Goal: Task Accomplishment & Management: Use online tool/utility

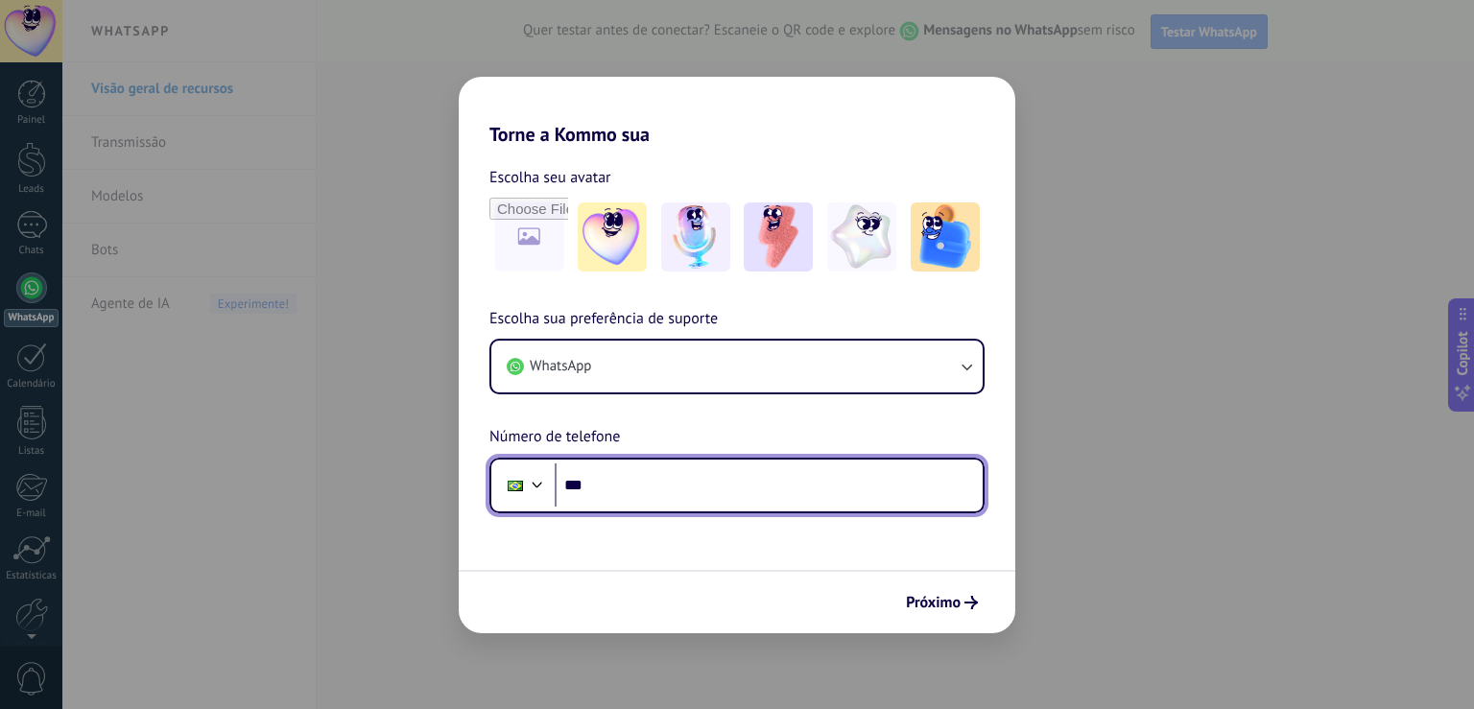
click at [650, 482] on input "***" at bounding box center [769, 485] width 428 height 44
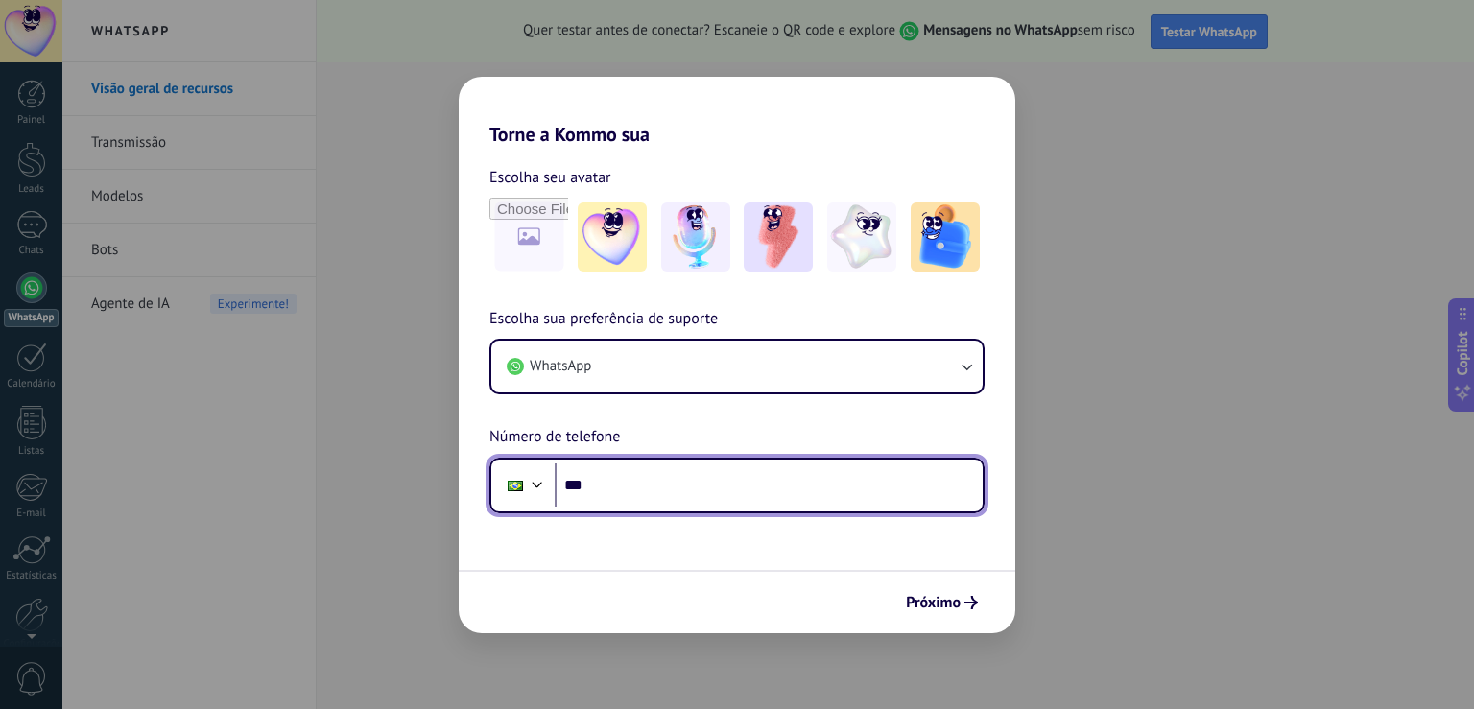
paste input "**********"
type input "**********"
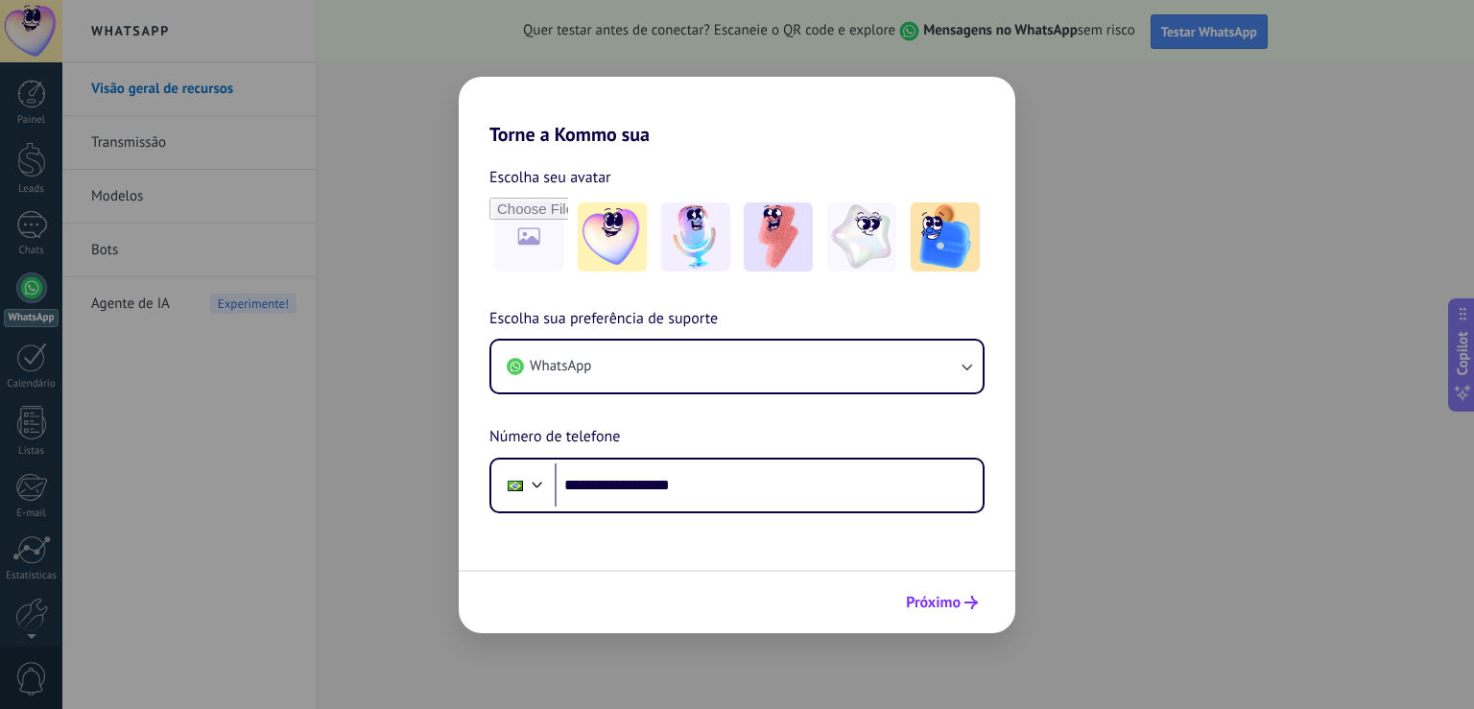
click at [923, 602] on span "Próximo" at bounding box center [933, 602] width 55 height 13
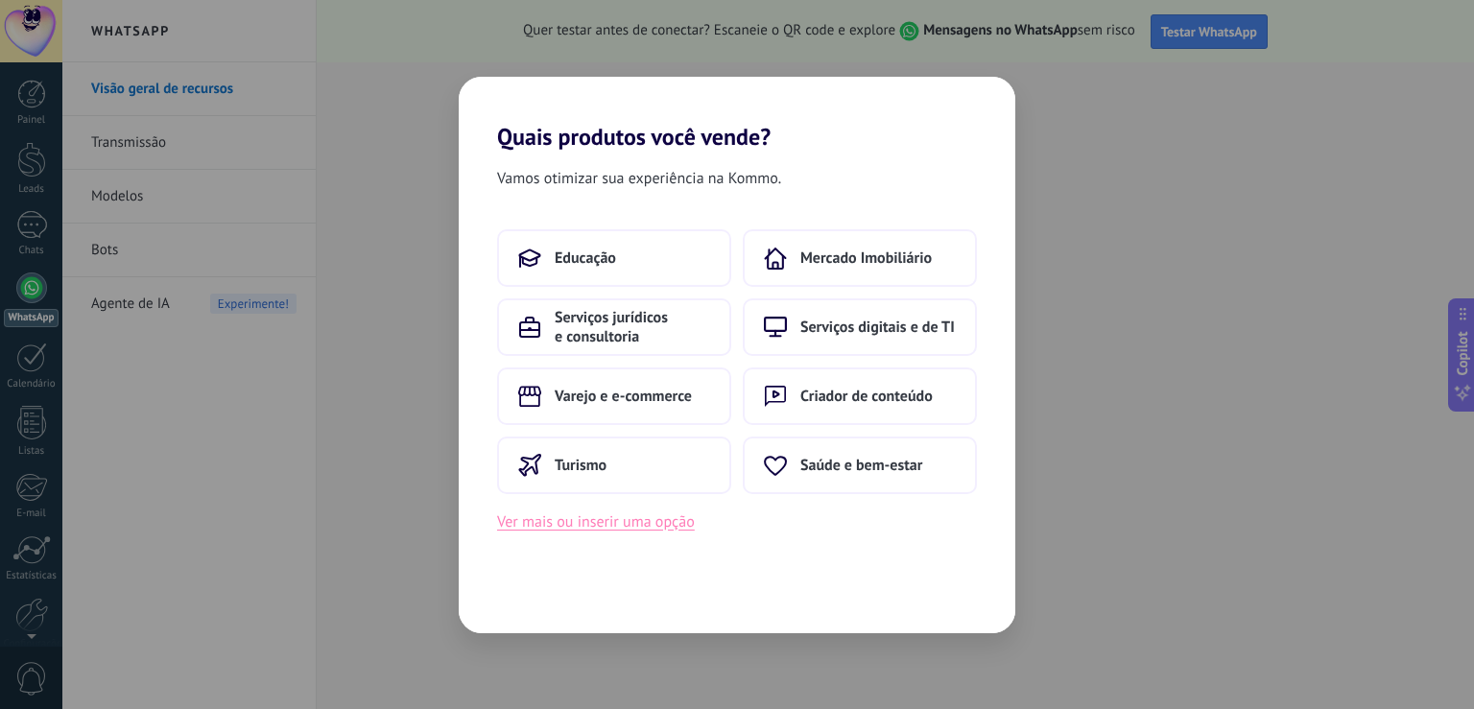
click at [610, 528] on button "Ver mais ou inserir uma opção" at bounding box center [596, 521] width 198 height 25
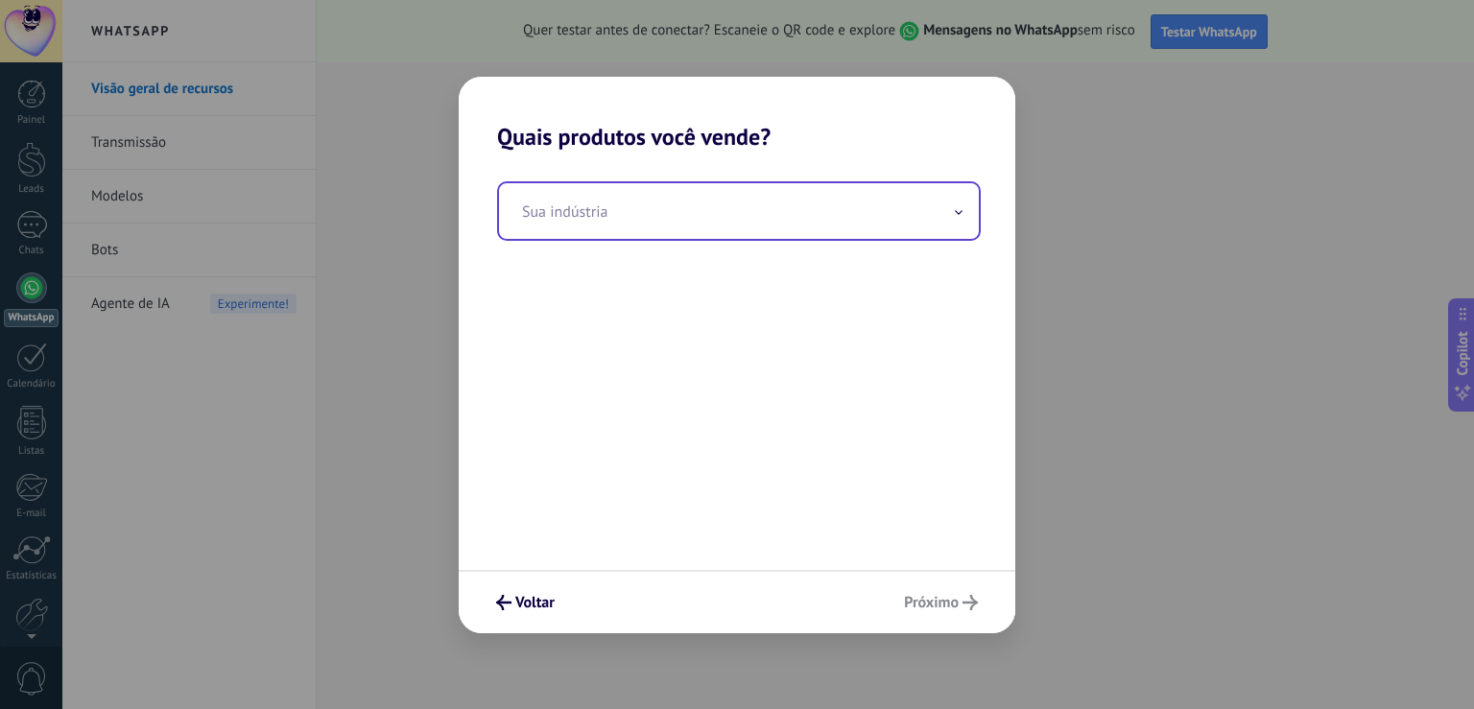
click at [580, 223] on input "text" at bounding box center [739, 211] width 480 height 56
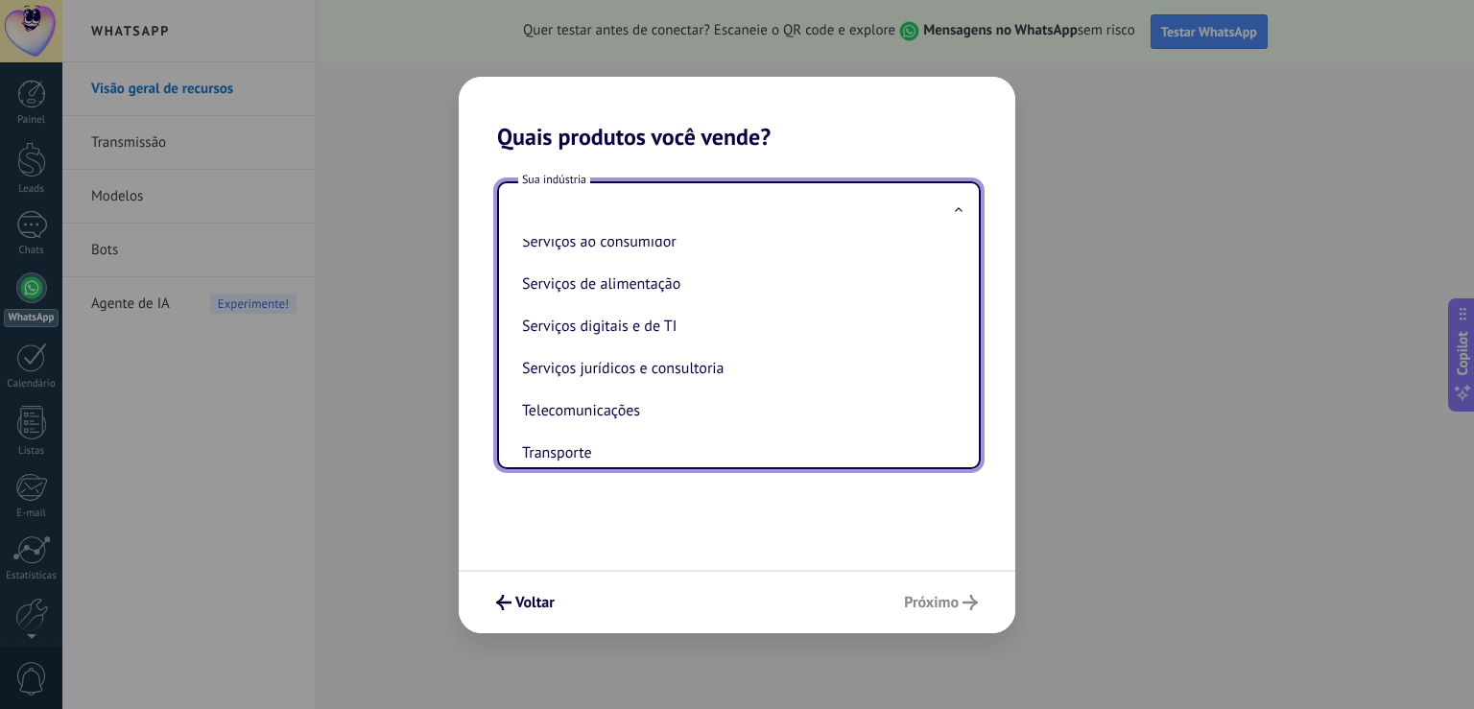
scroll to position [342, 0]
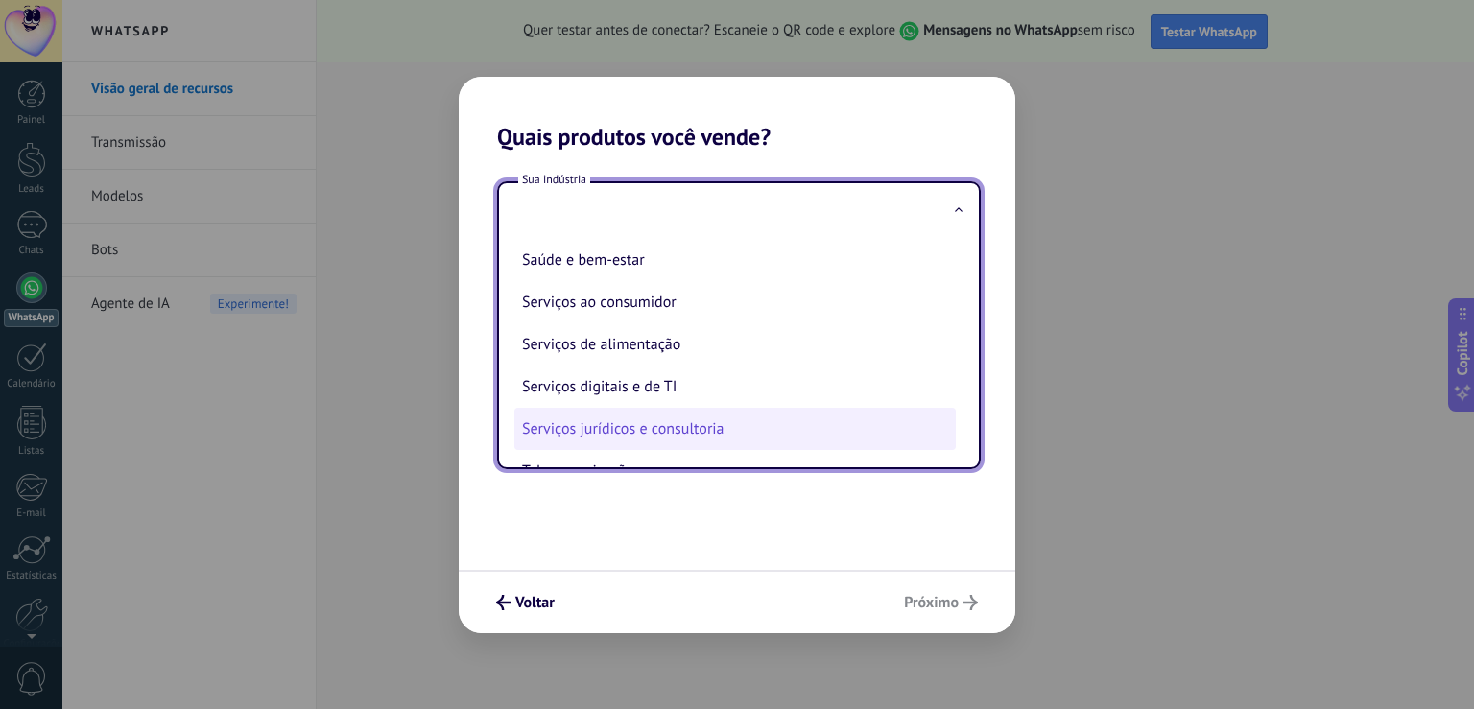
click at [700, 432] on li "Serviços jurídicos e consultoria" at bounding box center [734, 429] width 441 height 42
type input "**********"
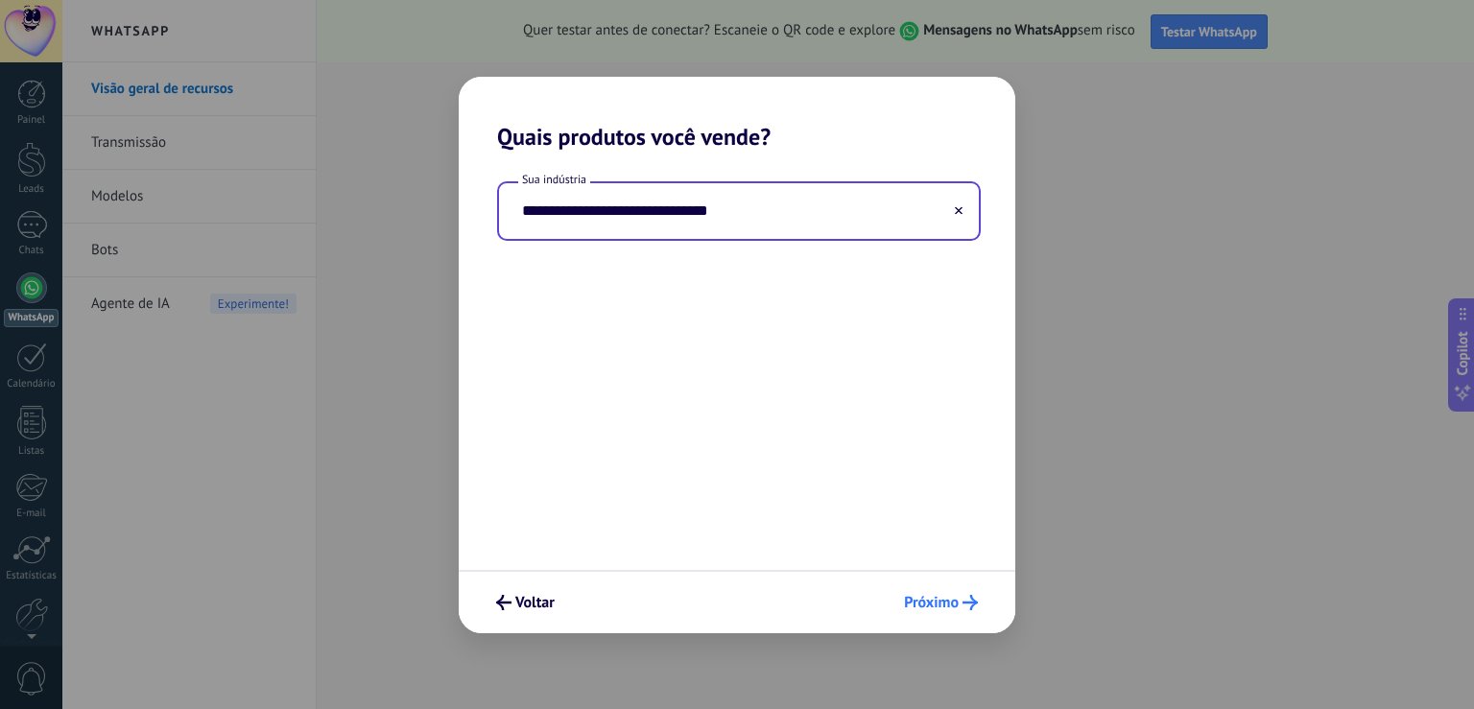
click at [930, 607] on span "Próximo" at bounding box center [931, 602] width 55 height 13
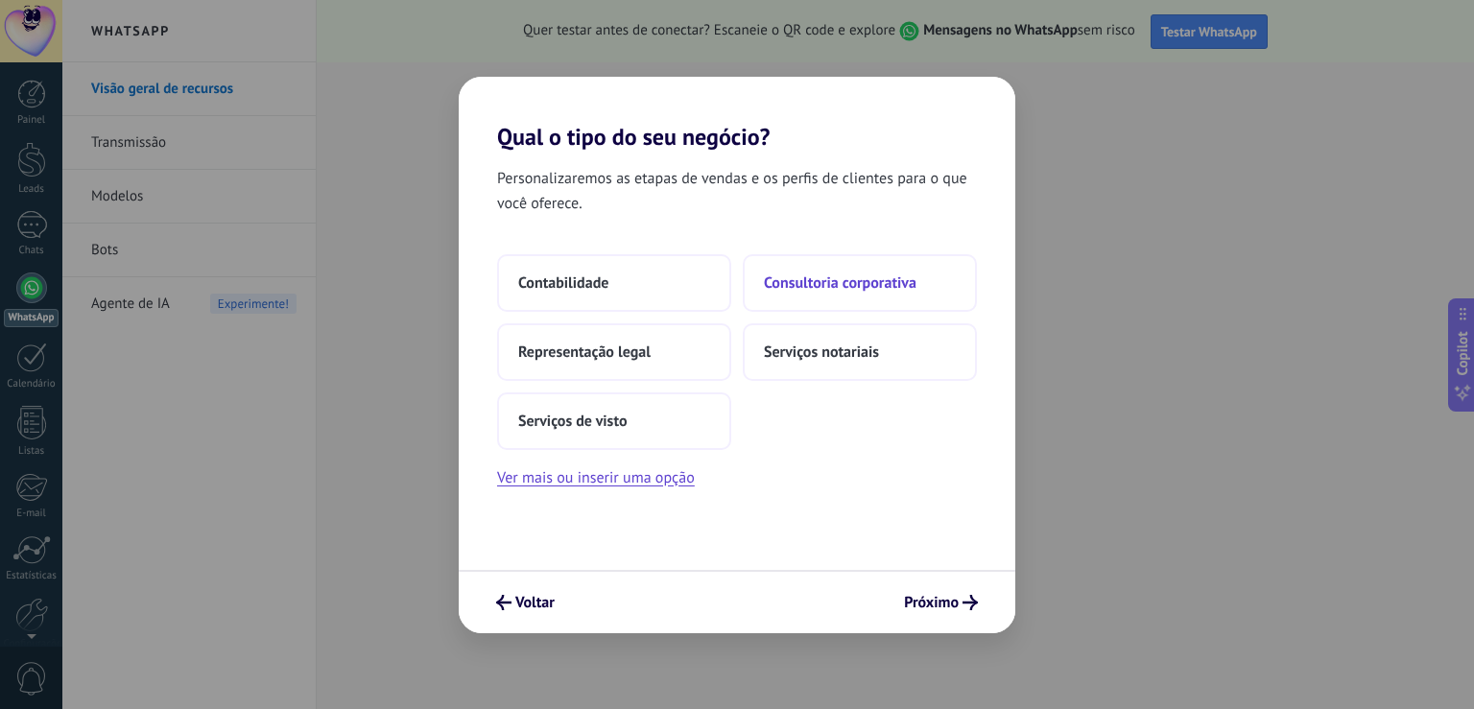
click at [821, 287] on span "Consultoria corporativa" at bounding box center [840, 282] width 153 height 19
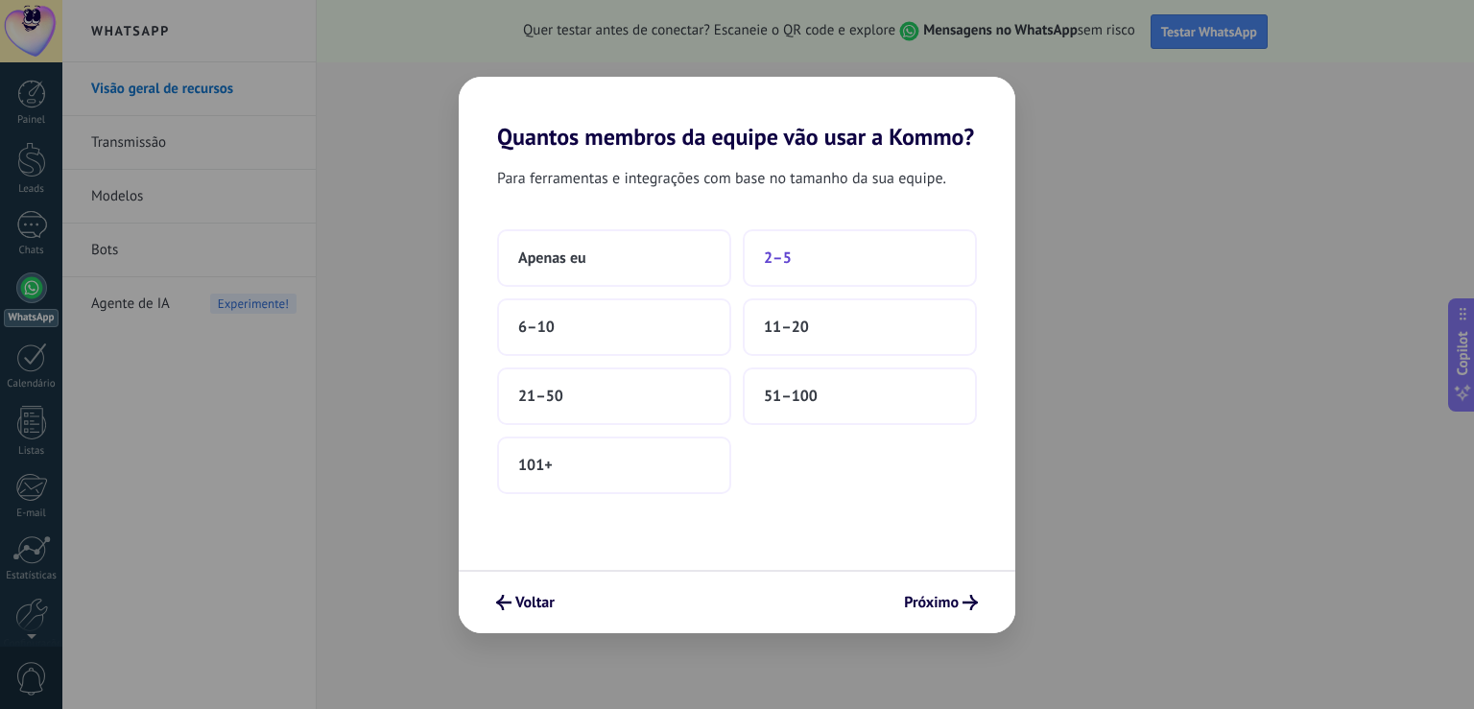
click at [820, 264] on button "2–5" at bounding box center [860, 258] width 234 height 58
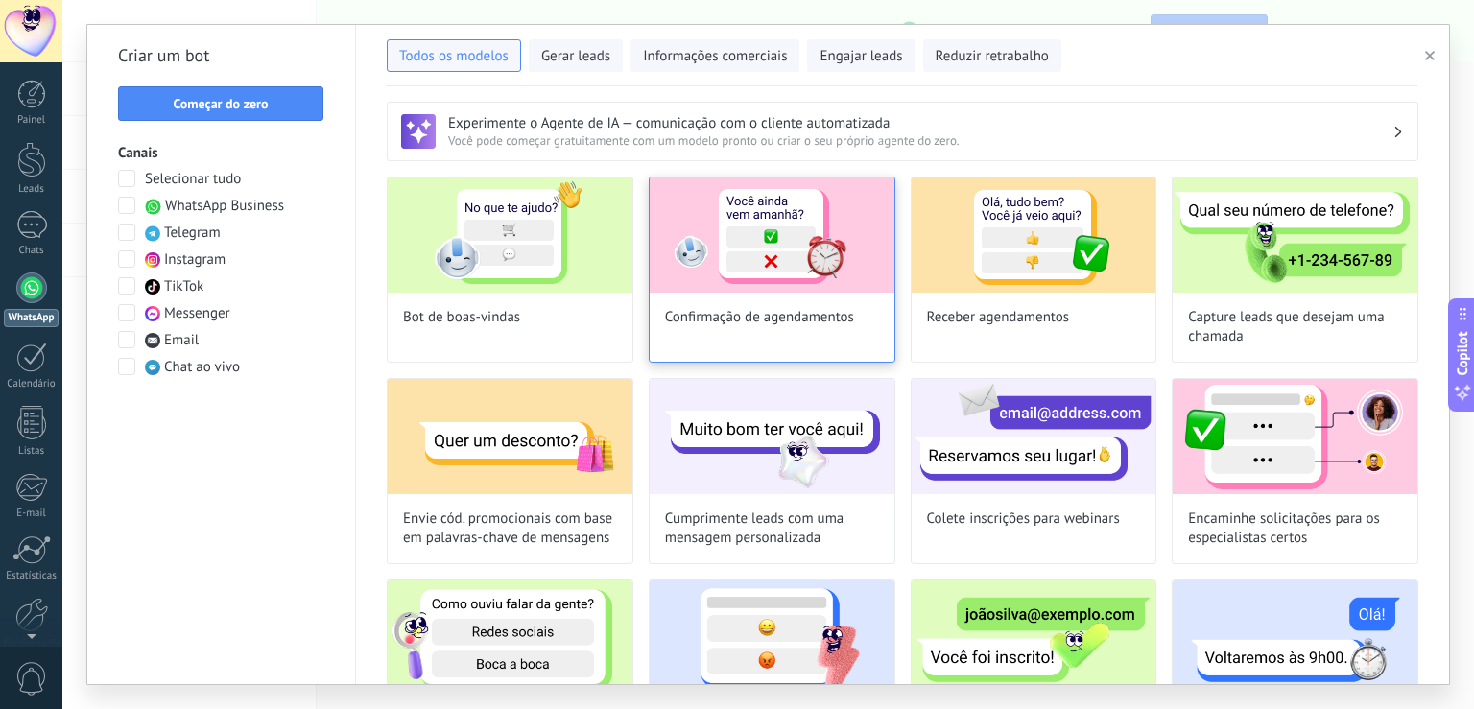
scroll to position [0, 0]
click at [575, 48] on span "Gerar leads" at bounding box center [575, 56] width 69 height 19
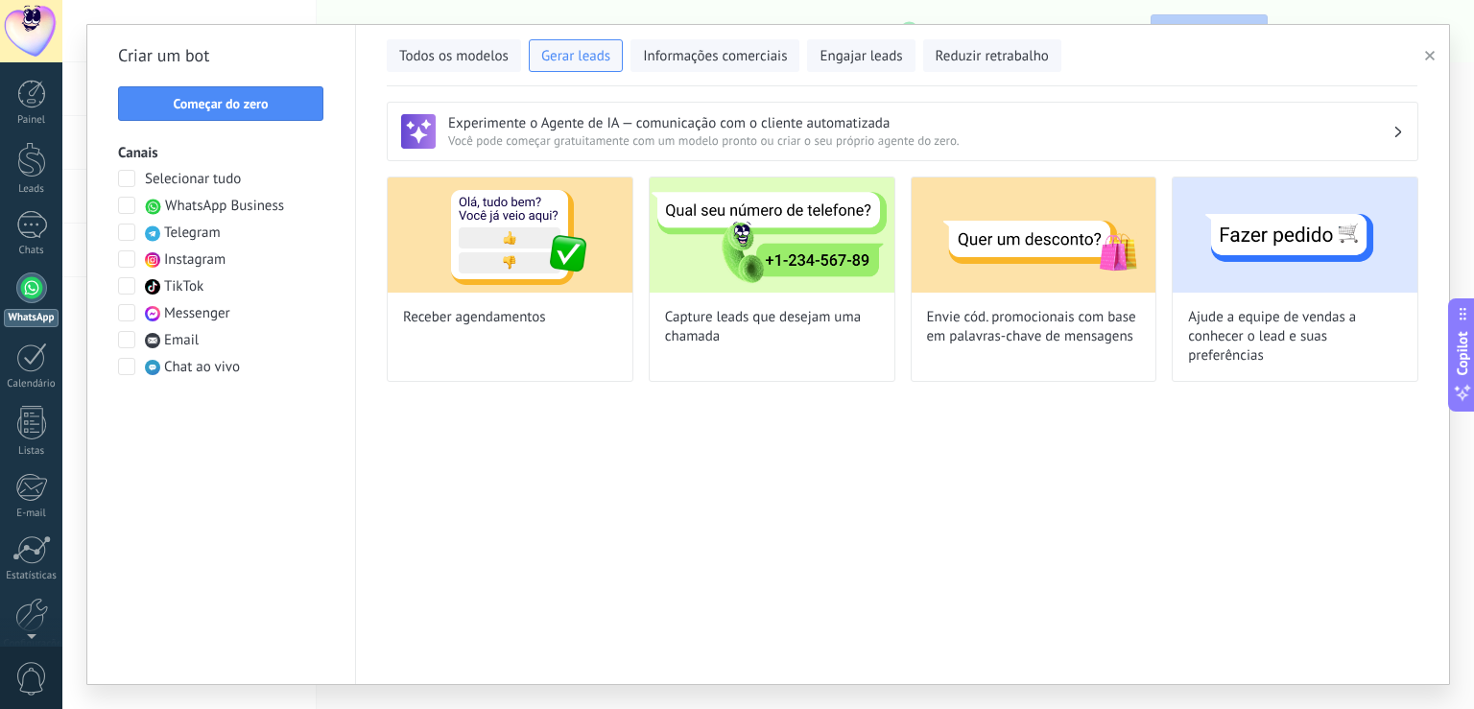
click at [689, 35] on div "Todos os modelos Gerar leads Informações comerciais Engajar leads Reduzir retra…" at bounding box center [902, 52] width 1030 height 40
click at [692, 71] on button "Informações comerciais" at bounding box center [714, 55] width 169 height 33
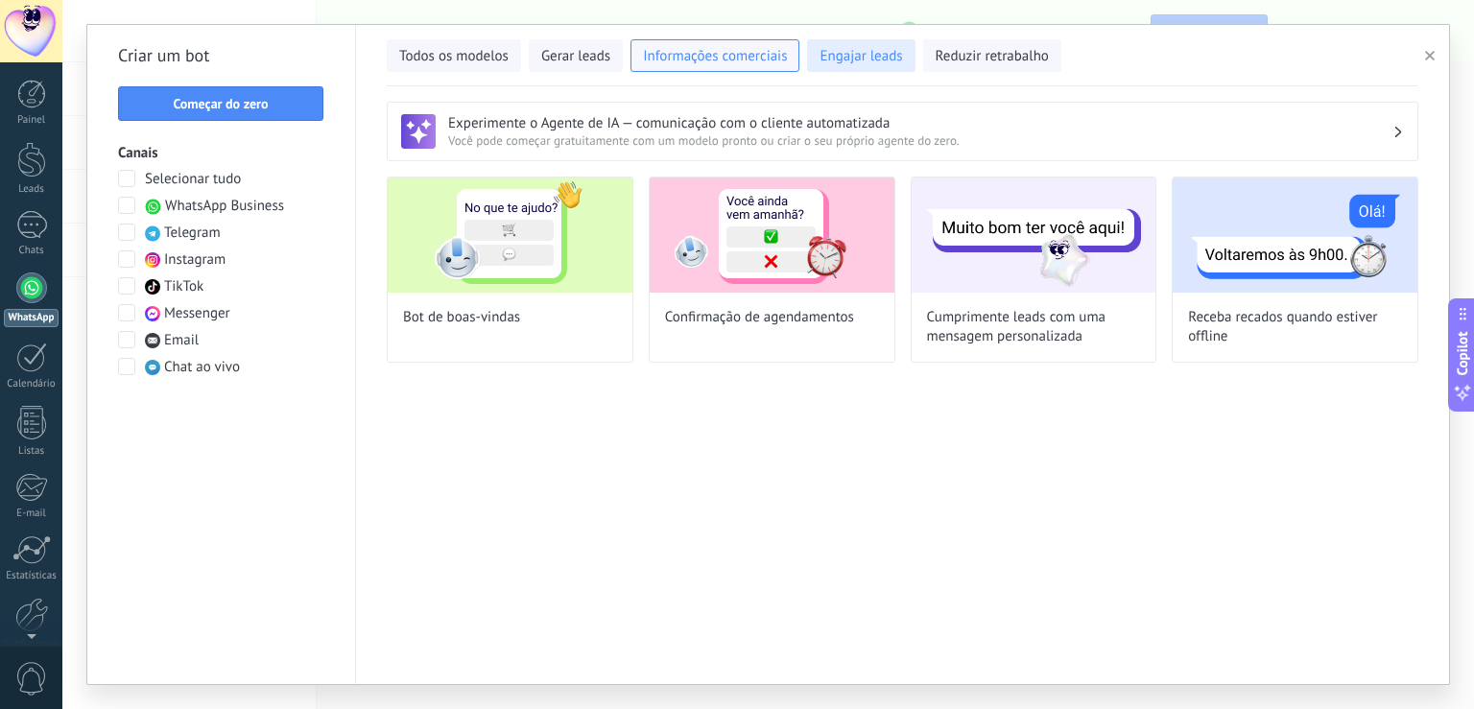
click at [814, 59] on button "Engajar leads" at bounding box center [860, 55] width 107 height 33
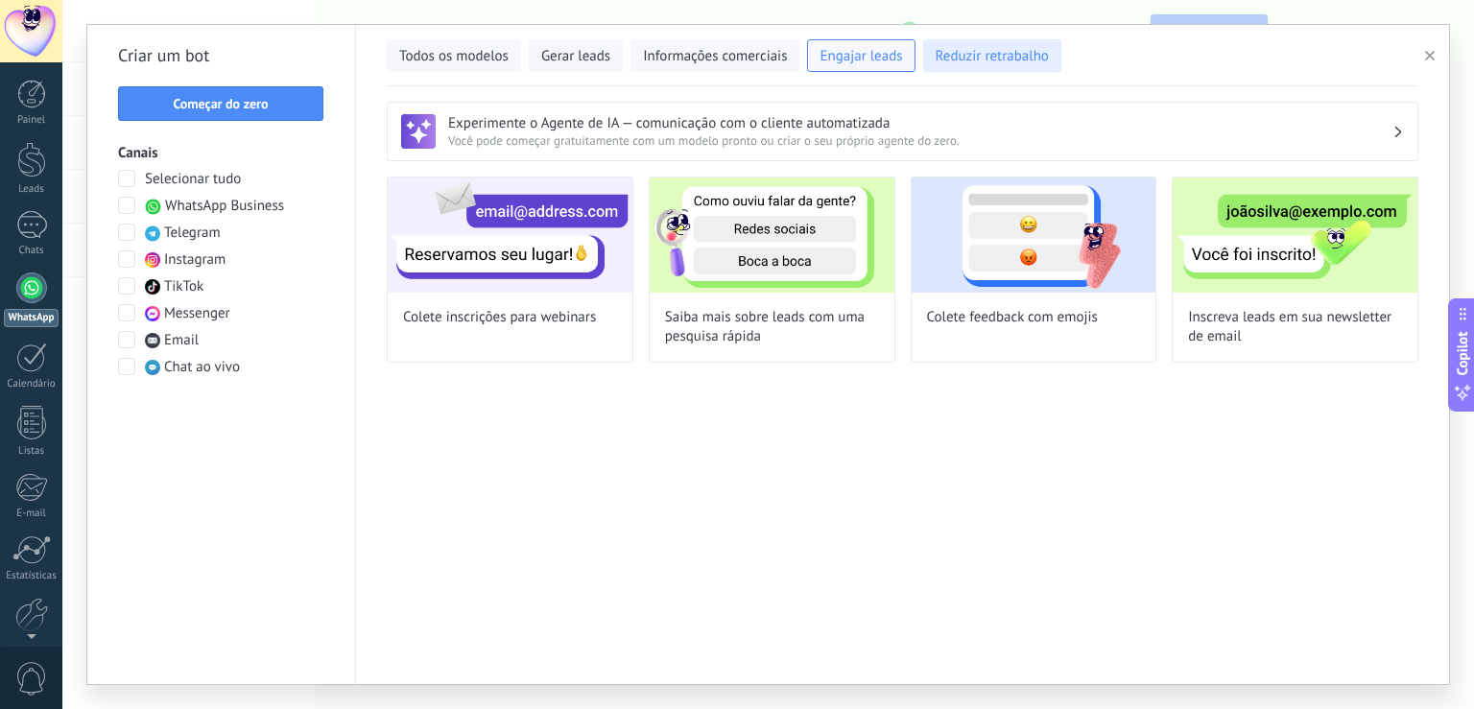
click at [968, 59] on span "Reduzir retrabalho" at bounding box center [991, 56] width 113 height 19
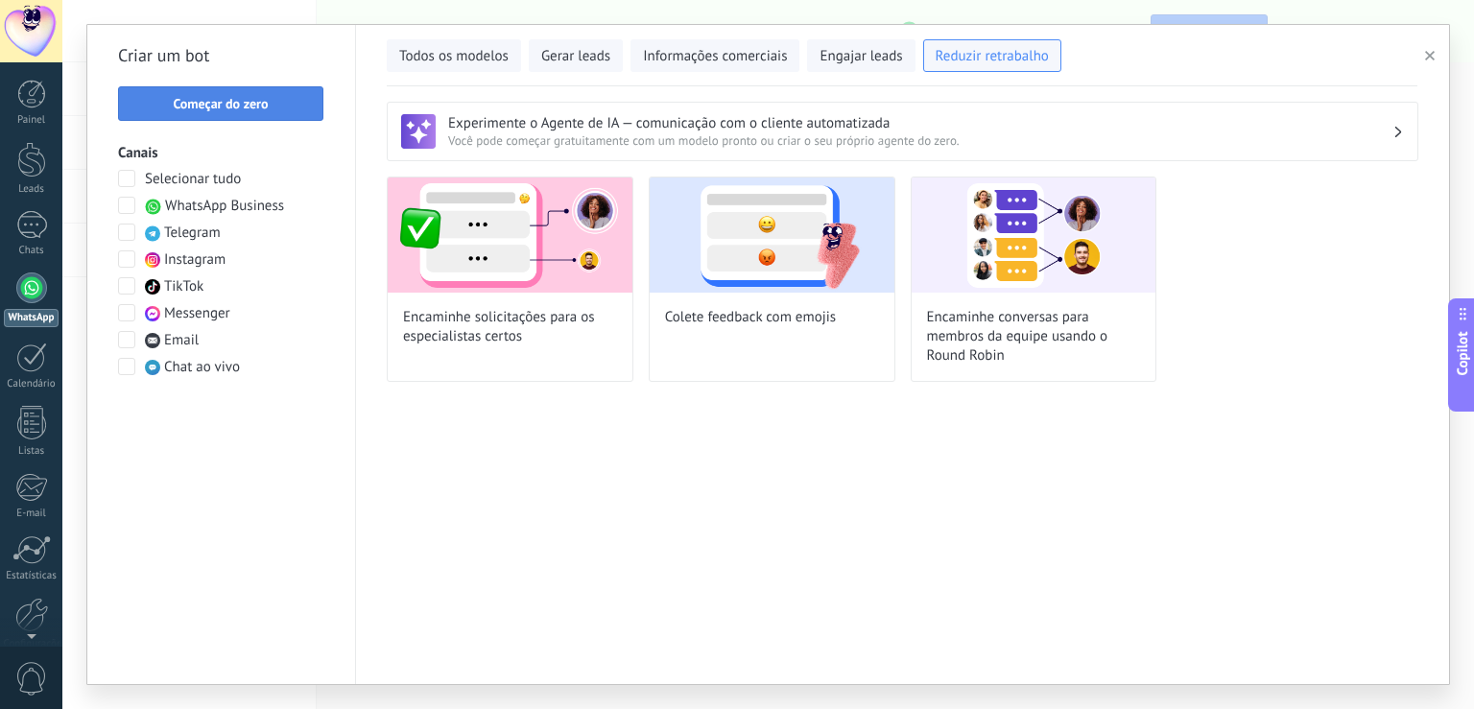
click at [217, 106] on span "Começar do zero" at bounding box center [220, 103] width 95 height 13
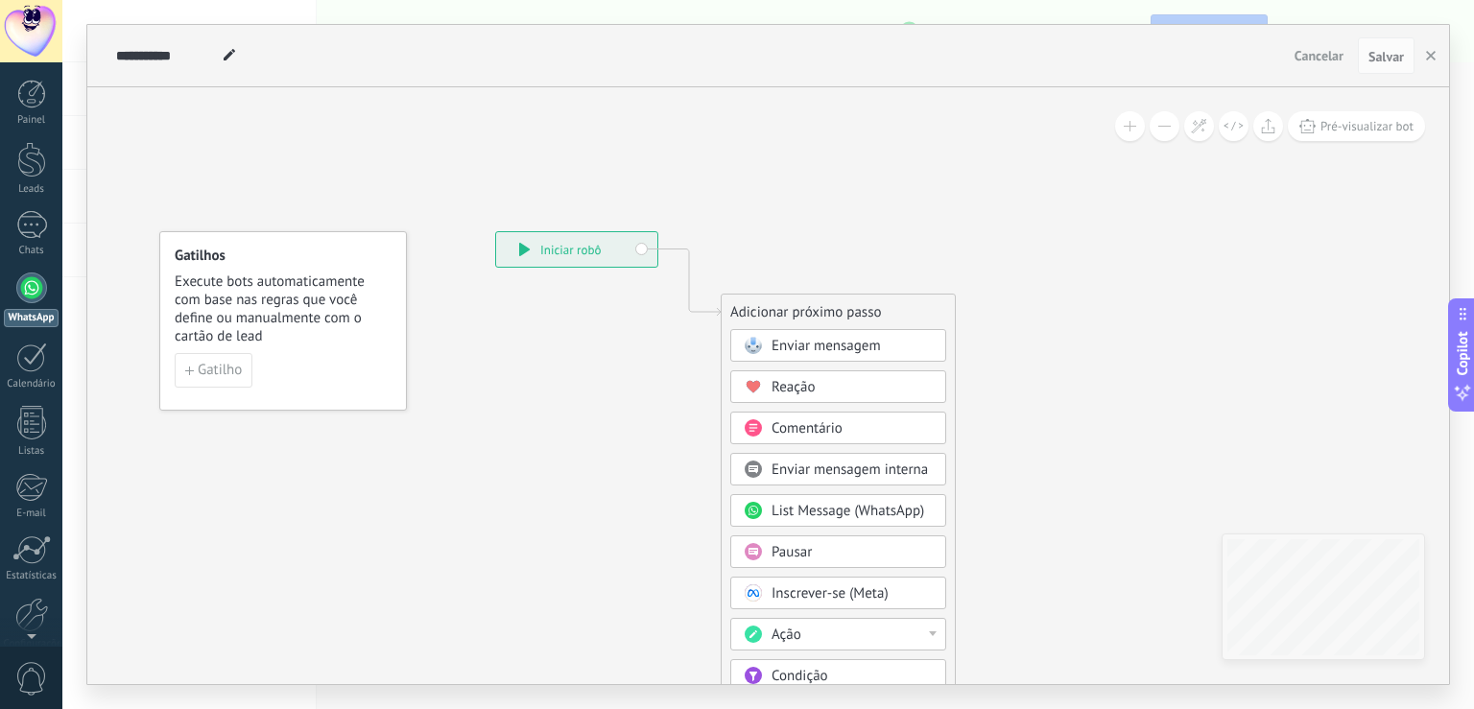
click at [602, 249] on div "**********" at bounding box center [576, 249] width 161 height 35
click at [817, 344] on span "Enviar mensagem" at bounding box center [825, 346] width 109 height 18
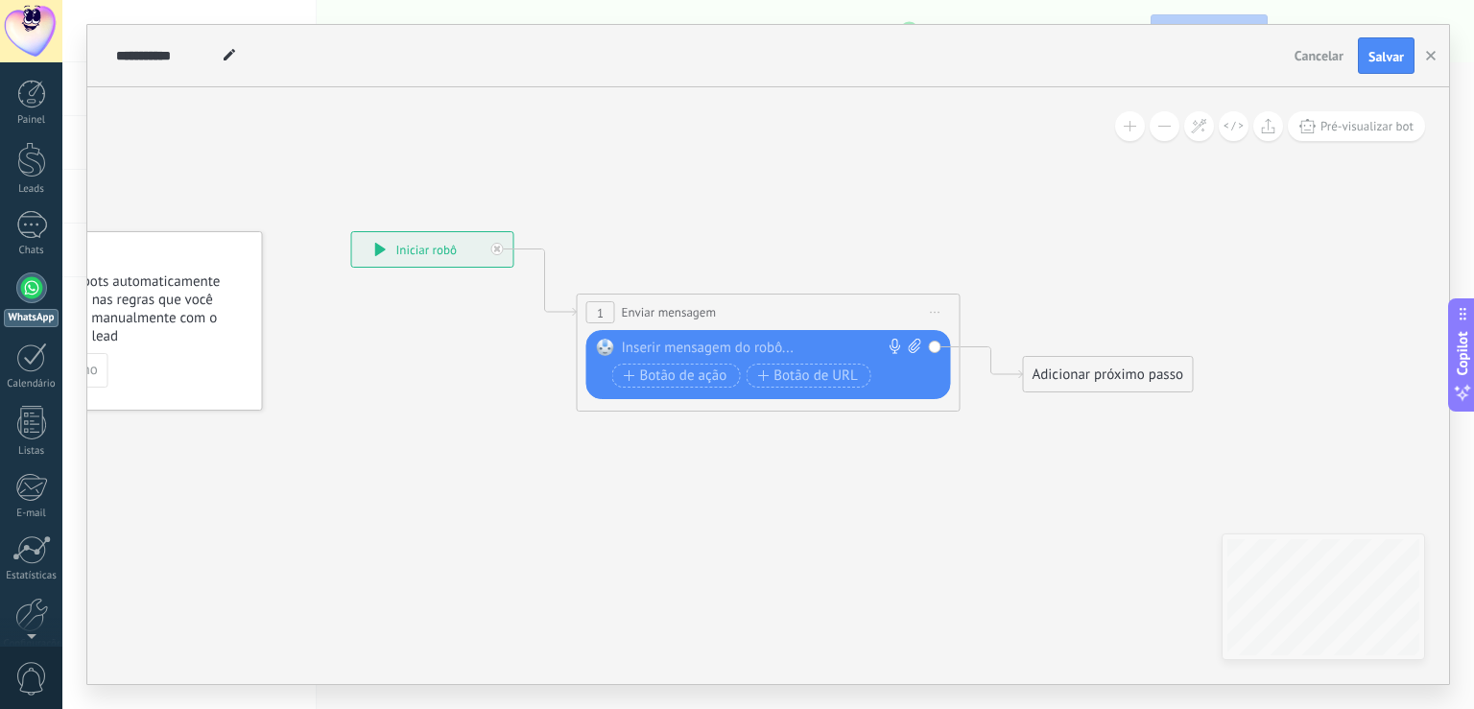
click at [666, 350] on div at bounding box center [764, 348] width 285 height 19
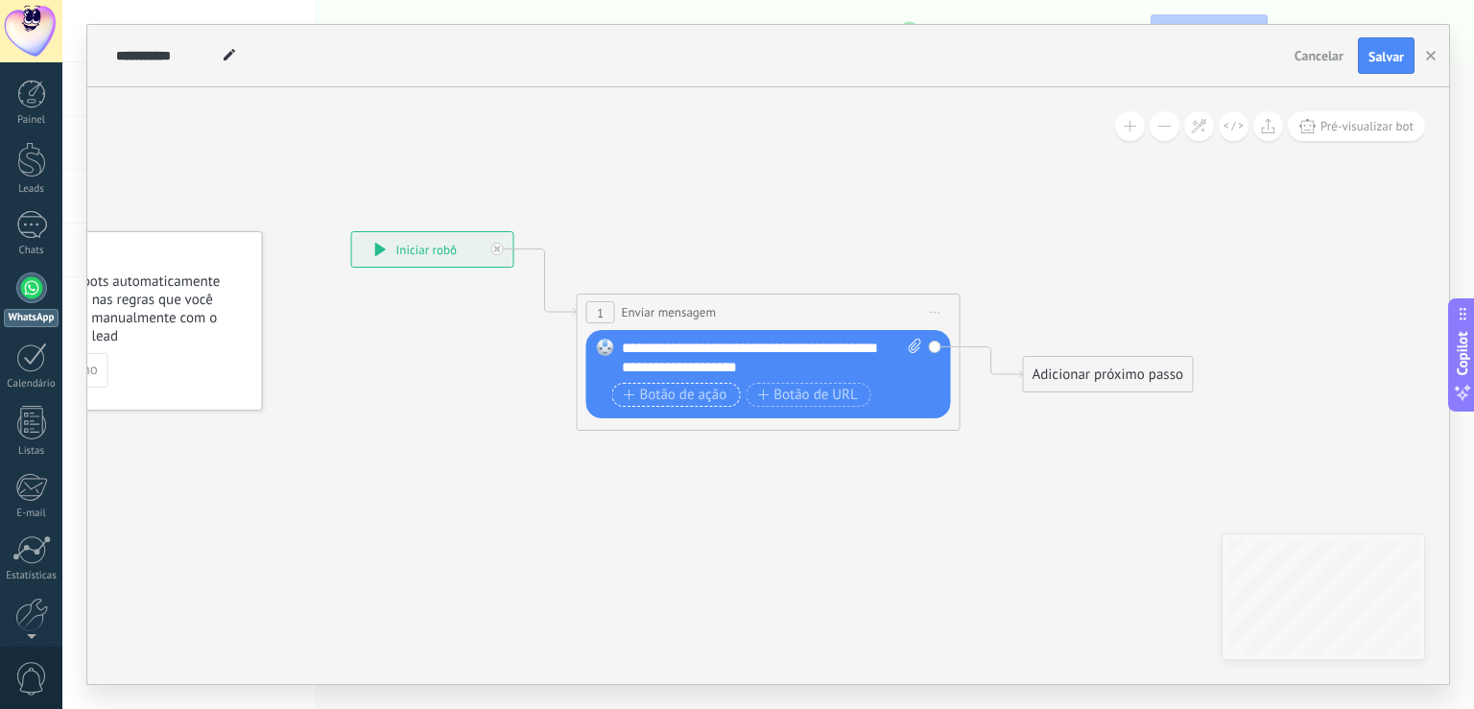
click at [677, 395] on span "Botão de ação" at bounding box center [676, 395] width 104 height 15
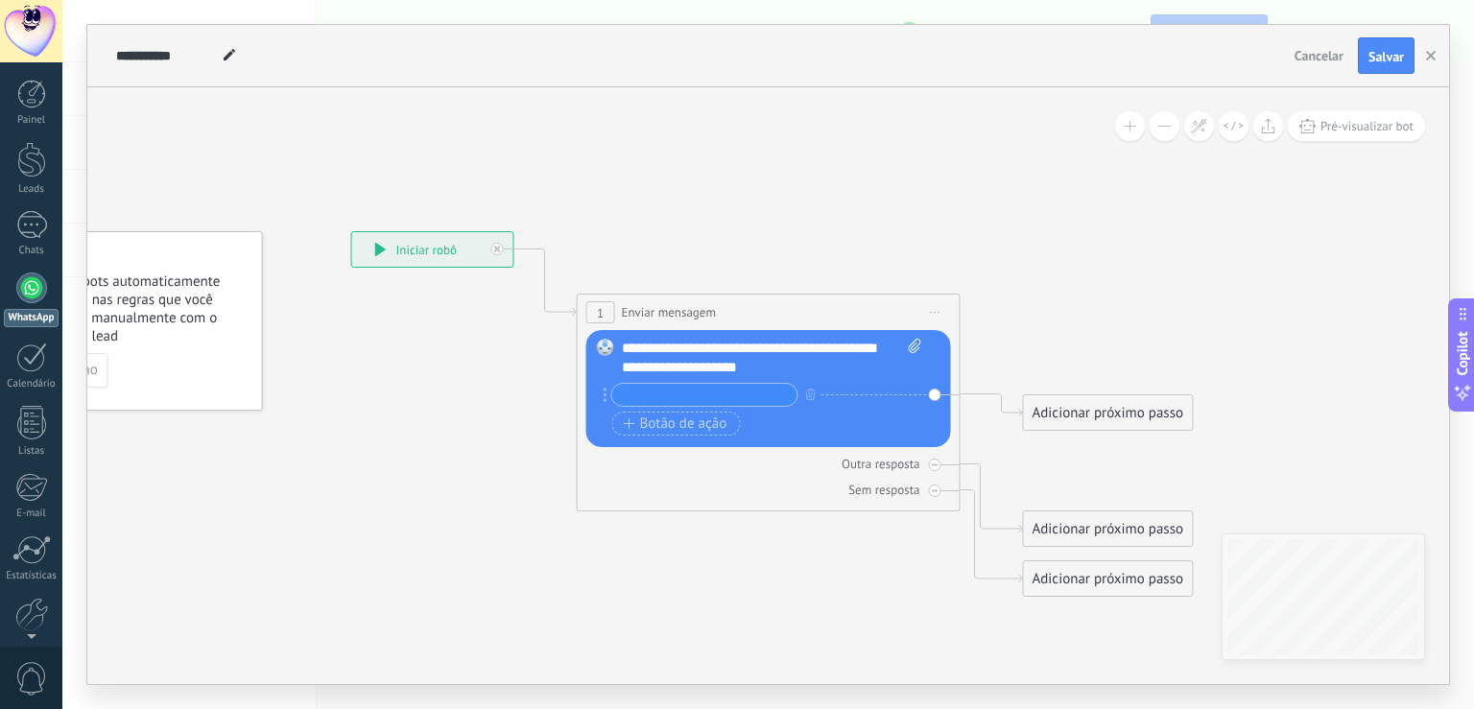
click at [673, 390] on input "text" at bounding box center [704, 395] width 185 height 22
click at [668, 393] on input "**********" at bounding box center [704, 395] width 185 height 22
click at [745, 402] on input "**********" at bounding box center [704, 395] width 185 height 22
type input "**********"
click at [678, 421] on span "Botão de ação" at bounding box center [676, 423] width 104 height 15
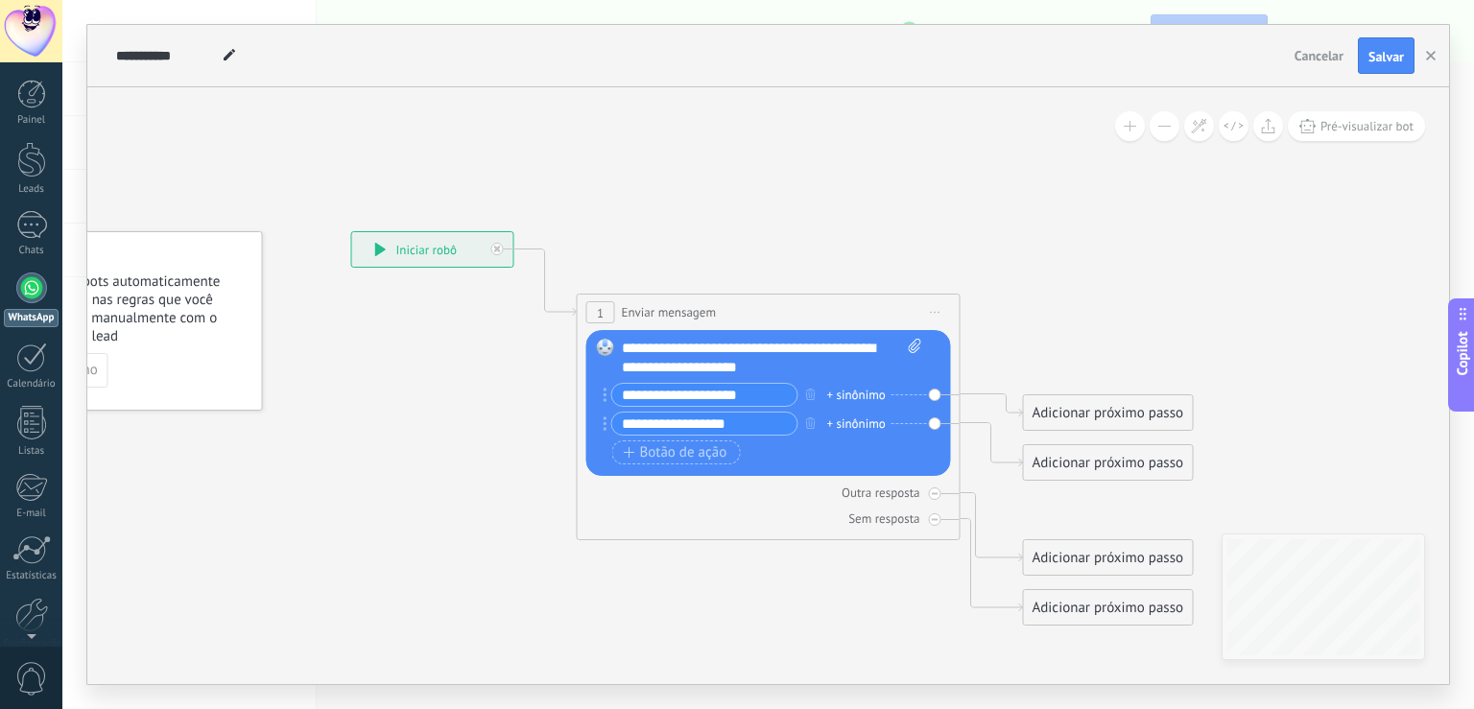
type input "**********"
click at [1115, 415] on div "Adicionar próximo passo" at bounding box center [1108, 413] width 169 height 32
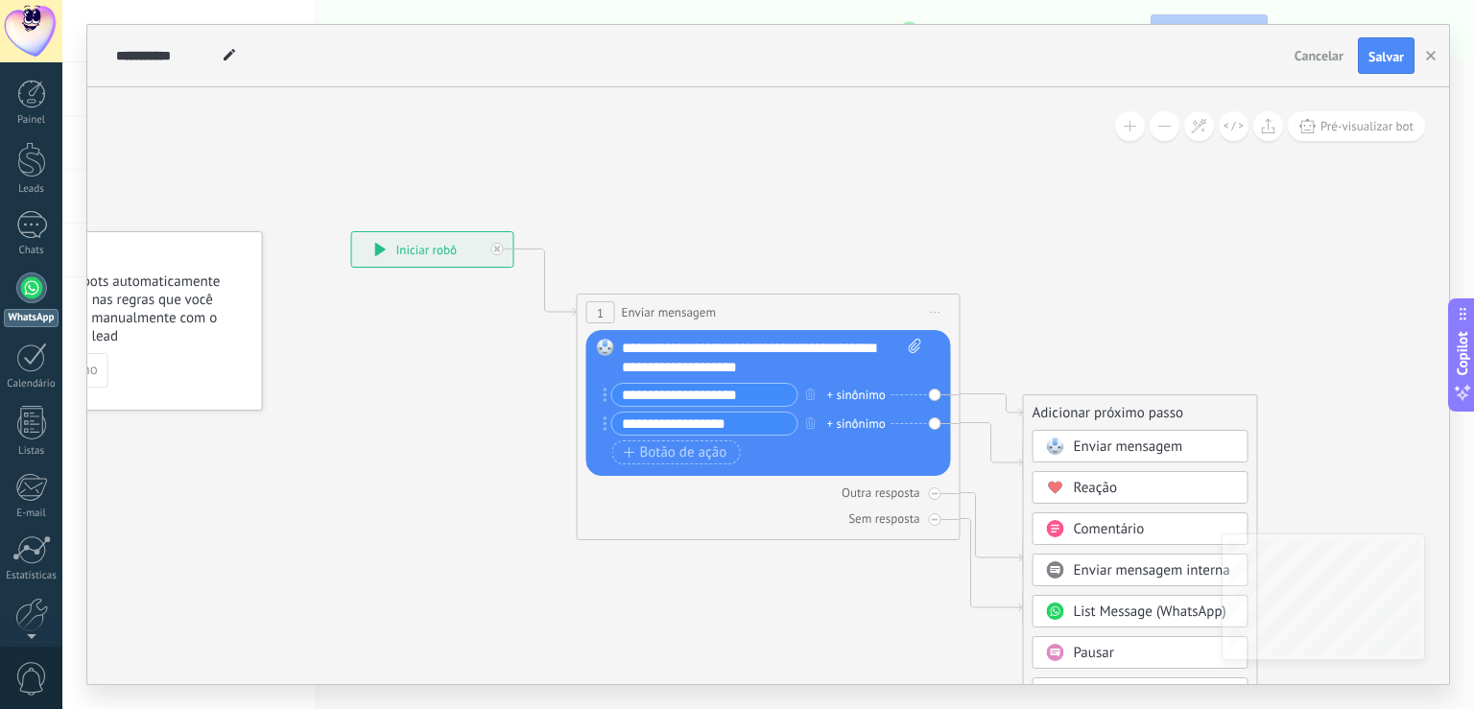
click at [1124, 451] on span "Enviar mensagem" at bounding box center [1128, 446] width 109 height 18
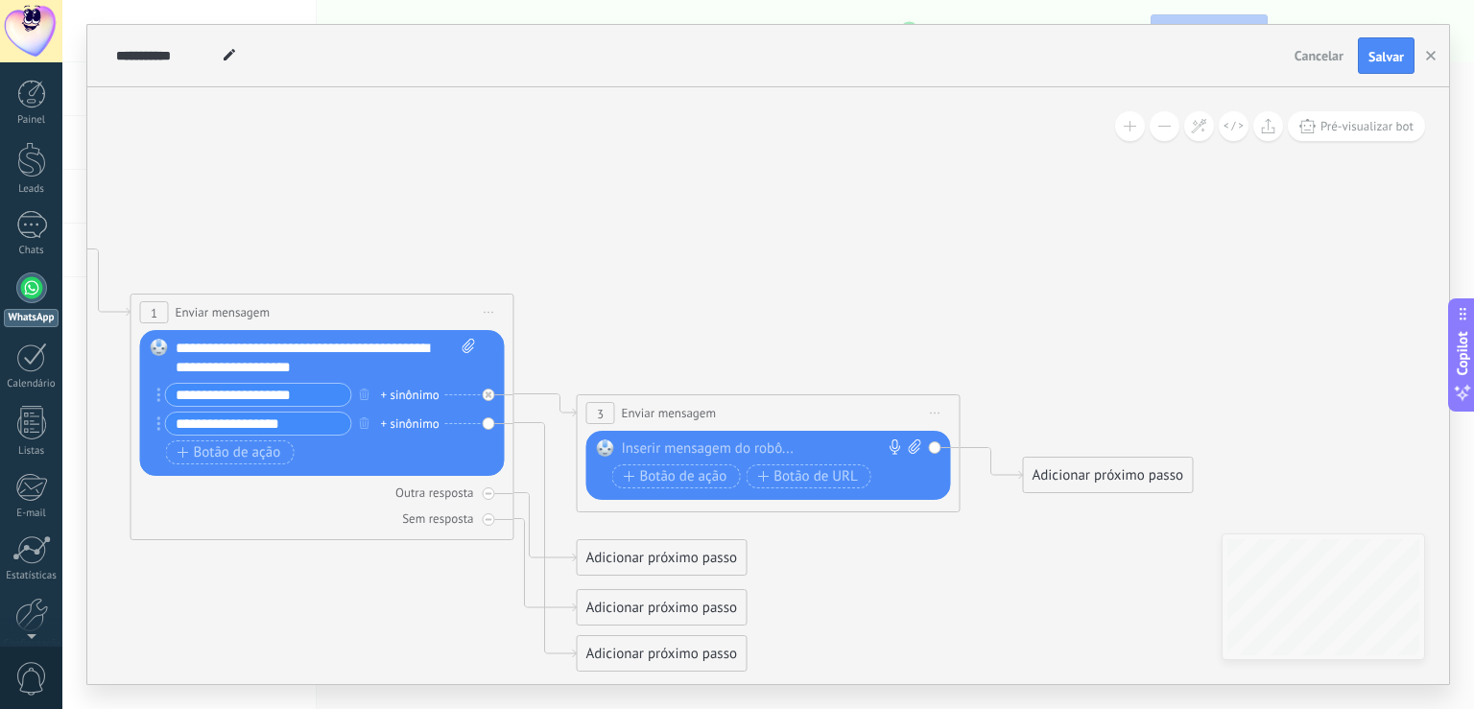
click at [735, 447] on div at bounding box center [764, 448] width 285 height 19
click at [704, 484] on span "Botão de ação" at bounding box center [676, 476] width 104 height 15
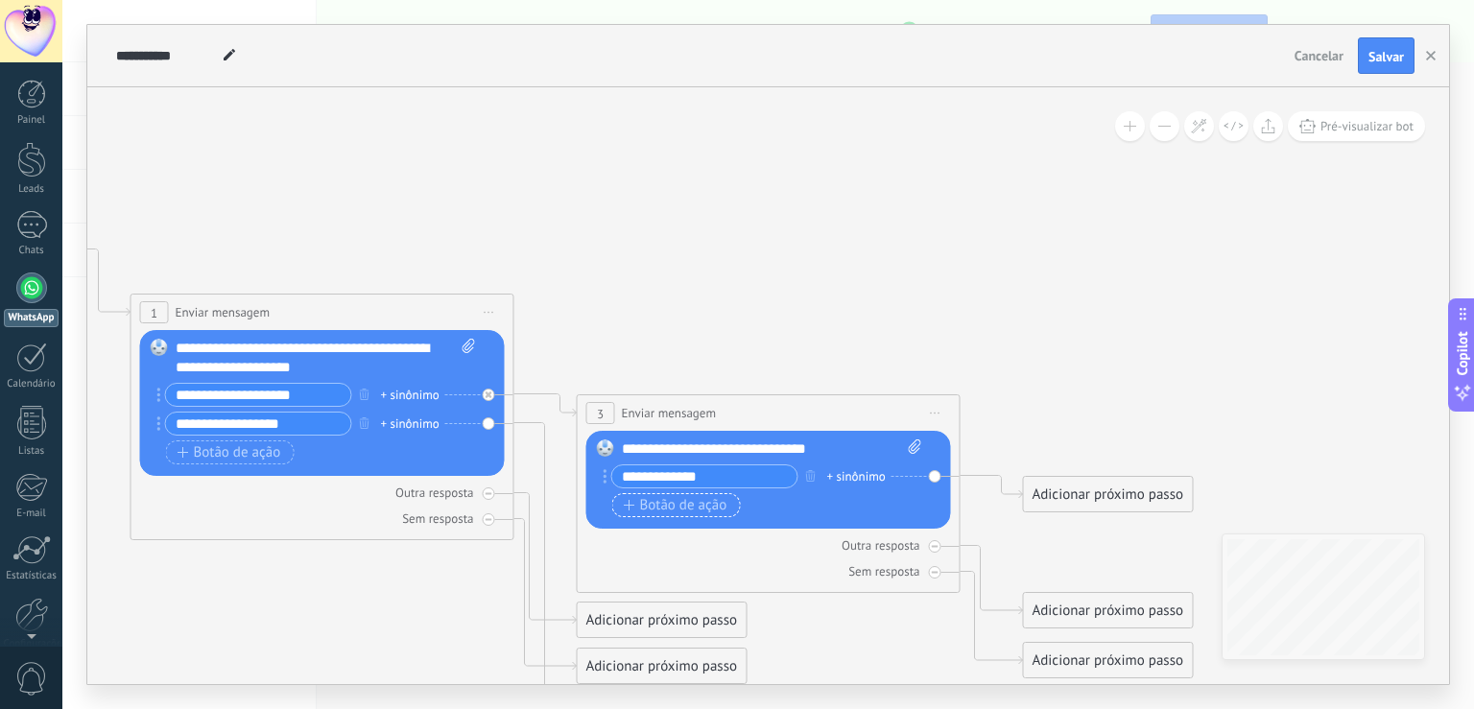
type input "**********"
click at [651, 508] on span "Botão de ação" at bounding box center [676, 505] width 104 height 15
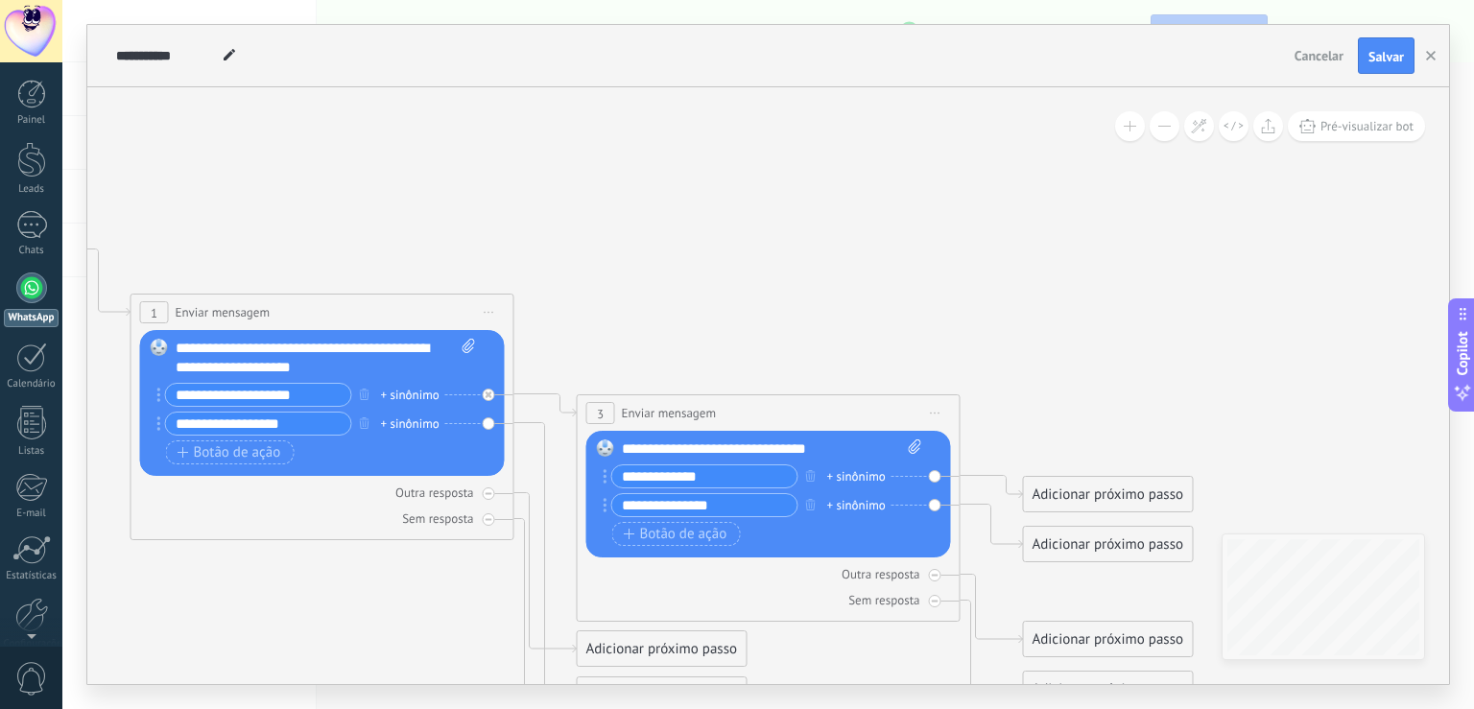
type input "**********"
click at [488, 426] on div "Substituir Remover Converter para mensagem de voz Arraste a imagem aqui para an…" at bounding box center [322, 403] width 365 height 146
click at [400, 423] on div "+ sinônimo" at bounding box center [410, 423] width 59 height 19
click at [364, 390] on icon "button" at bounding box center [365, 395] width 10 height 12
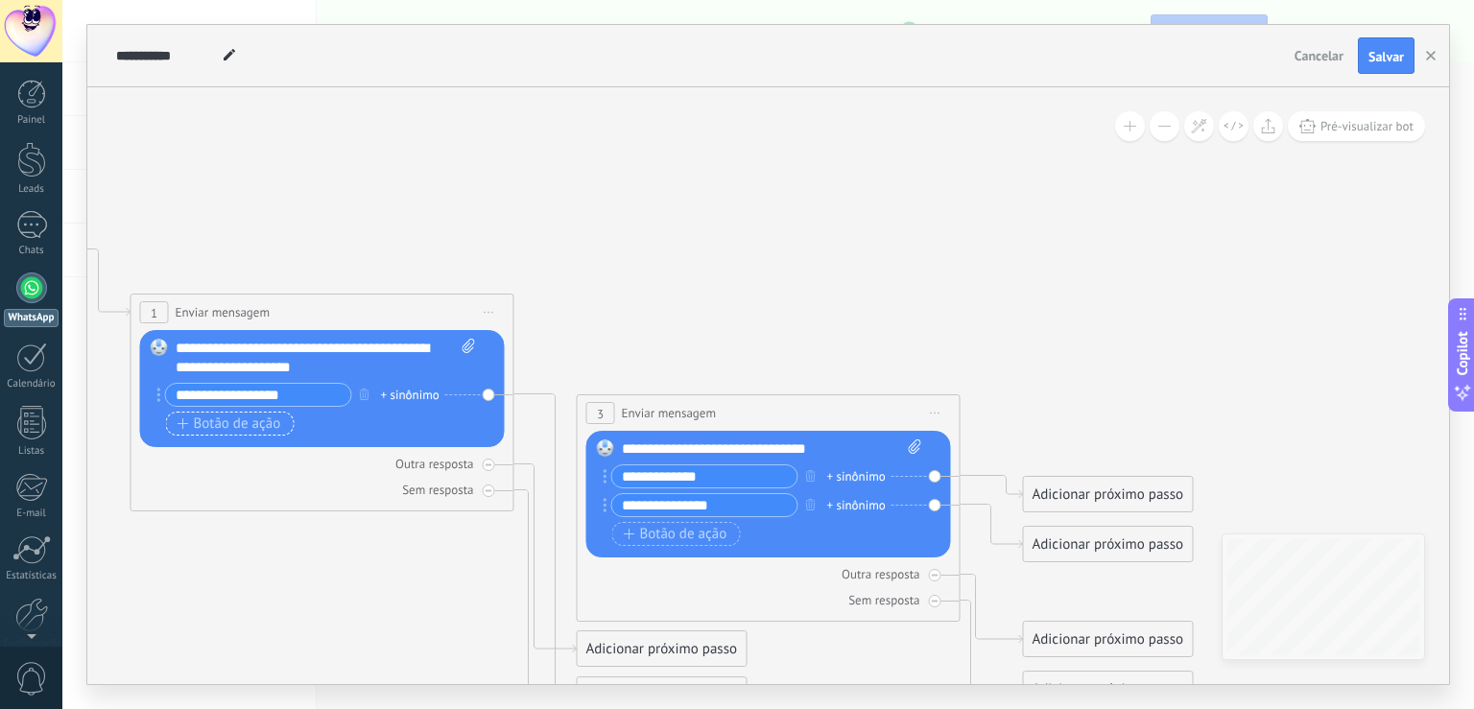
click at [258, 420] on span "Botão de ação" at bounding box center [229, 423] width 104 height 15
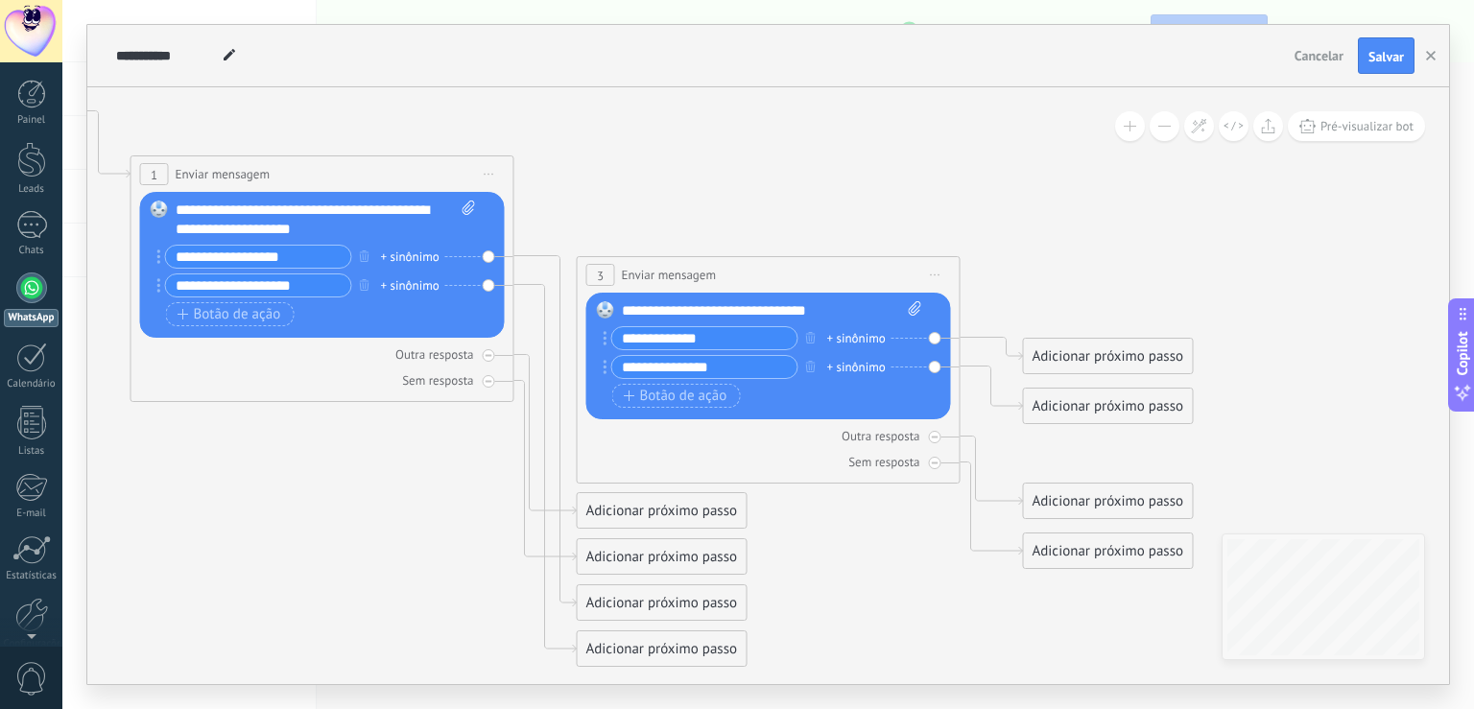
type input "**********"
click at [665, 509] on div "Adicionar próximo passo" at bounding box center [662, 511] width 169 height 32
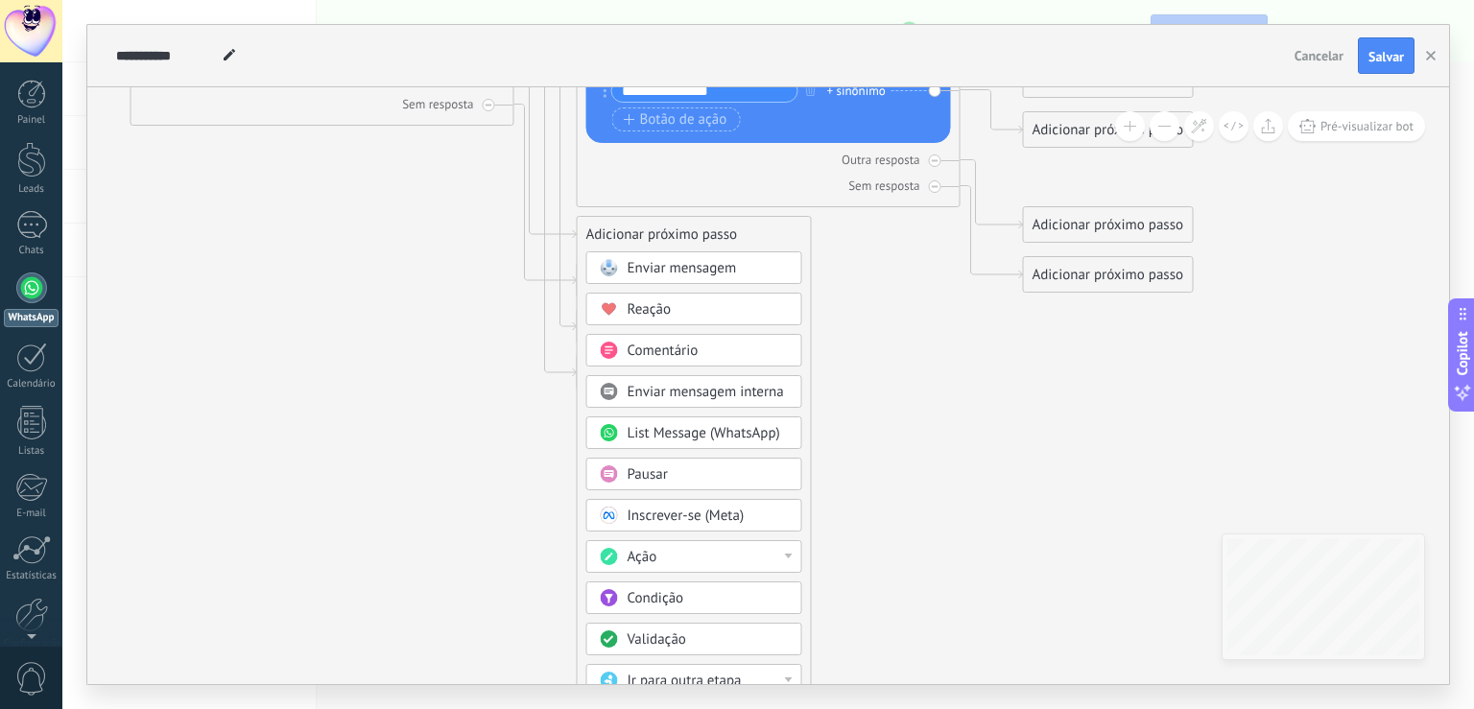
click at [698, 555] on div "Ação" at bounding box center [707, 557] width 161 height 19
click at [698, 555] on div "Adicionar nota" at bounding box center [694, 557] width 214 height 33
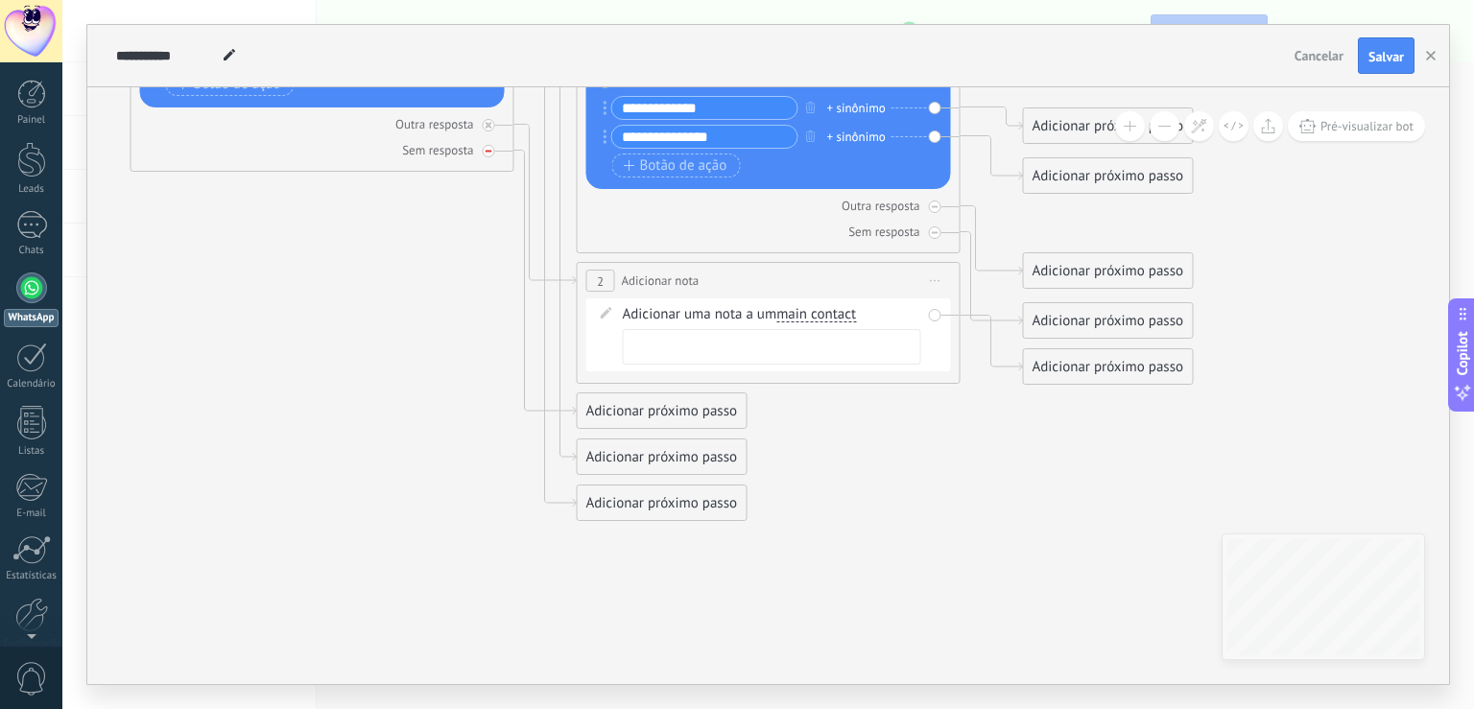
click at [486, 151] on icon at bounding box center [488, 151] width 7 height 7
click at [492, 127] on div at bounding box center [489, 125] width 12 height 12
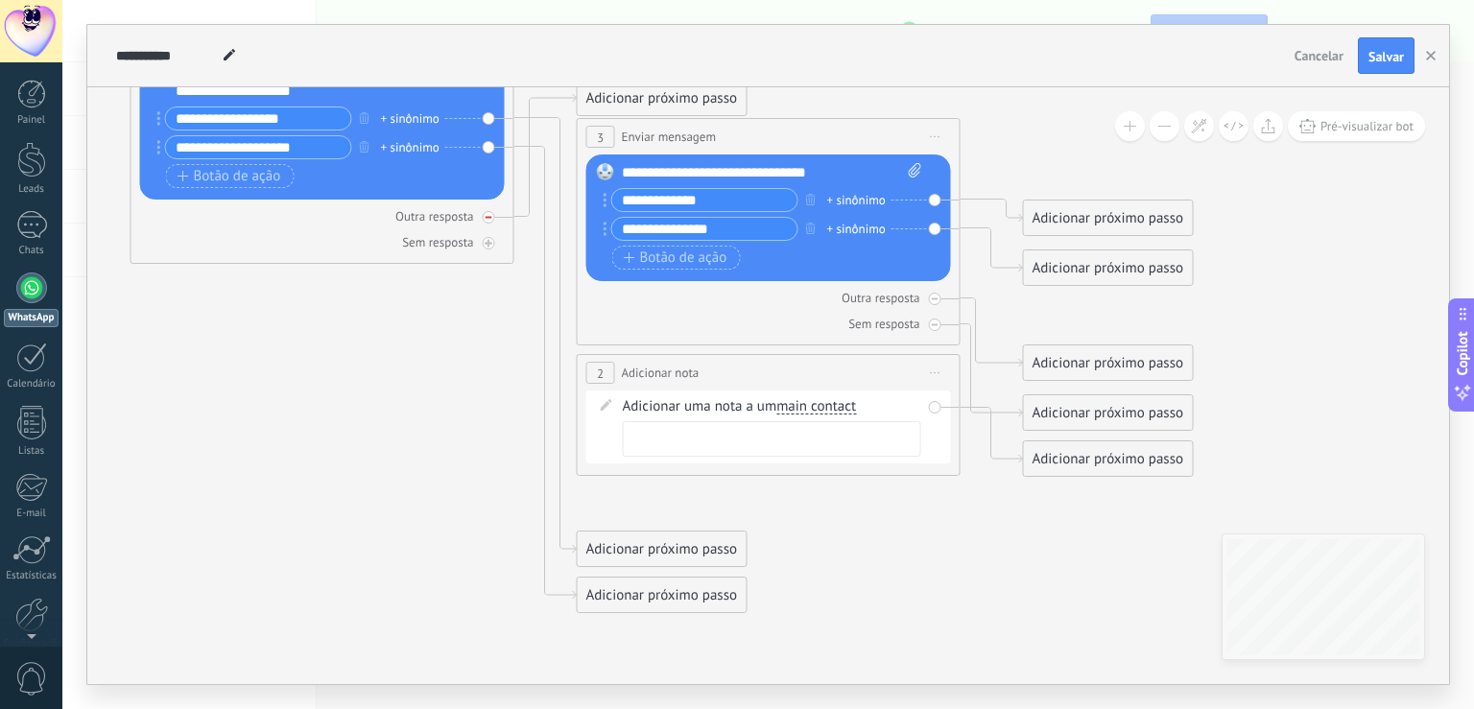
click at [488, 214] on icon at bounding box center [488, 217] width 7 height 7
click at [936, 372] on icon at bounding box center [936, 373] width 10 height 2
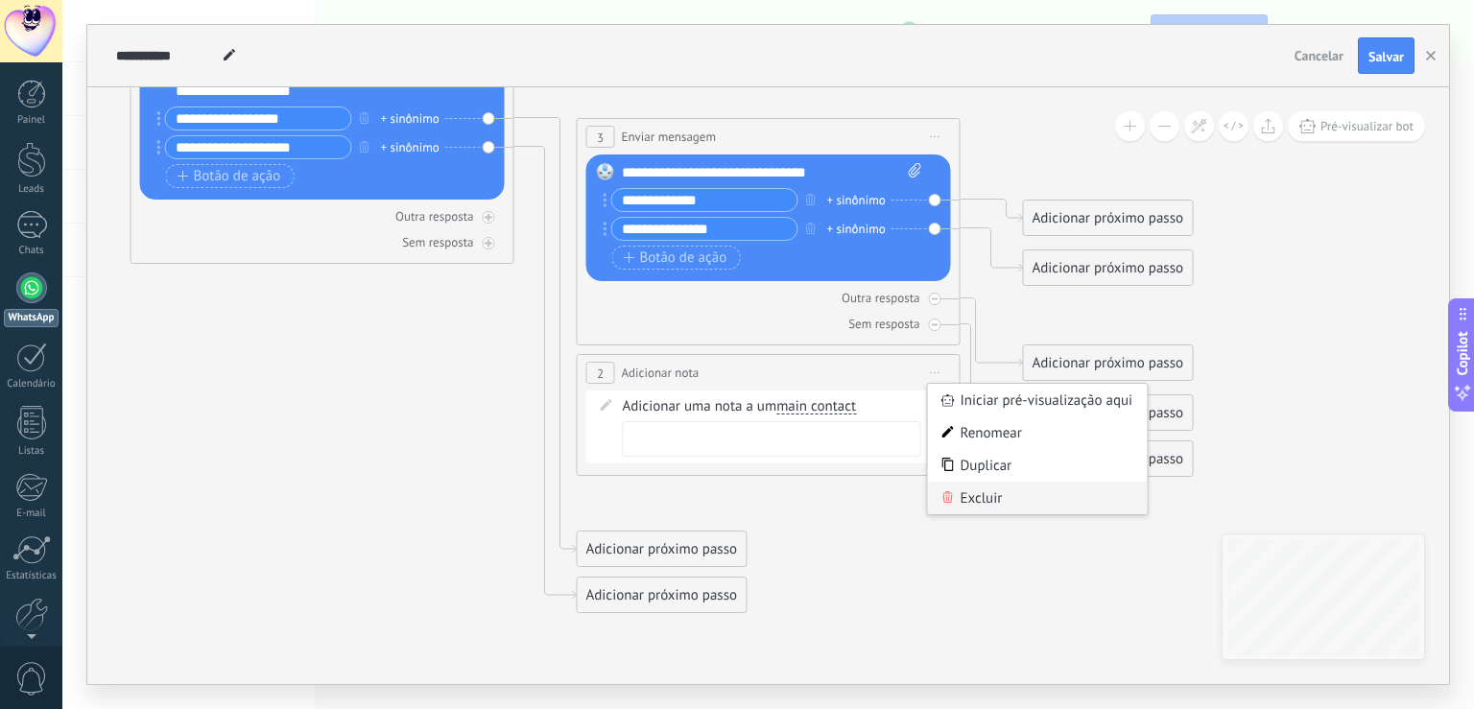
click at [957, 512] on div "Excluir" at bounding box center [1038, 498] width 220 height 33
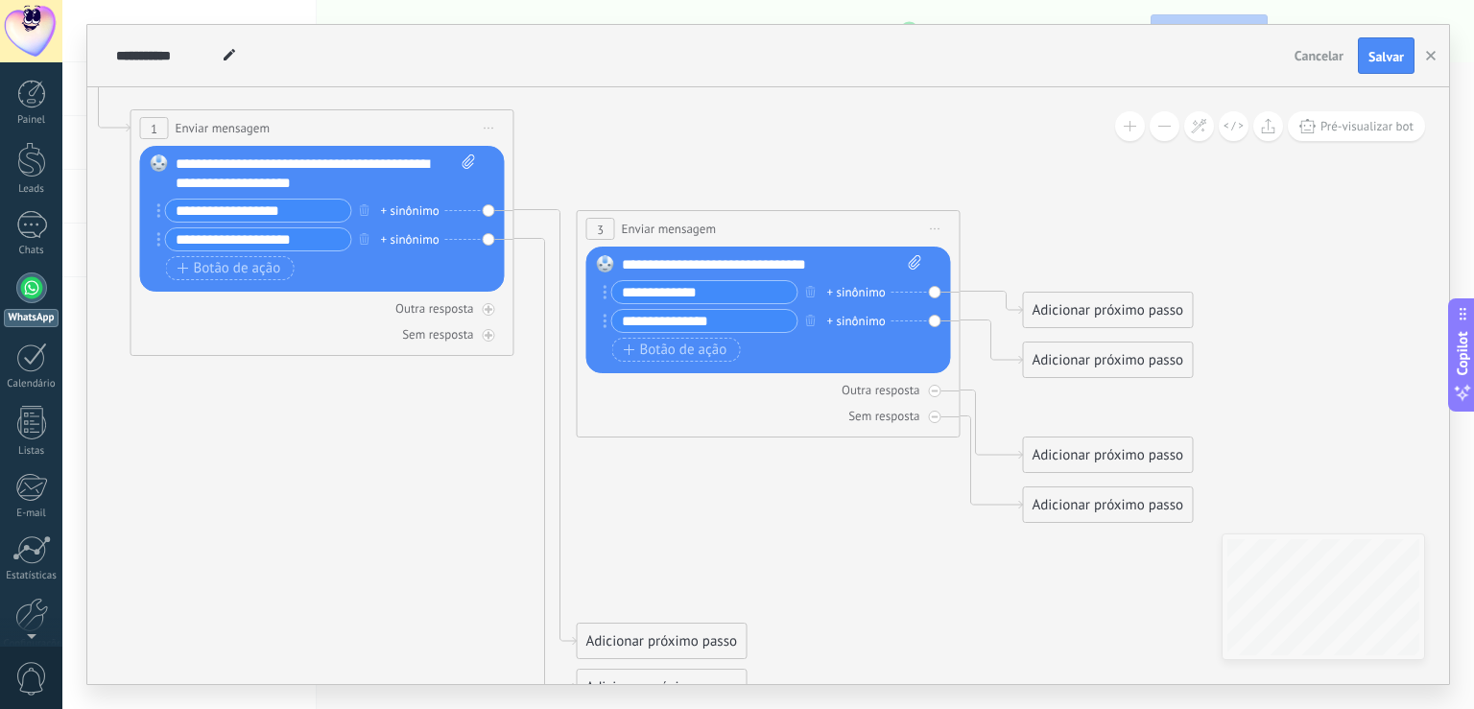
click at [1072, 313] on div "Adicionar próximo passo" at bounding box center [1108, 311] width 169 height 32
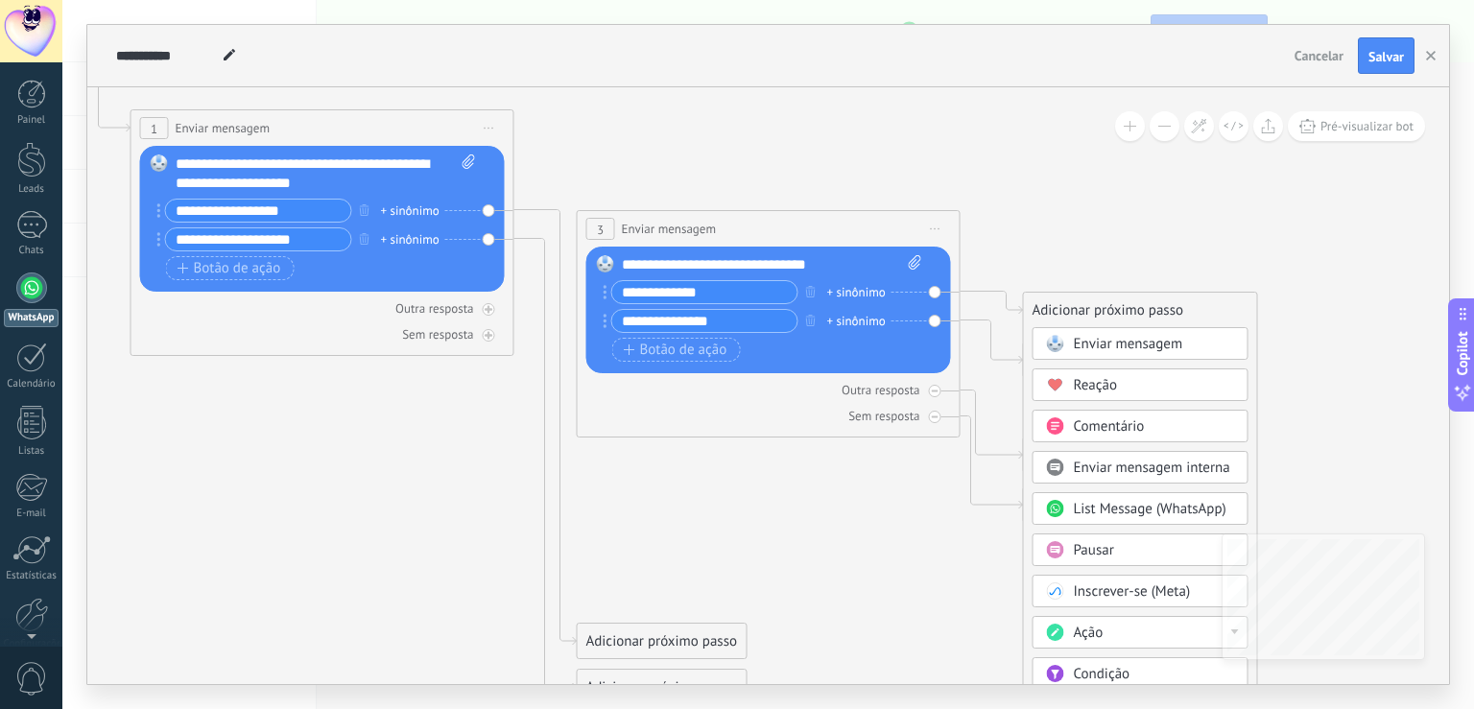
click at [1079, 337] on span "Enviar mensagem" at bounding box center [1128, 344] width 109 height 18
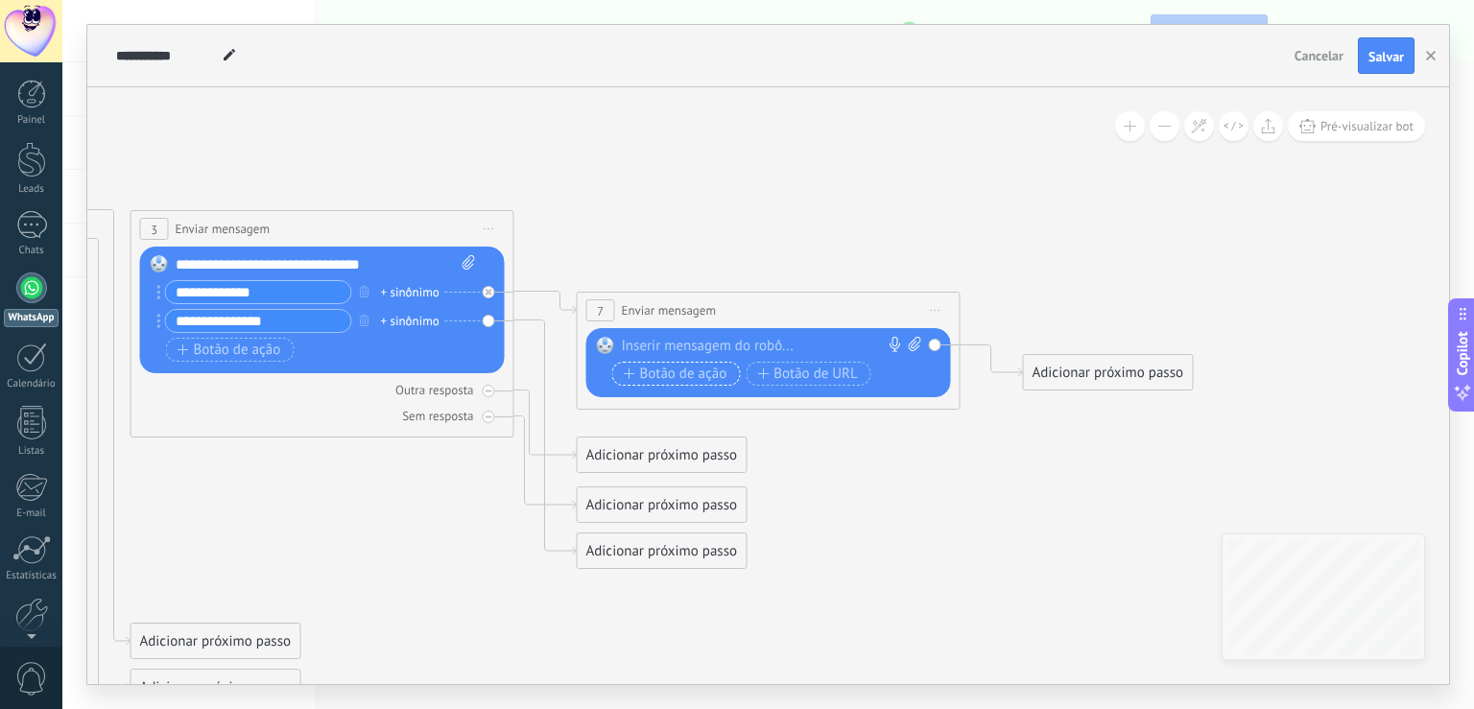
click at [680, 375] on span "Botão de ação" at bounding box center [676, 373] width 104 height 15
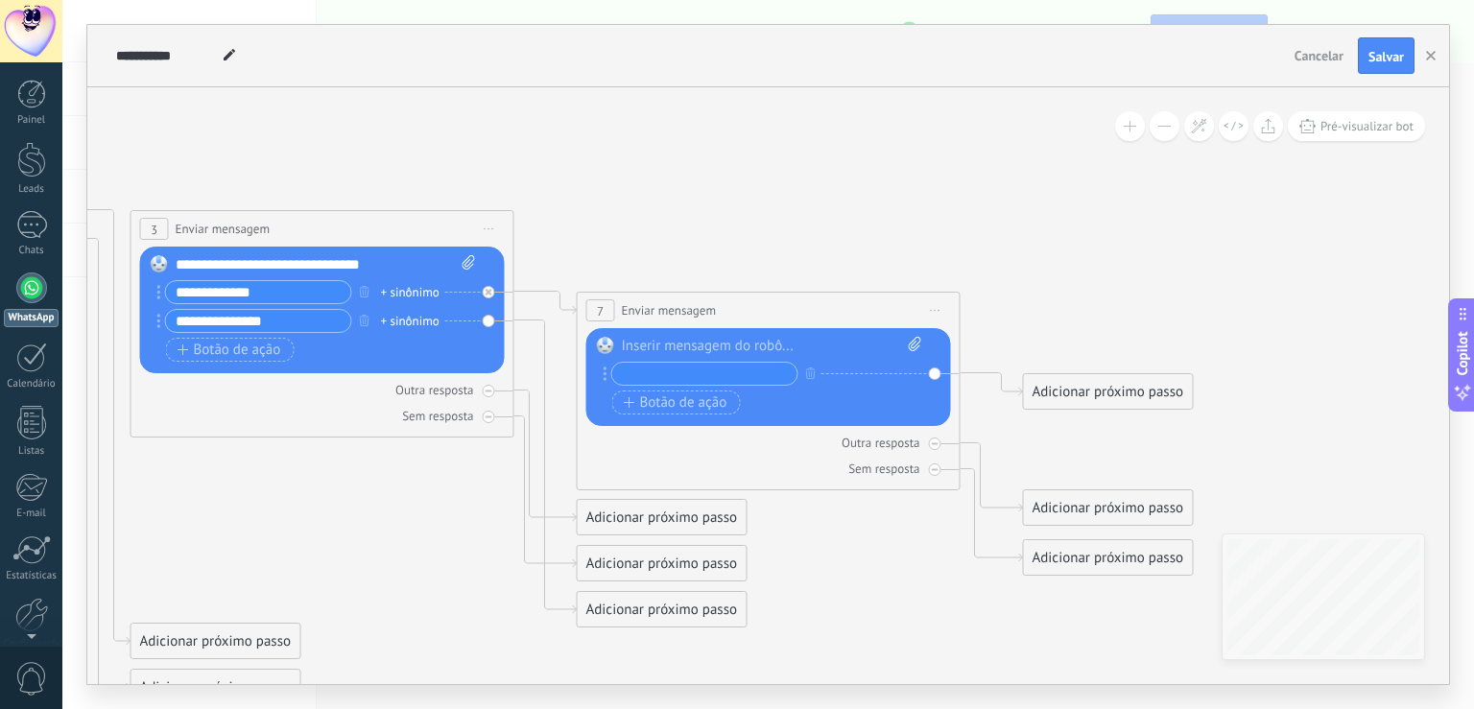
click at [605, 374] on circle at bounding box center [605, 374] width 4 height 4
click at [601, 378] on div "Substituir Remover Converter para mensagem de voz Arraste a imagem aqui para an…" at bounding box center [768, 377] width 365 height 98
click at [888, 401] on div "Botão de ação Botão de URL" at bounding box center [766, 402] width 309 height 24
click at [811, 374] on icon "button" at bounding box center [811, 373] width 10 height 12
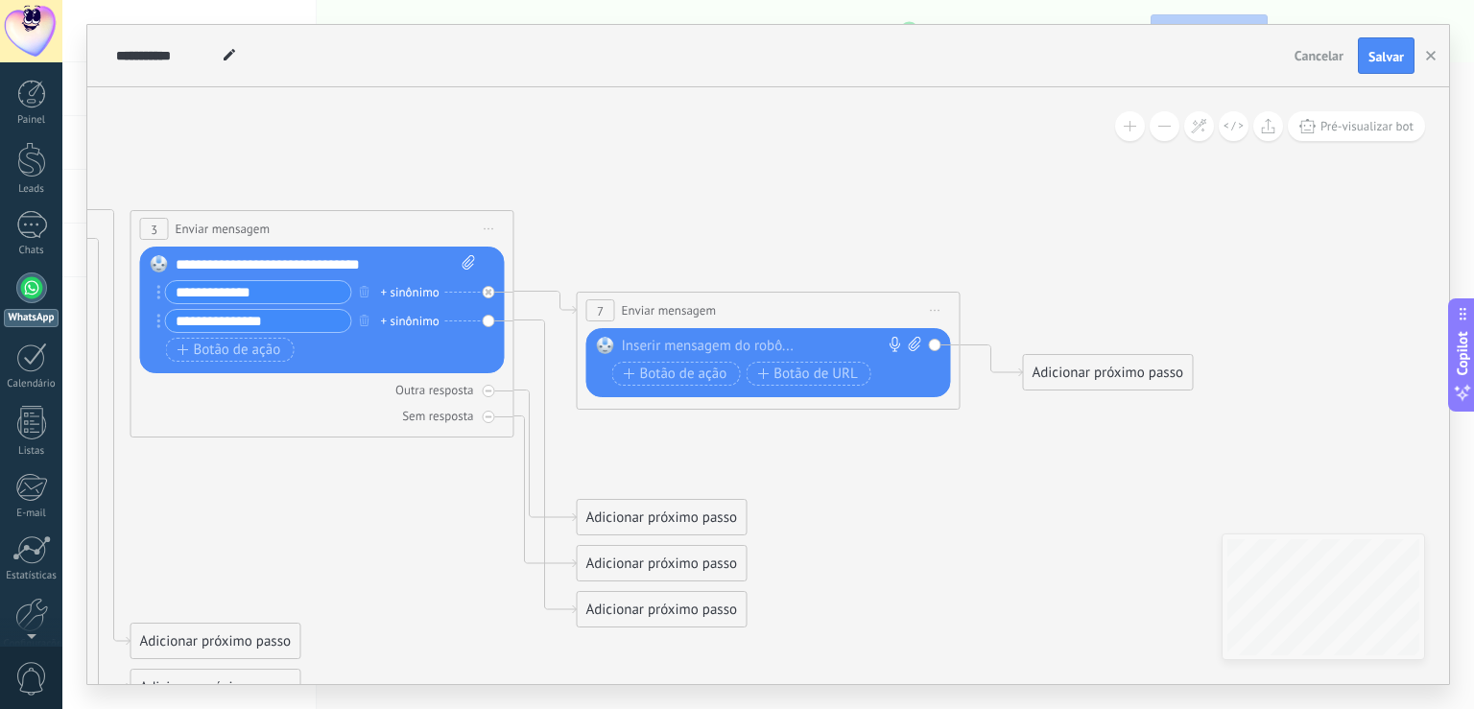
click at [650, 310] on span "Enviar mensagem" at bounding box center [669, 310] width 95 height 18
click at [640, 310] on span "Enviar mensagem" at bounding box center [669, 310] width 95 height 18
click at [650, 313] on span "Enviar mensagem" at bounding box center [669, 310] width 95 height 18
click at [409, 295] on div "+ sinônimo" at bounding box center [410, 292] width 59 height 19
type input "*"
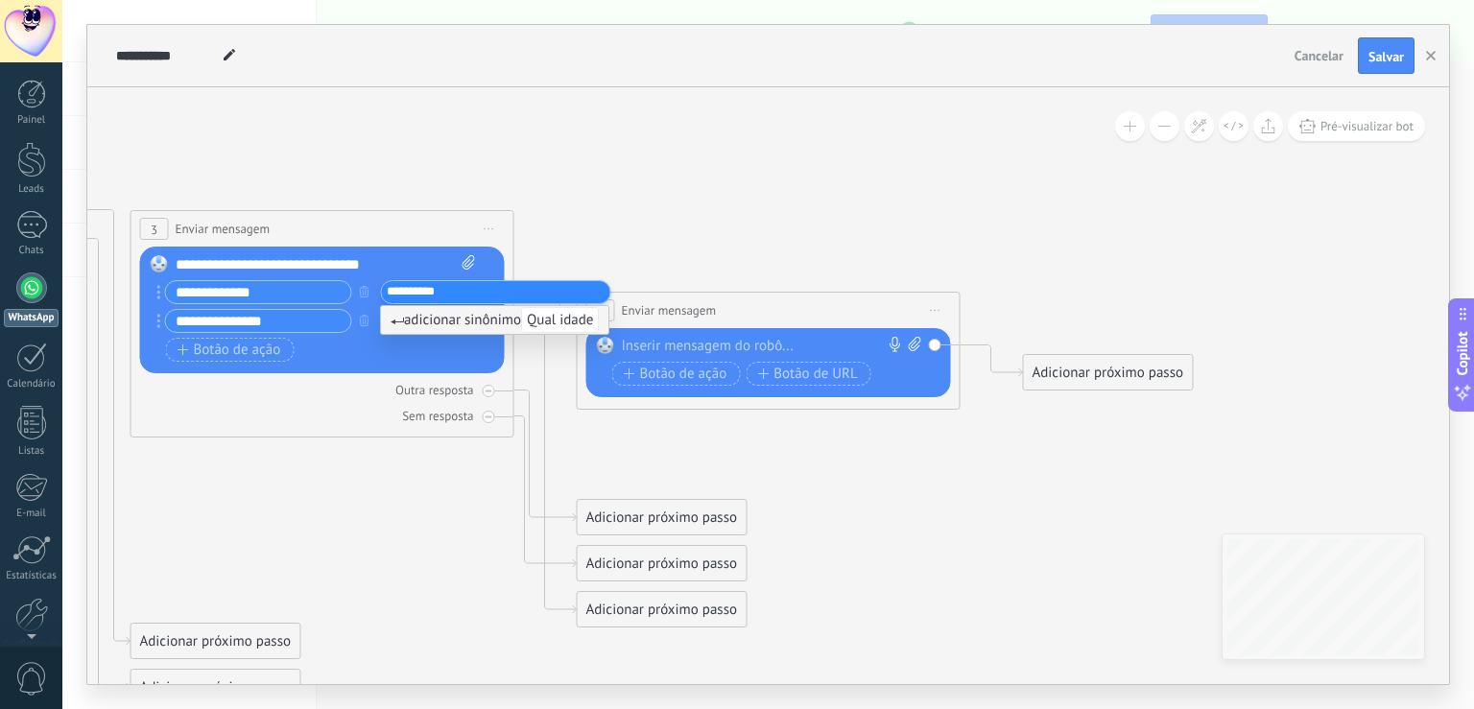
type input "**********"
click at [401, 320] on div "+ sinônimo" at bounding box center [410, 321] width 59 height 19
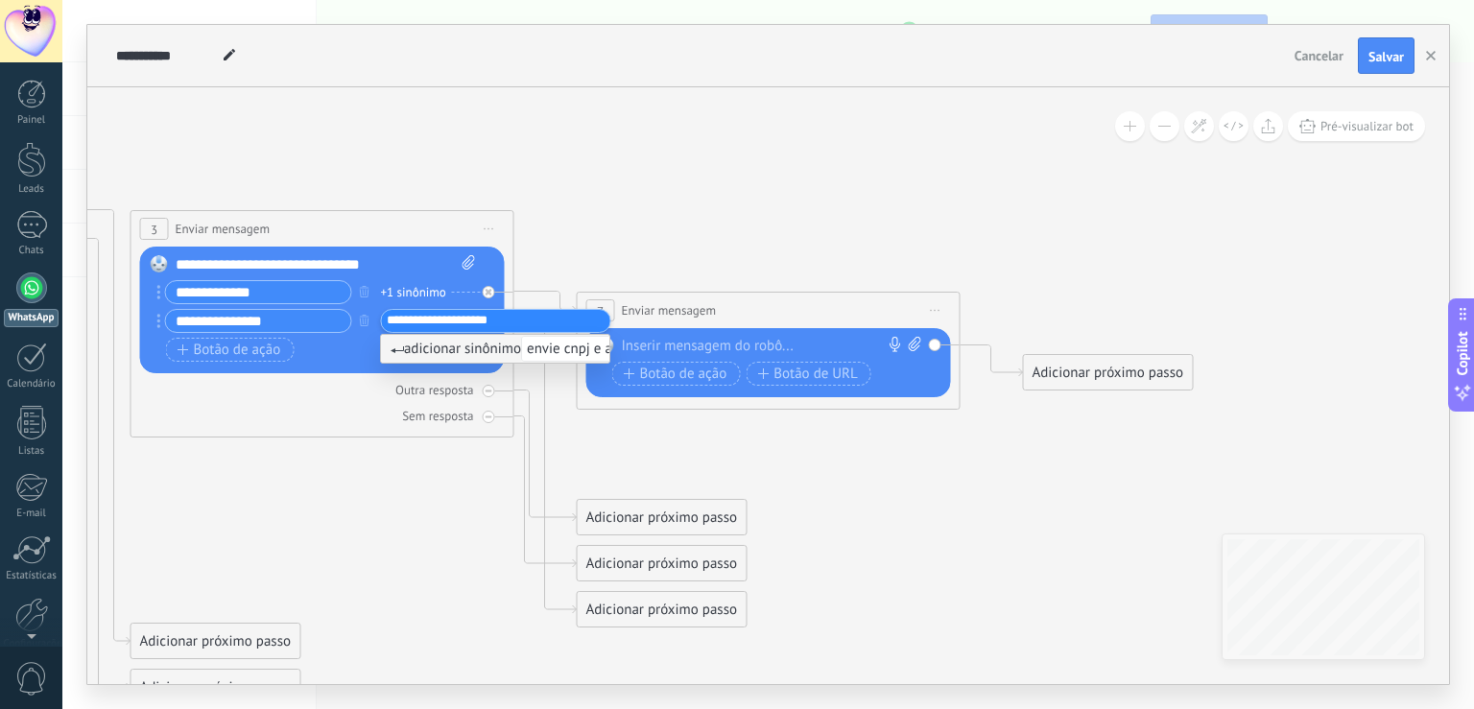
type input "**********"
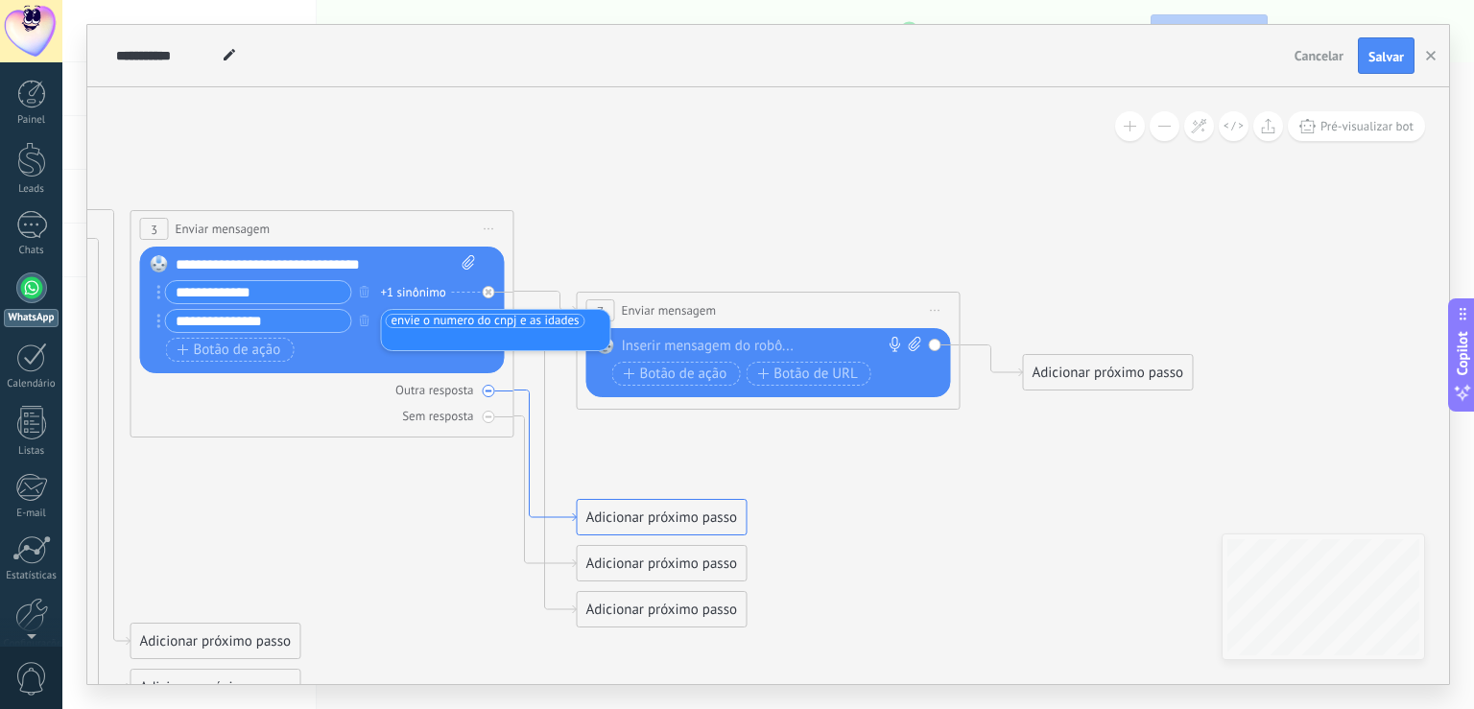
click at [533, 443] on icon at bounding box center [545, 455] width 62 height 131
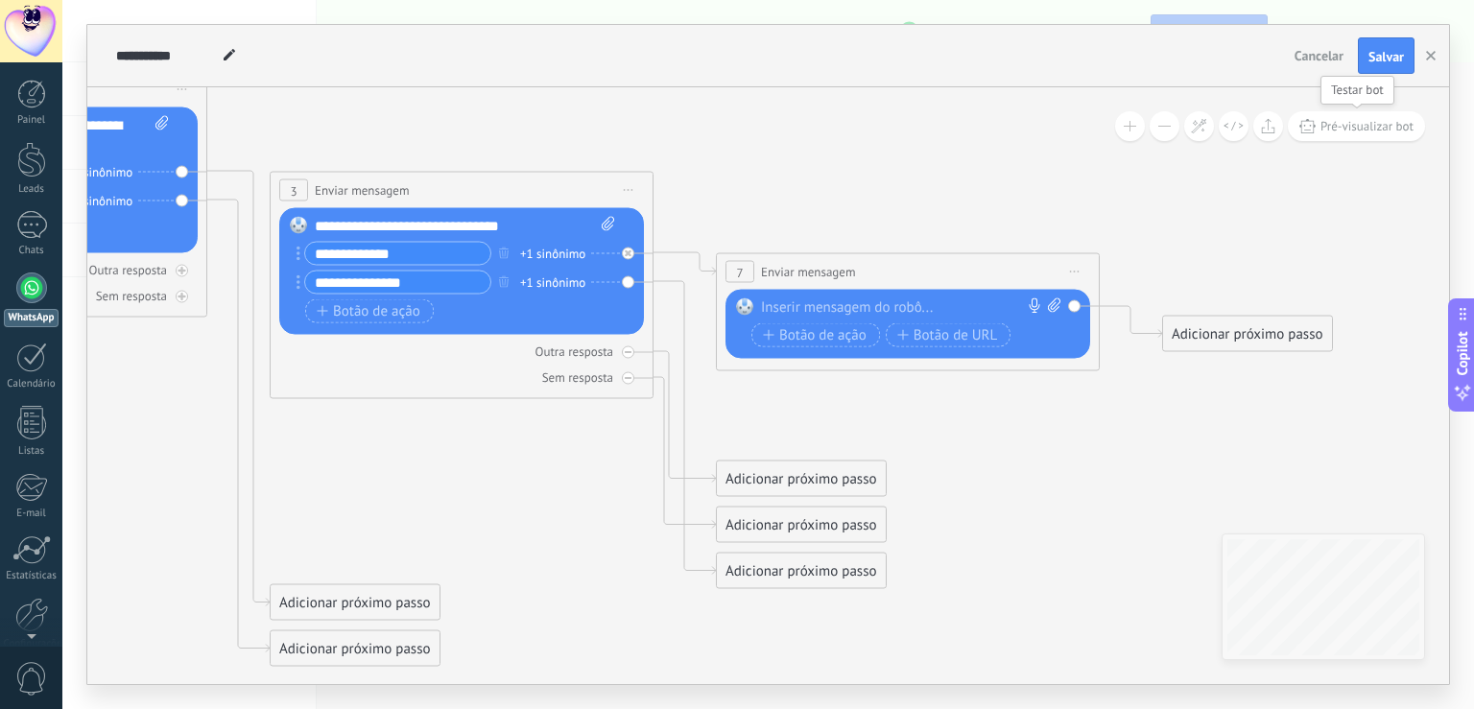
click at [1382, 130] on span "Pré-visualizar bot" at bounding box center [1366, 126] width 93 height 16
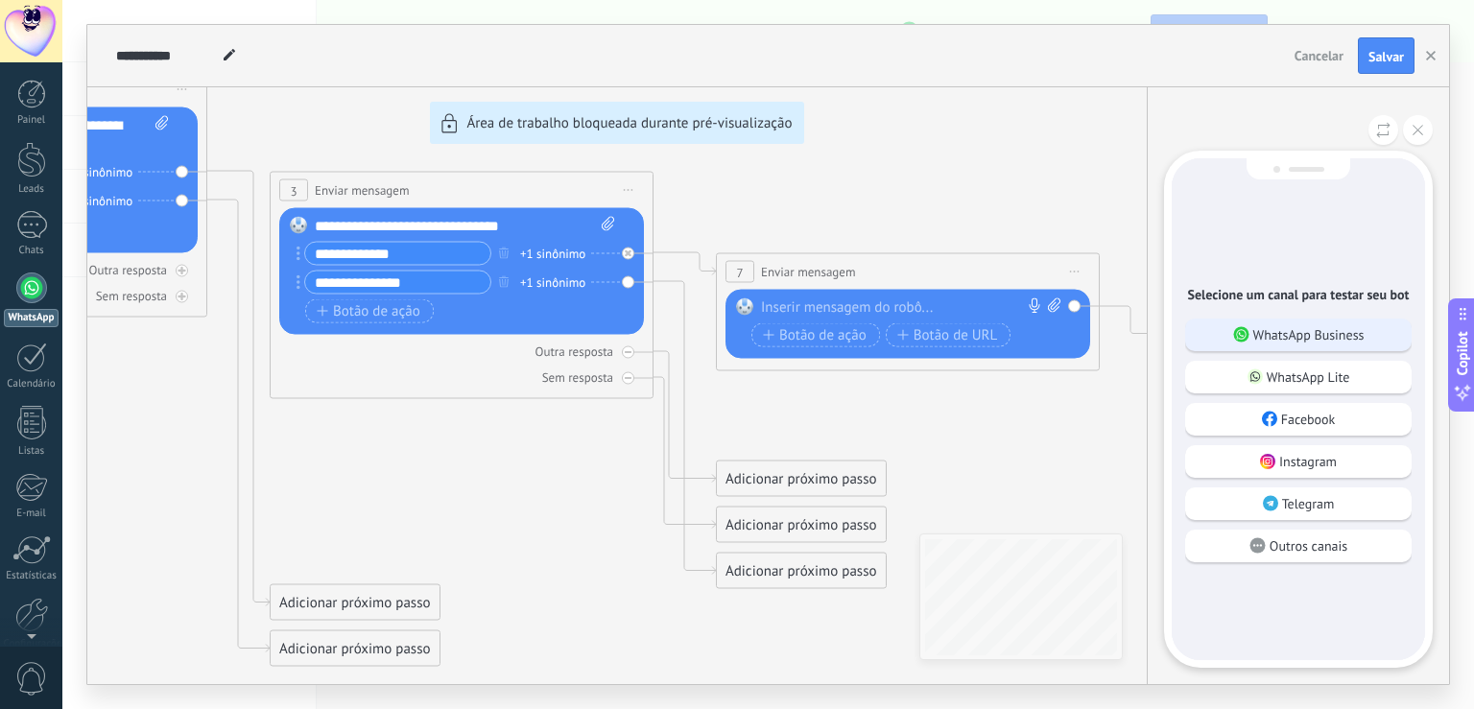
click at [1272, 336] on p "WhatsApp Business" at bounding box center [1308, 334] width 111 height 17
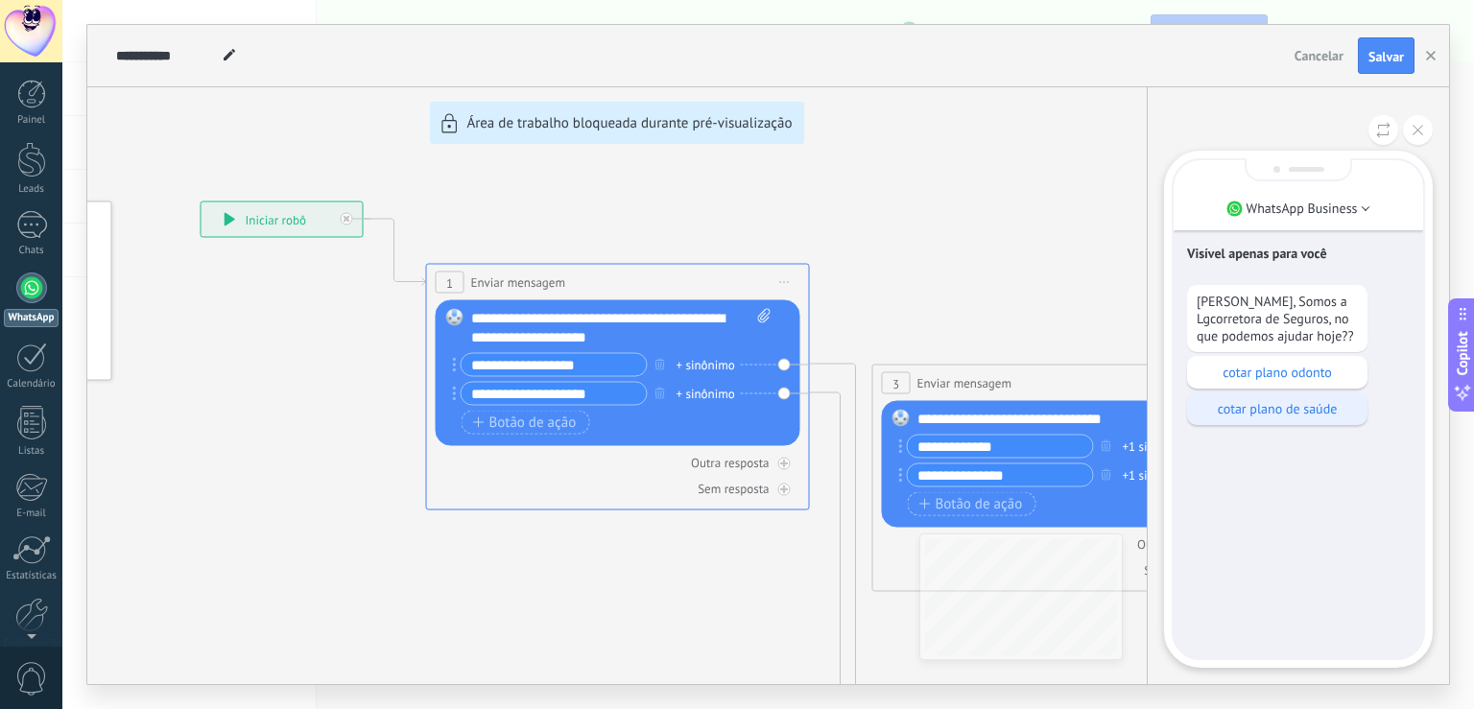
click at [1285, 412] on p "cotar plano de saúde" at bounding box center [1276, 408] width 161 height 17
click at [680, 366] on div "**********" at bounding box center [767, 354] width 1361 height 659
click at [783, 365] on div "**********" at bounding box center [767, 354] width 1361 height 659
click at [685, 359] on div "**********" at bounding box center [767, 354] width 1361 height 659
click at [668, 366] on div "**********" at bounding box center [767, 354] width 1361 height 659
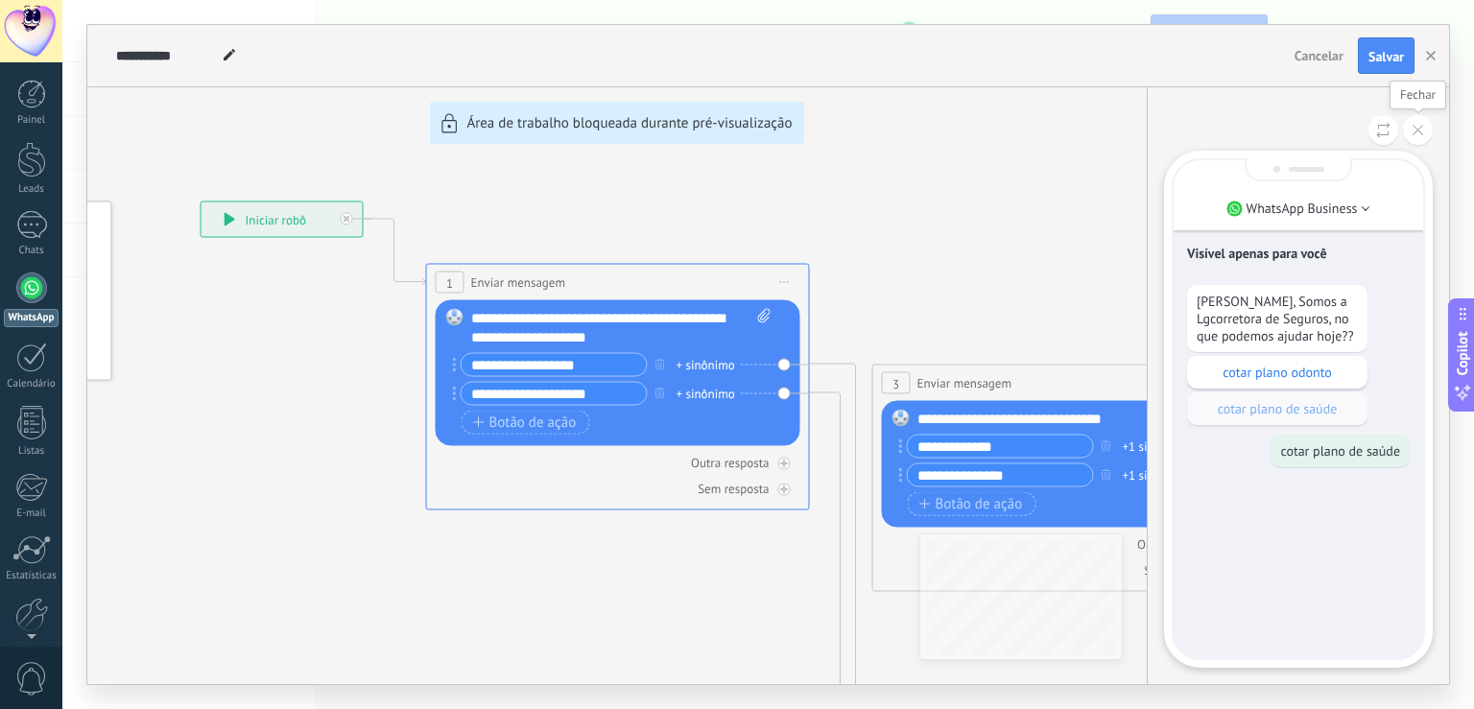
click at [1413, 136] on button at bounding box center [1418, 130] width 30 height 30
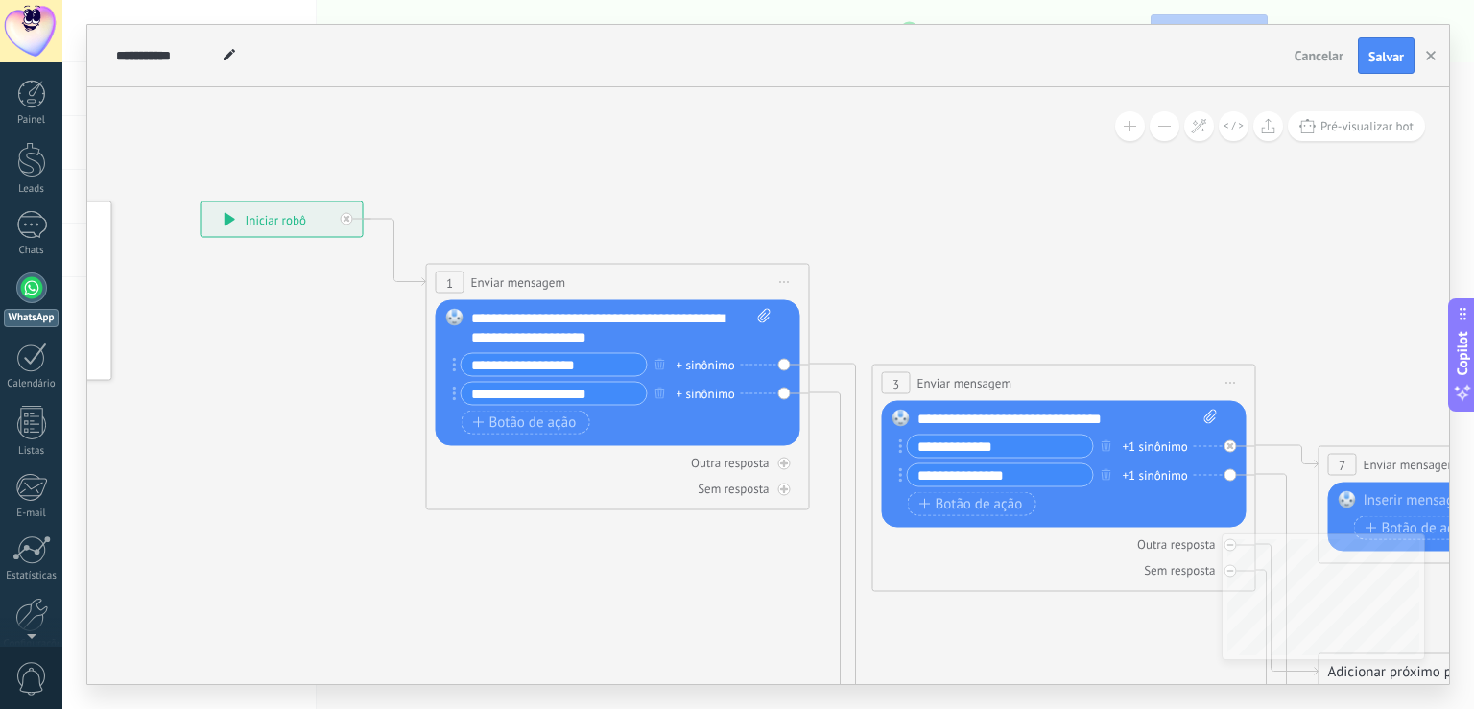
click at [675, 366] on div "**********" at bounding box center [607, 365] width 309 height 24
click at [702, 366] on div "+ sinônimo" at bounding box center [705, 364] width 59 height 19
click at [779, 466] on div at bounding box center [784, 464] width 12 height 12
click at [785, 462] on icon at bounding box center [784, 463] width 7 height 2
click at [781, 365] on div "Substituir Remover Converter para mensagem de voz Arraste a imagem aqui para an…" at bounding box center [618, 373] width 365 height 146
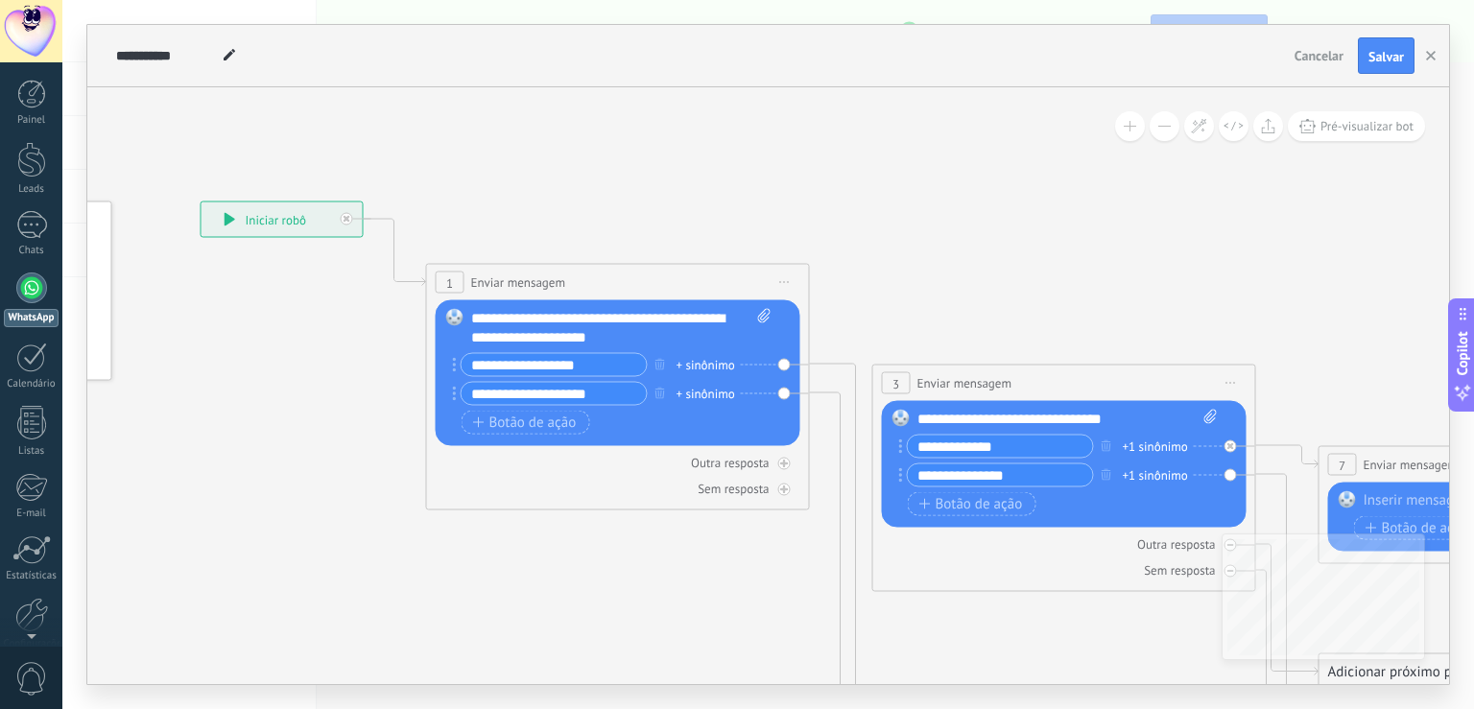
click at [683, 362] on div "+ sinônimo" at bounding box center [705, 364] width 59 height 19
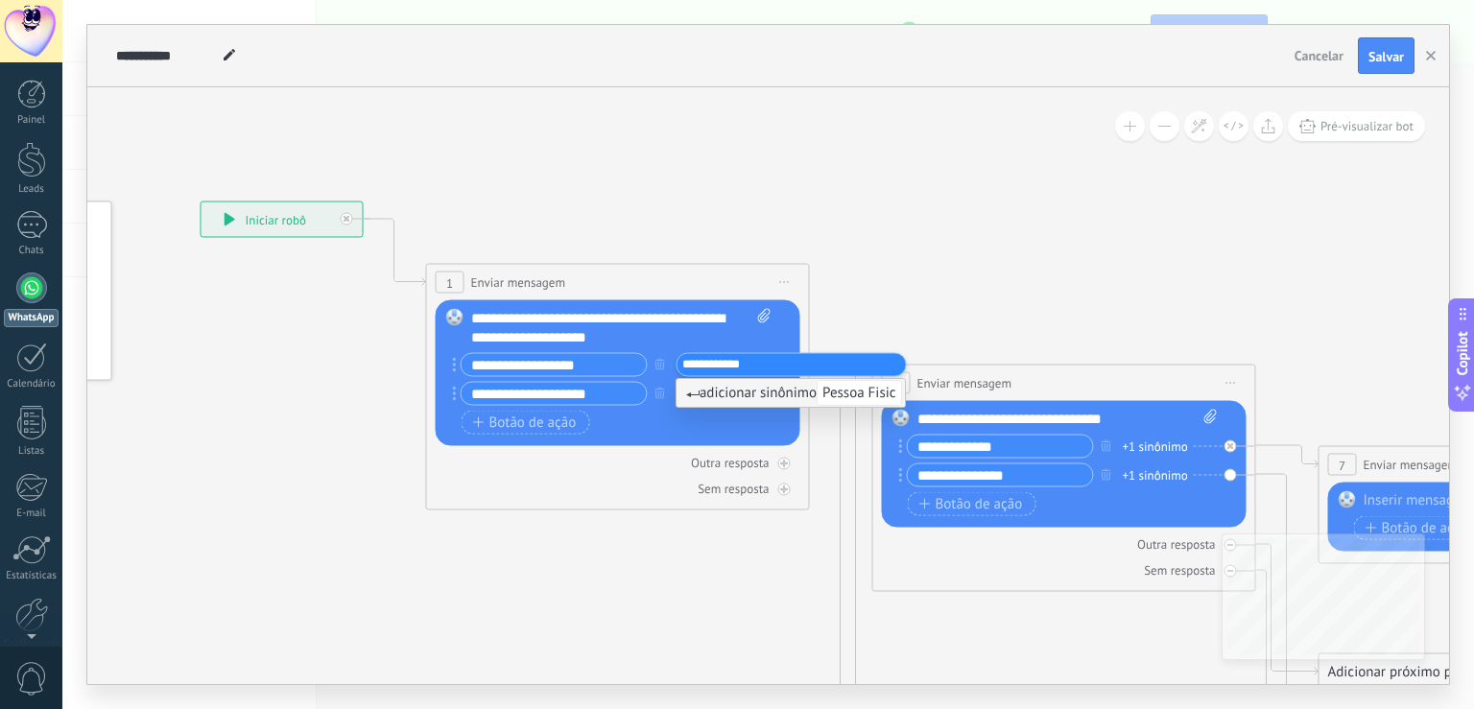
type input "**********"
type input "*"
type input "**********"
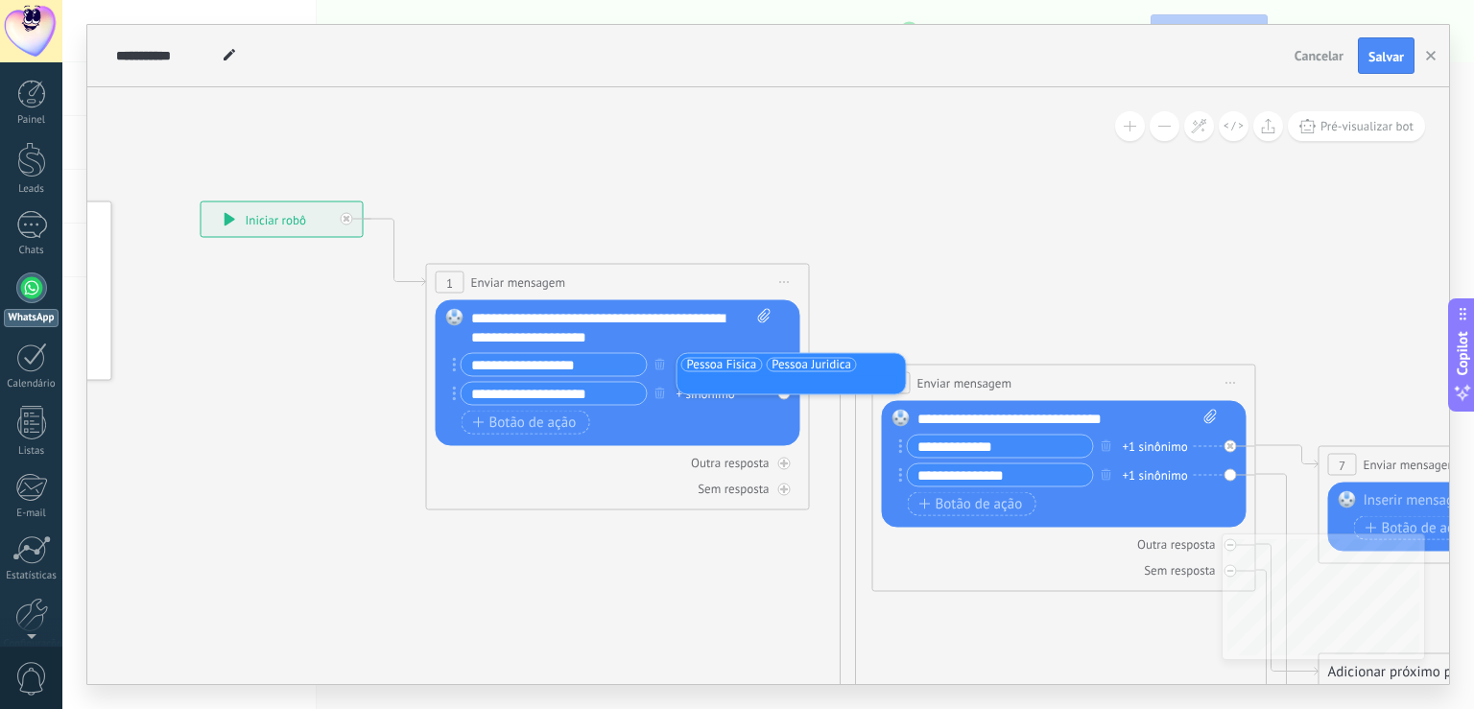
click at [969, 220] on icon at bounding box center [1035, 531] width 2628 height 1618
click at [693, 393] on div "+ sinônimo" at bounding box center [705, 393] width 59 height 19
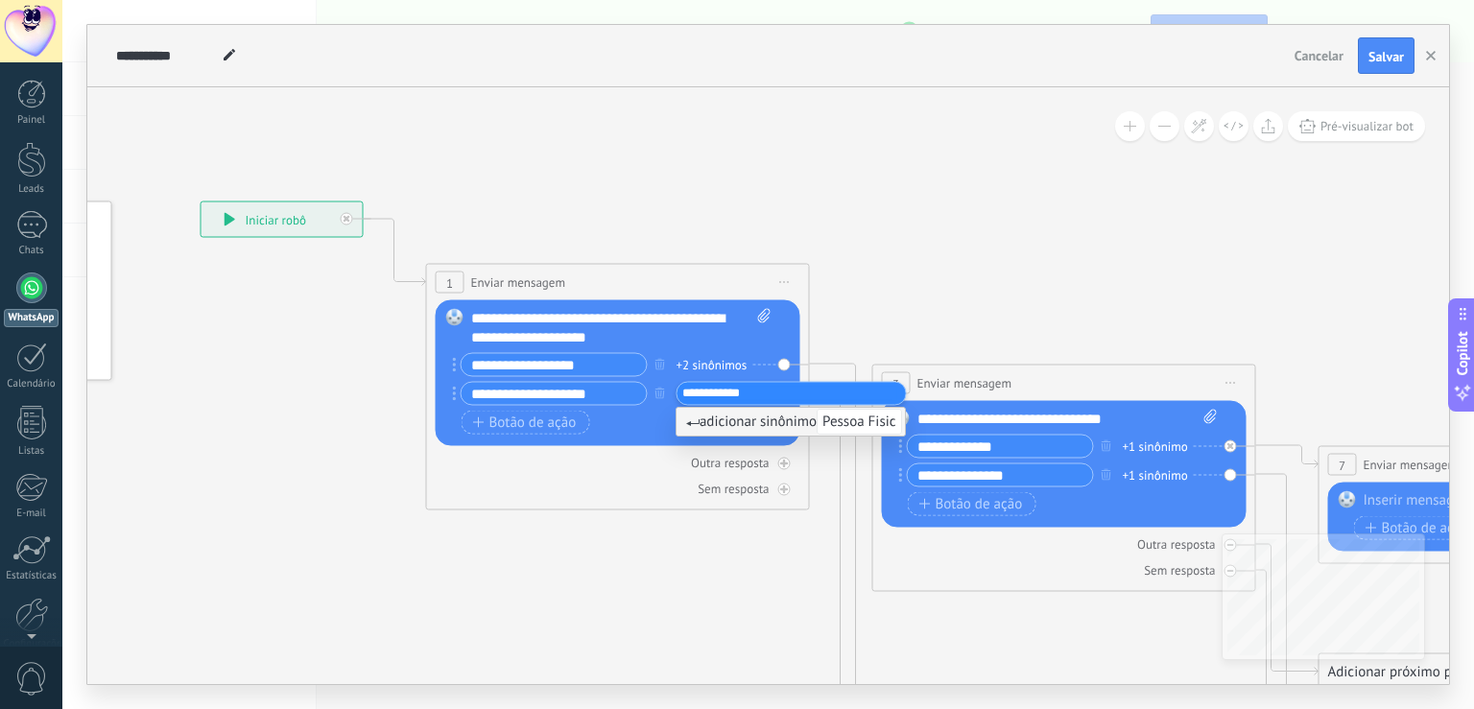
type input "**********"
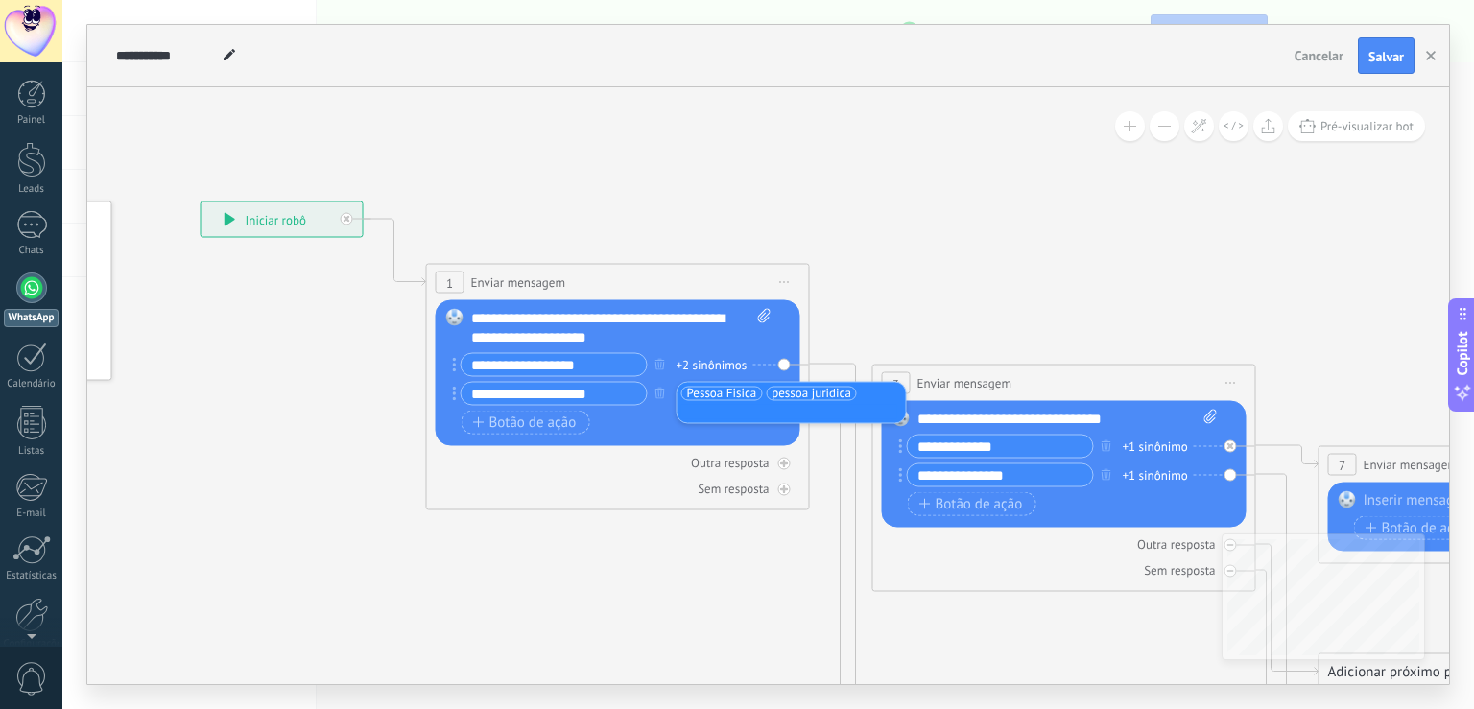
click at [946, 167] on icon at bounding box center [1035, 531] width 2628 height 1618
click at [1352, 132] on span "Pré-visualizar bot" at bounding box center [1366, 126] width 93 height 16
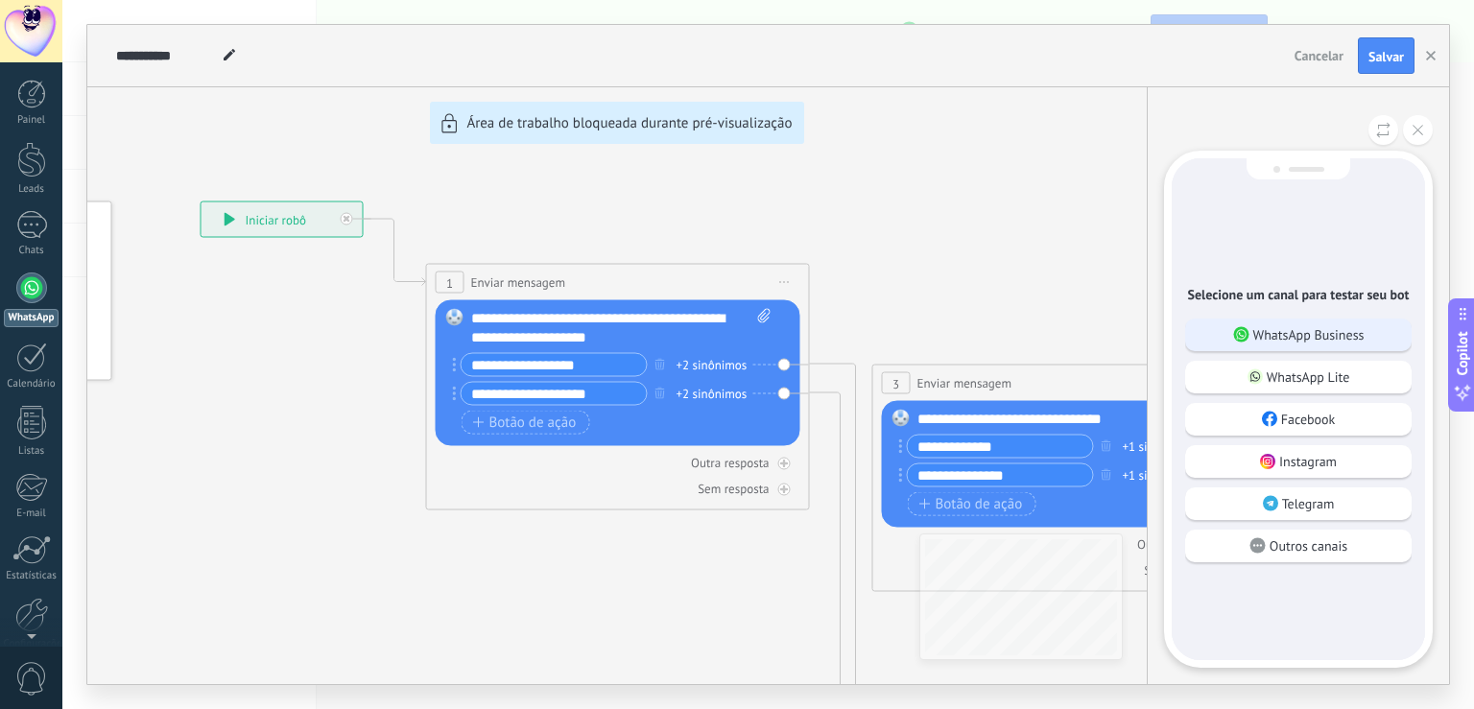
click at [1362, 331] on p "WhatsApp Business" at bounding box center [1308, 334] width 111 height 17
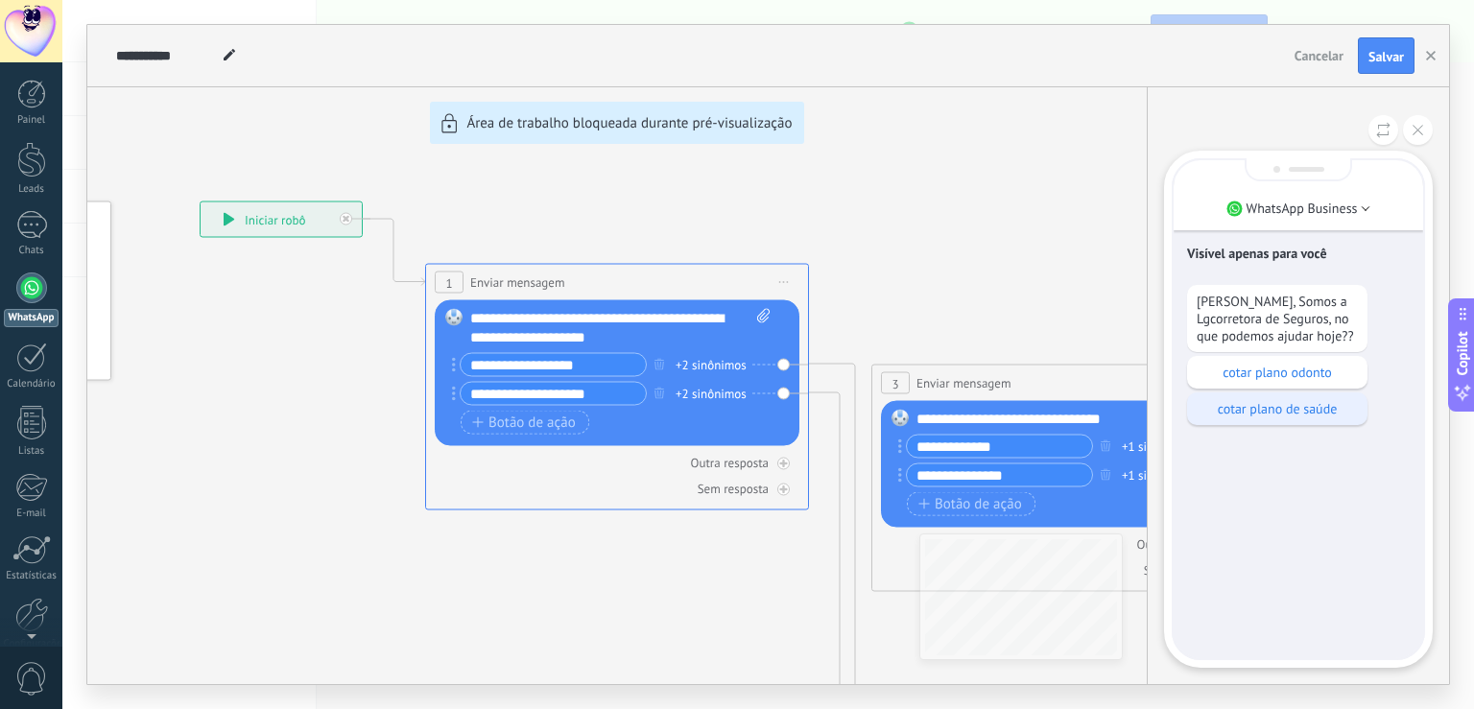
click at [1271, 414] on p "cotar plano de saúde" at bounding box center [1276, 408] width 161 height 17
click at [1419, 125] on button at bounding box center [1418, 130] width 30 height 30
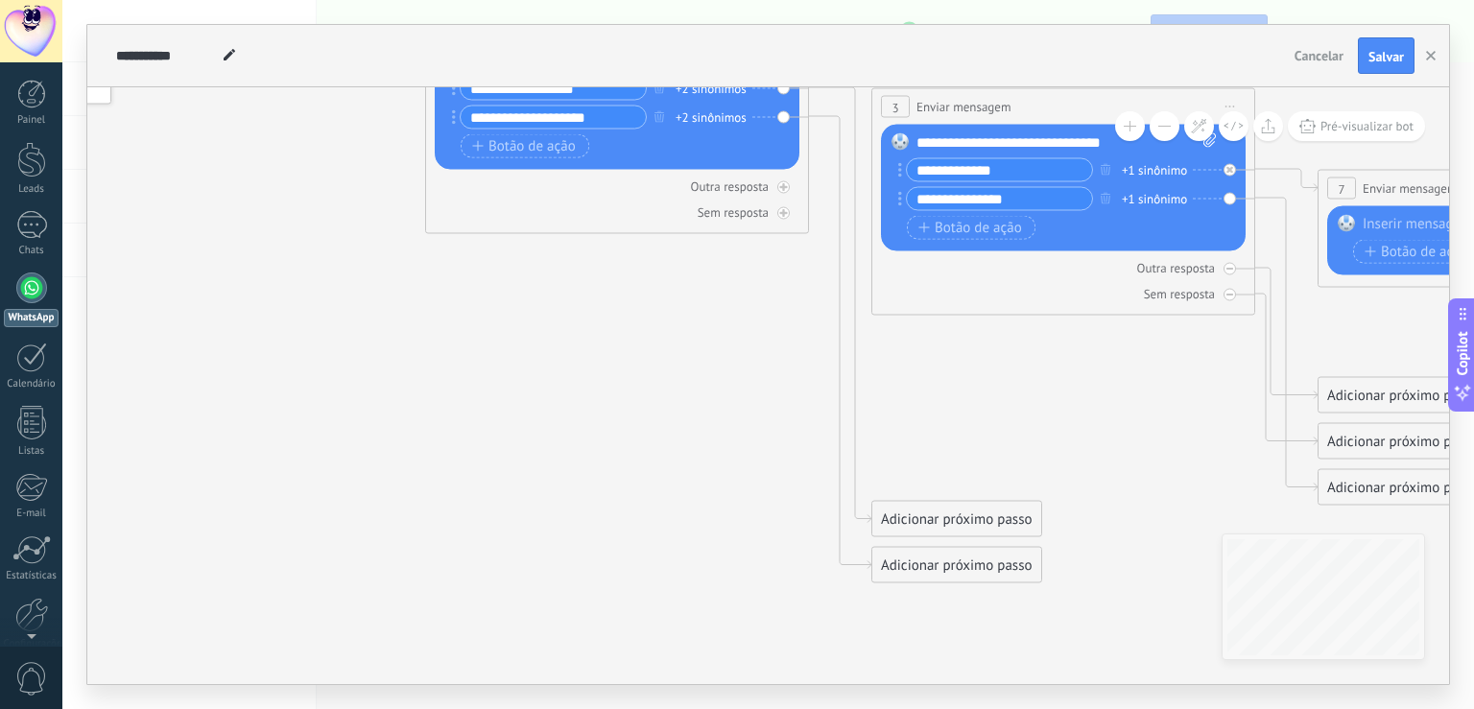
click at [973, 512] on div "Adicionar próximo passo" at bounding box center [956, 520] width 169 height 32
click at [978, 560] on span "Enviar mensagem" at bounding box center [976, 553] width 109 height 18
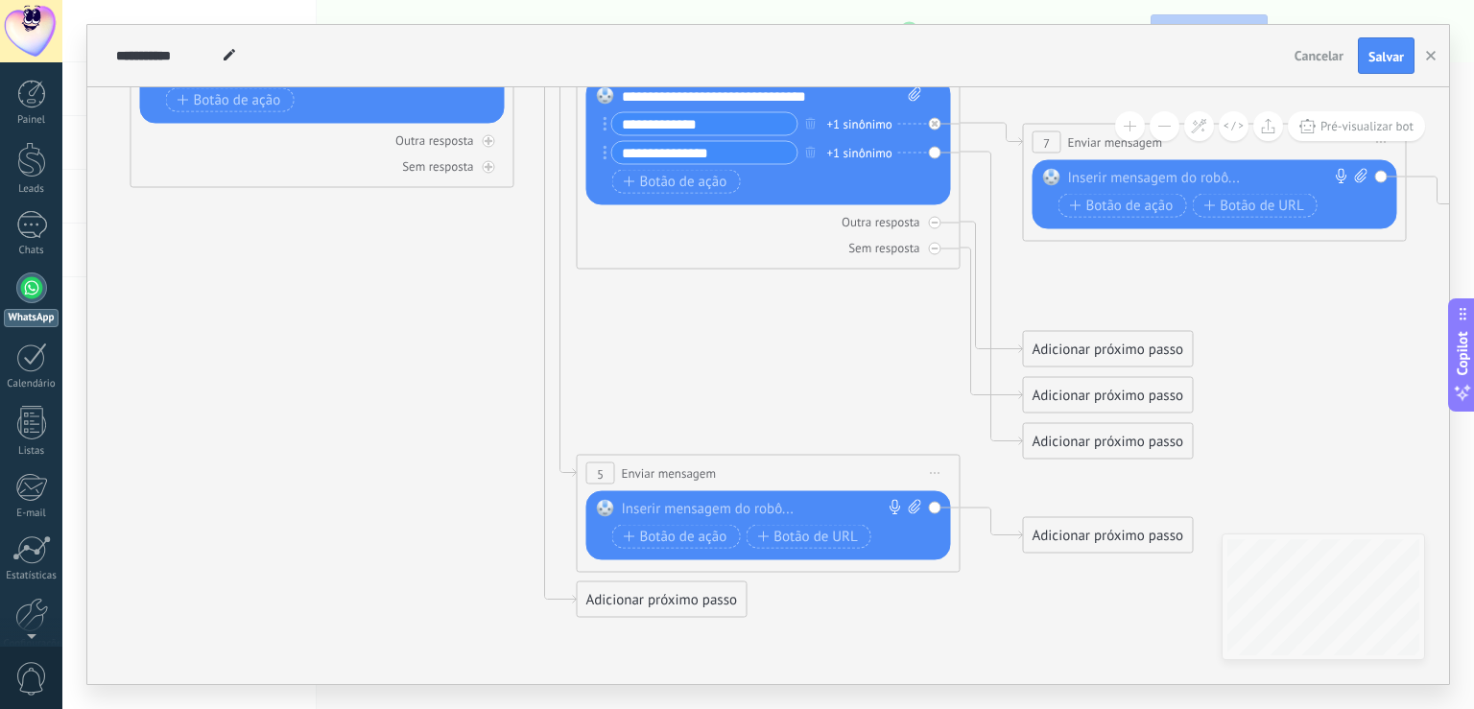
click at [924, 607] on icon at bounding box center [739, 248] width 2628 height 1698
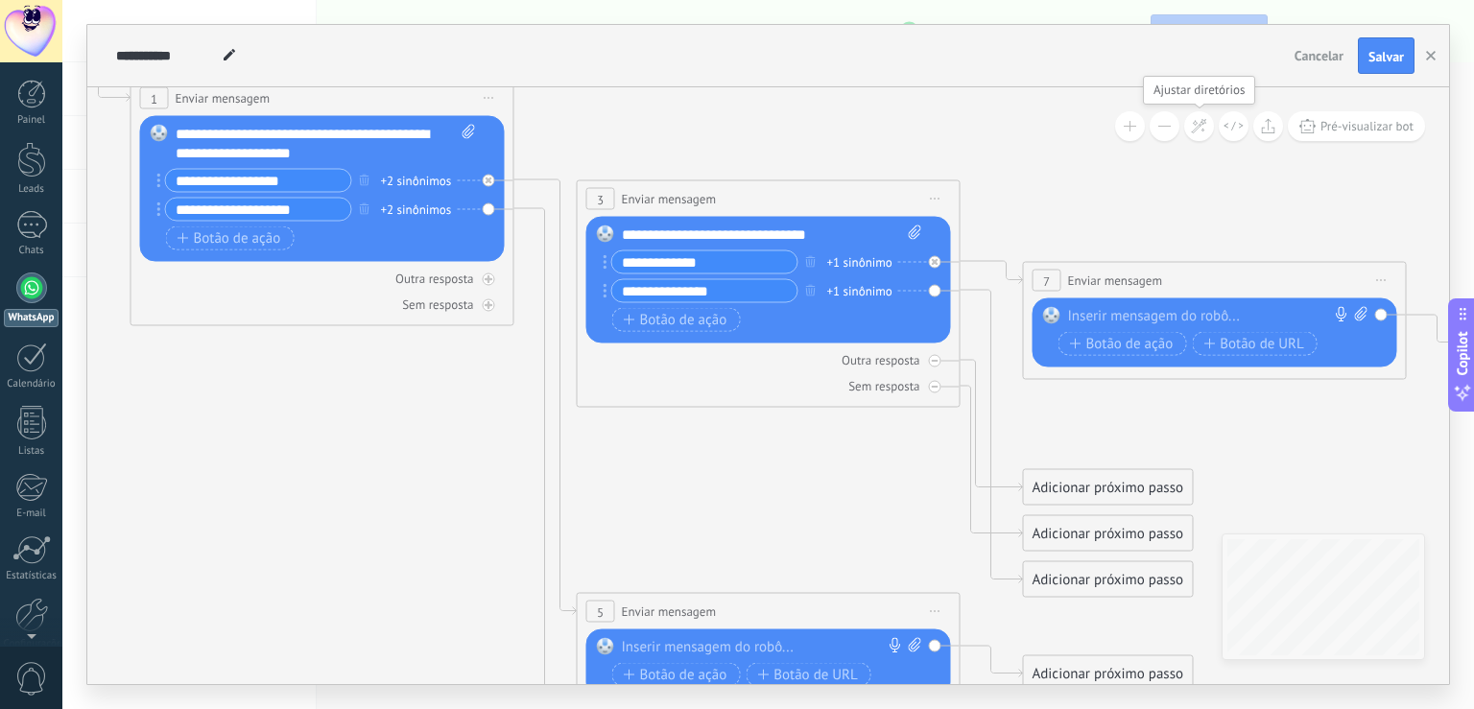
click at [1203, 122] on icon at bounding box center [1199, 126] width 16 height 16
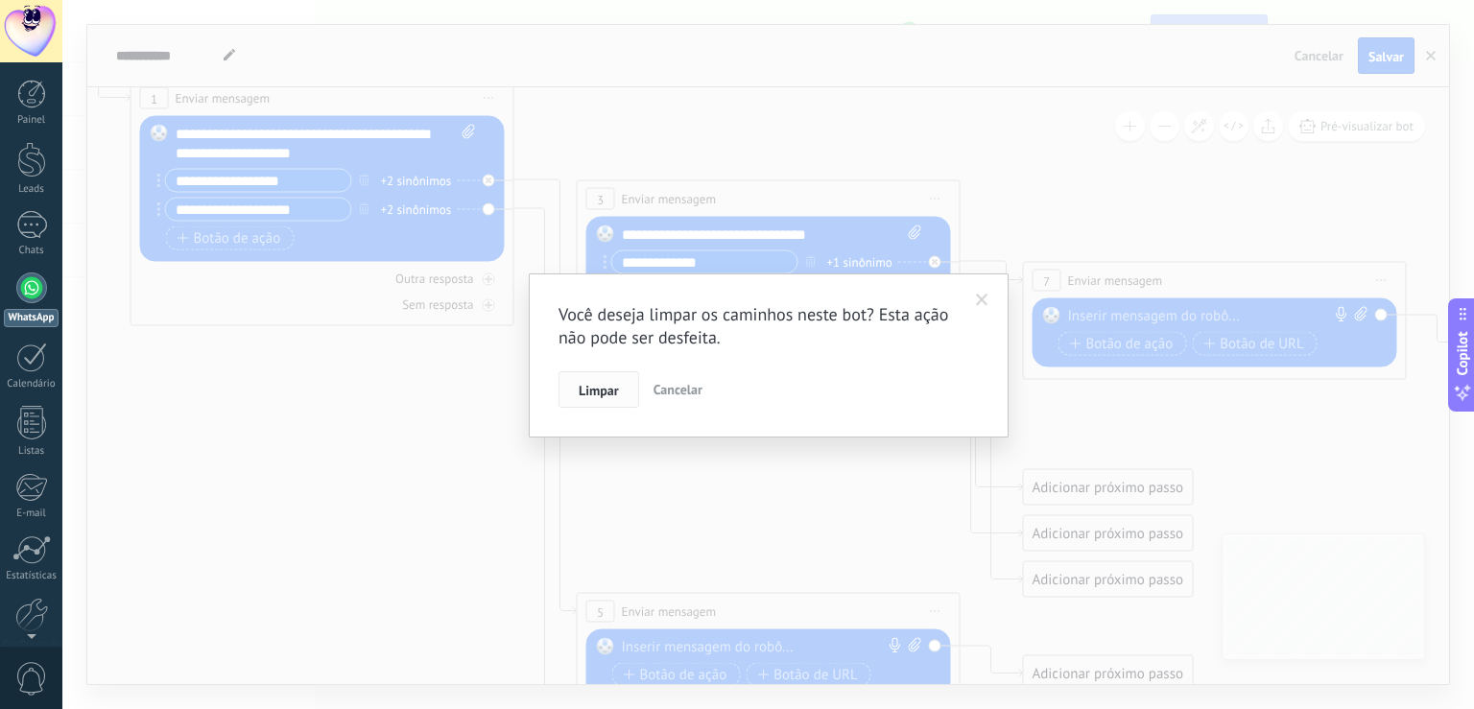
click at [585, 397] on span "Limpar" at bounding box center [599, 390] width 40 height 13
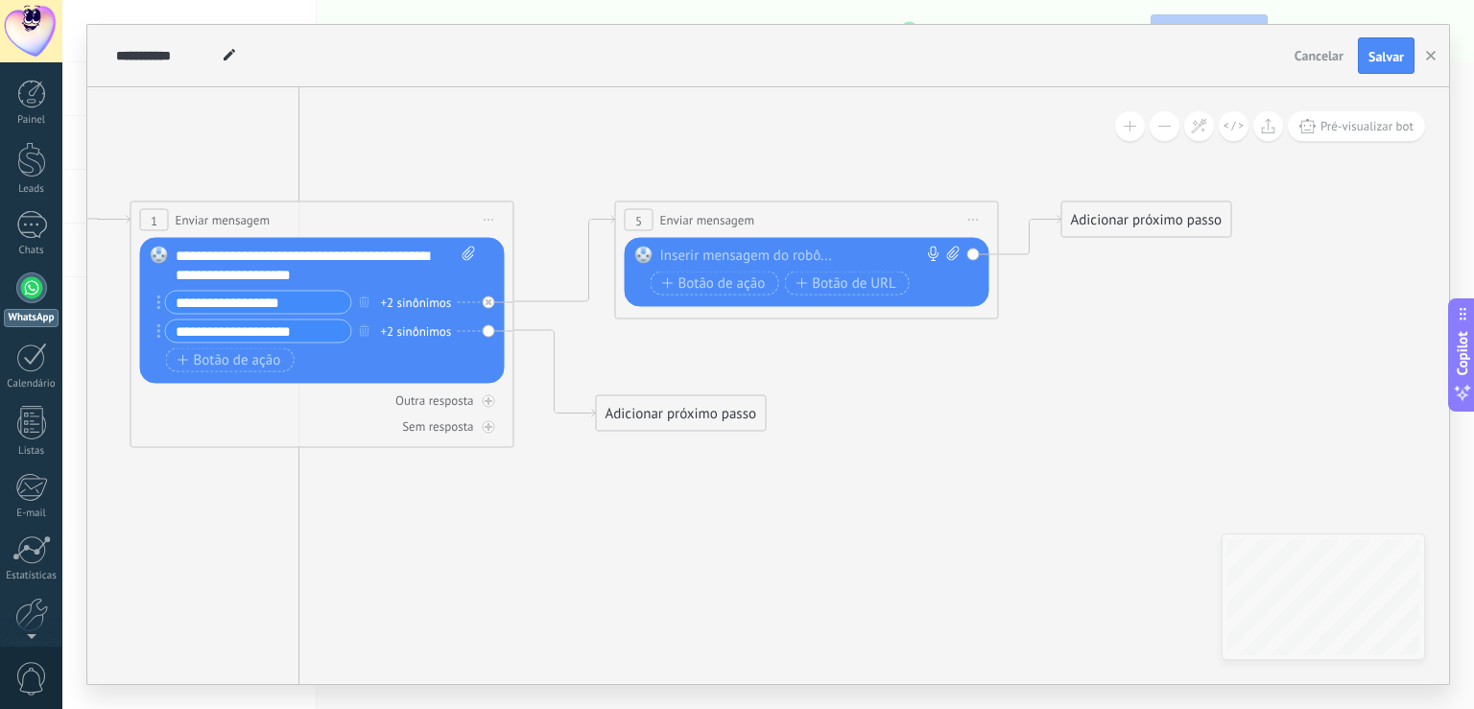
click at [647, 415] on div "Adicionar próximo passo" at bounding box center [681, 414] width 169 height 32
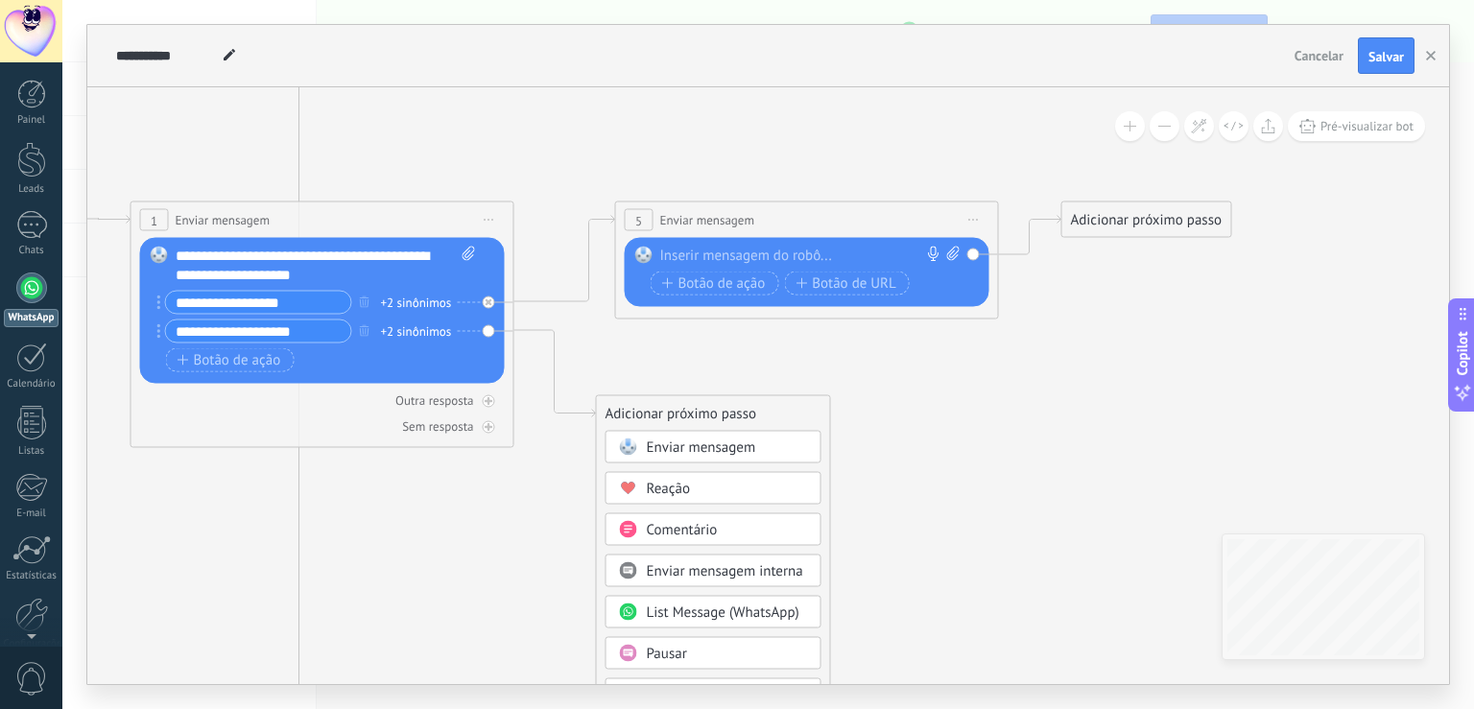
click at [673, 579] on span "Enviar mensagem interna" at bounding box center [725, 571] width 156 height 18
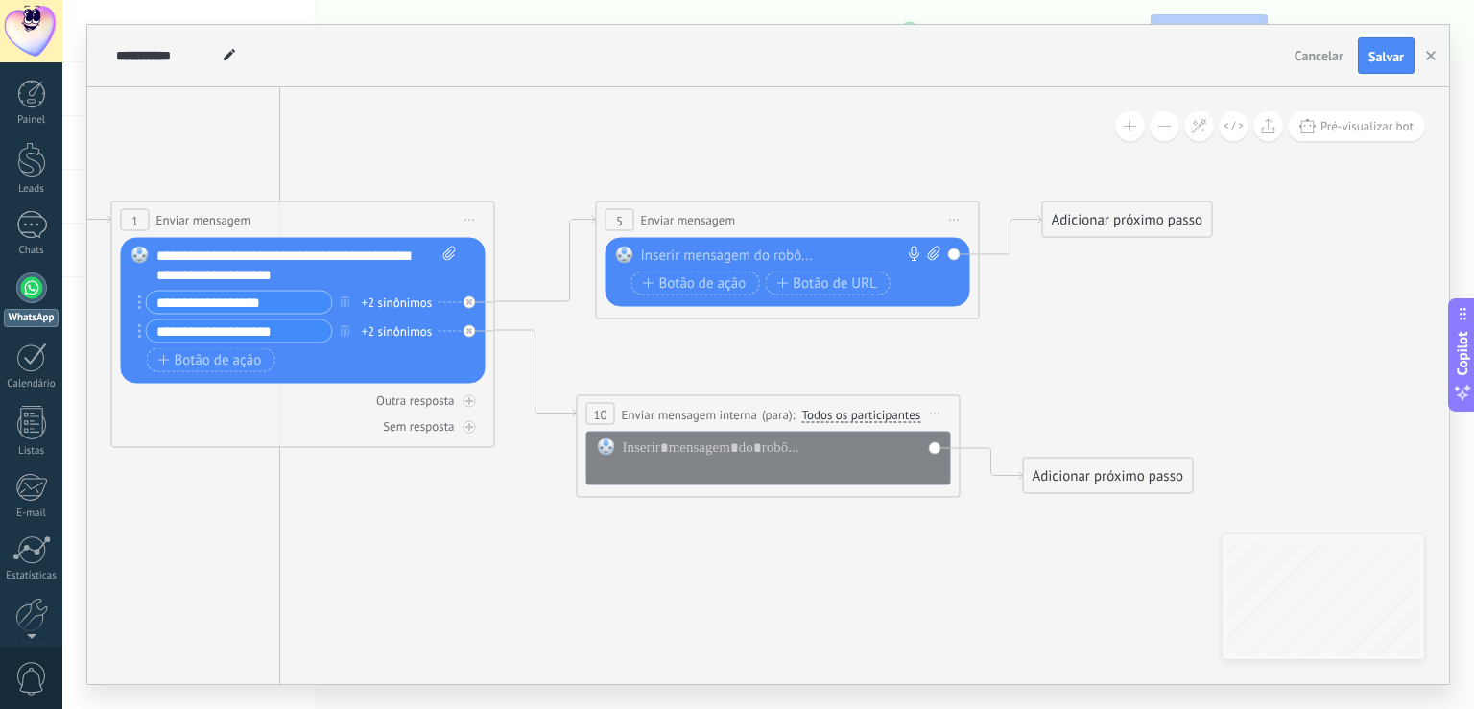
click at [1186, 464] on div "Adicionar próximo passo" at bounding box center [1108, 477] width 169 height 32
click at [936, 409] on span "Iniciar pré-visualização aqui [GEOGRAPHIC_DATA] Duplicar Excluir" at bounding box center [935, 414] width 31 height 28
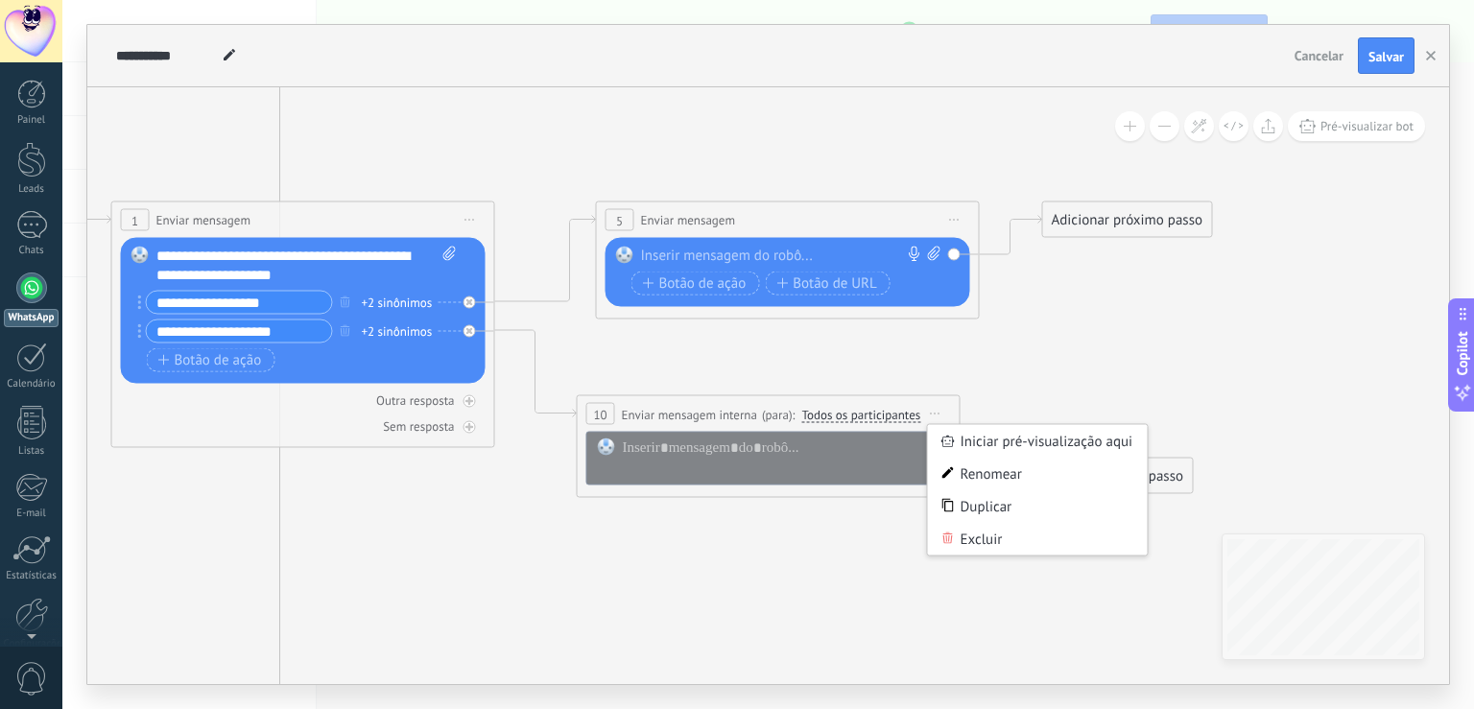
drag, startPoint x: 973, startPoint y: 536, endPoint x: 950, endPoint y: 506, distance: 38.4
click at [972, 535] on div "Excluir" at bounding box center [1038, 539] width 220 height 33
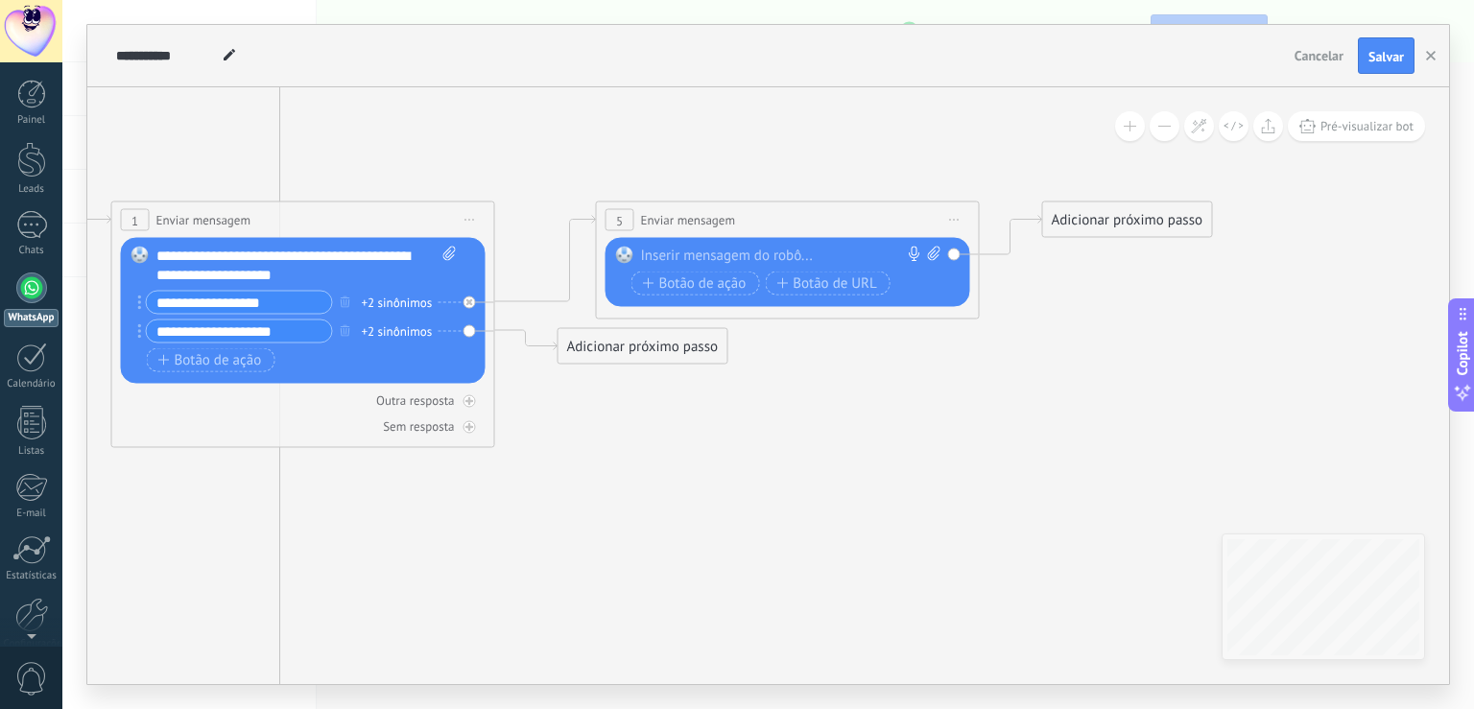
click at [957, 219] on span "Iniciar pré-visualização aqui [GEOGRAPHIC_DATA] Duplicar Excluir" at bounding box center [954, 220] width 31 height 28
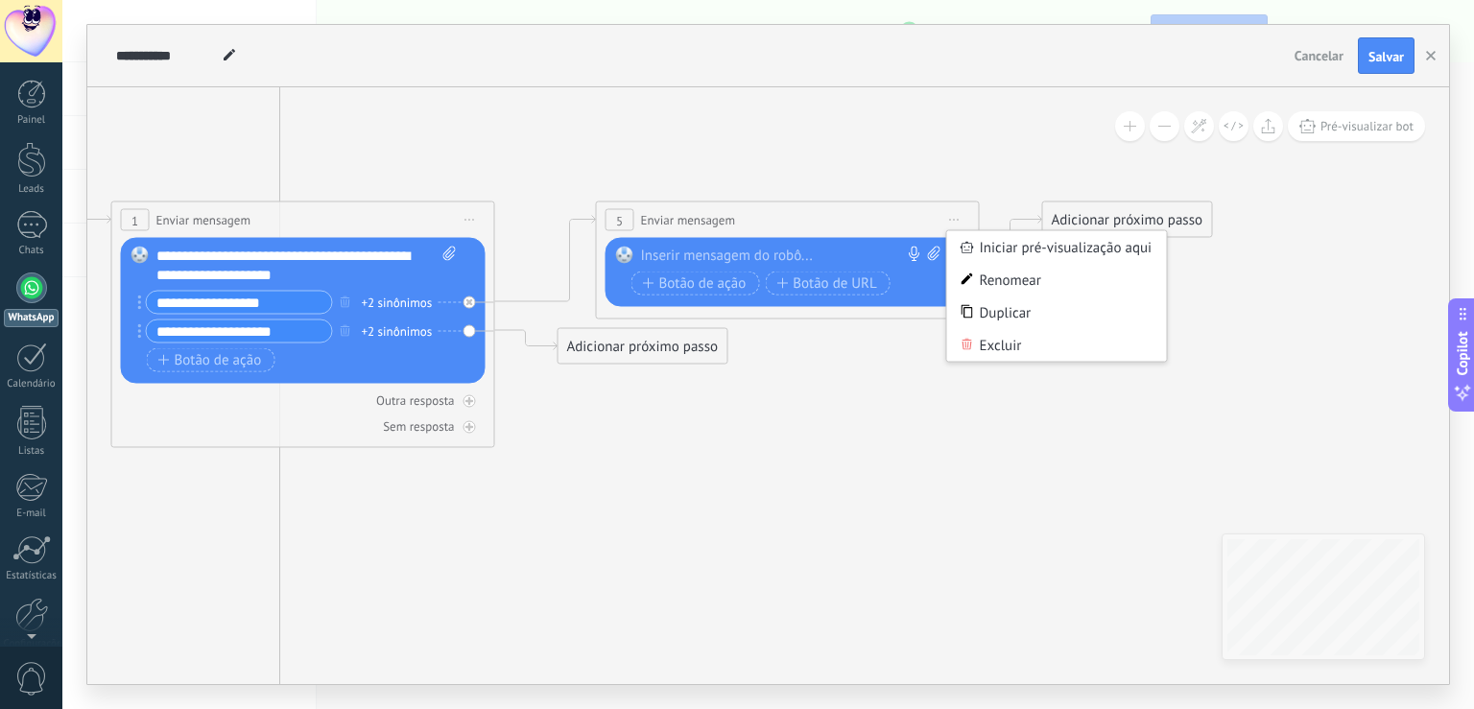
drag, startPoint x: 1004, startPoint y: 344, endPoint x: 994, endPoint y: 337, distance: 12.3
click at [1004, 343] on div "Excluir" at bounding box center [1057, 345] width 220 height 33
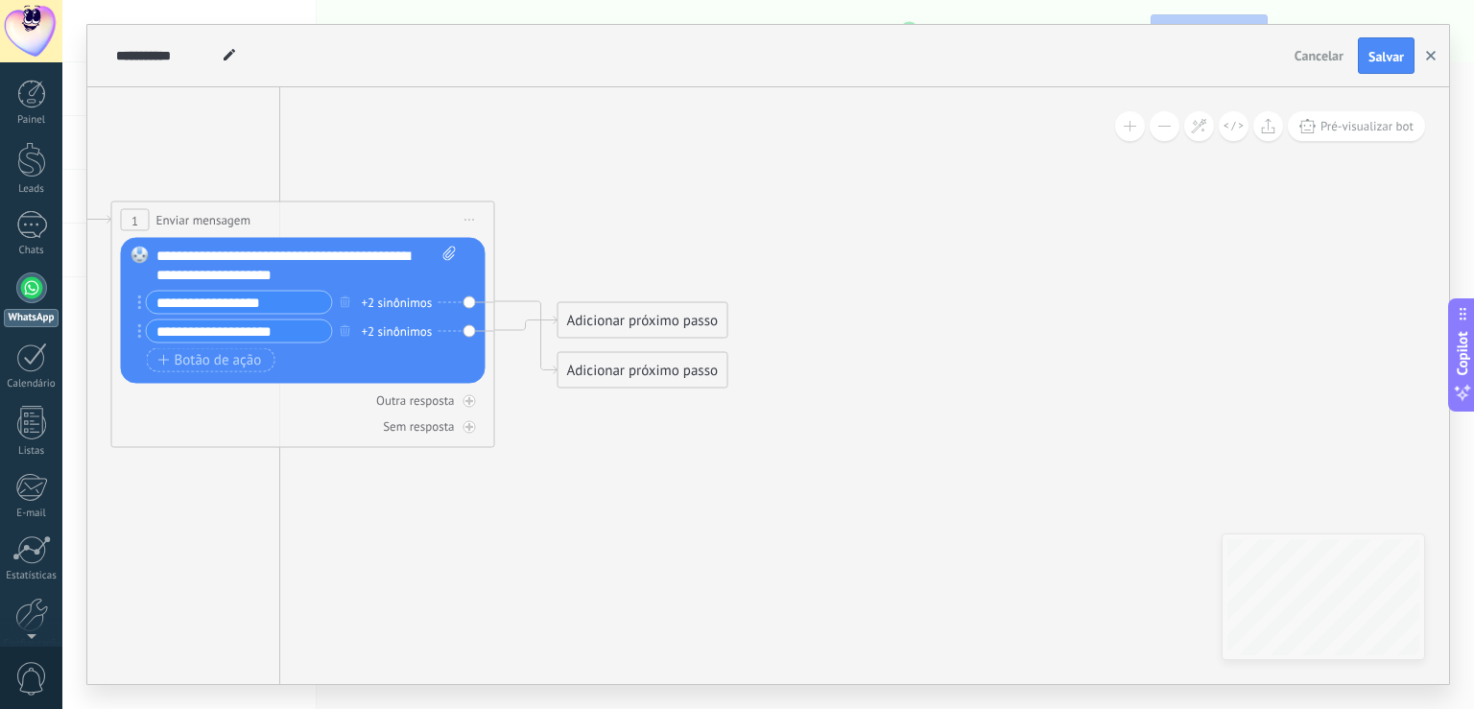
click at [1425, 52] on button "button" at bounding box center [1430, 55] width 29 height 36
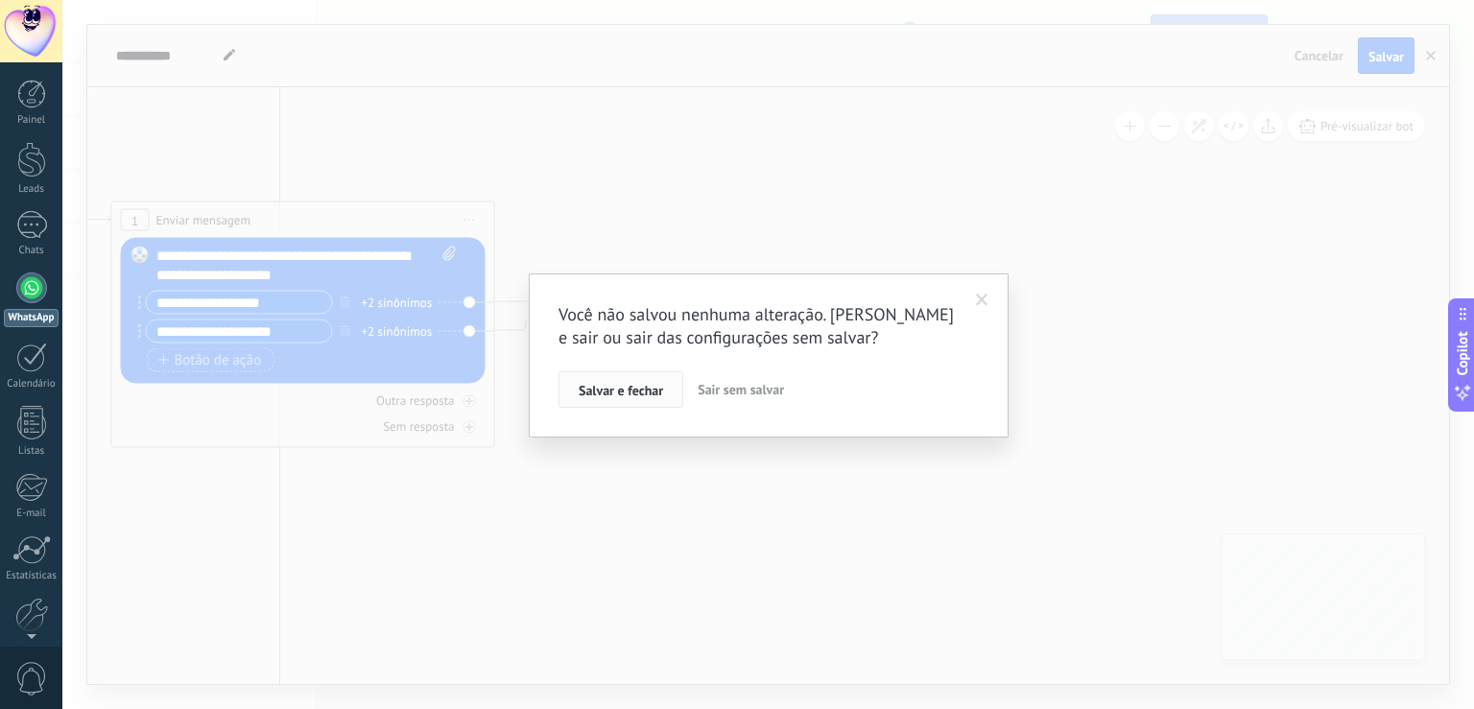
click at [602, 393] on span "Salvar e fechar" at bounding box center [621, 390] width 84 height 13
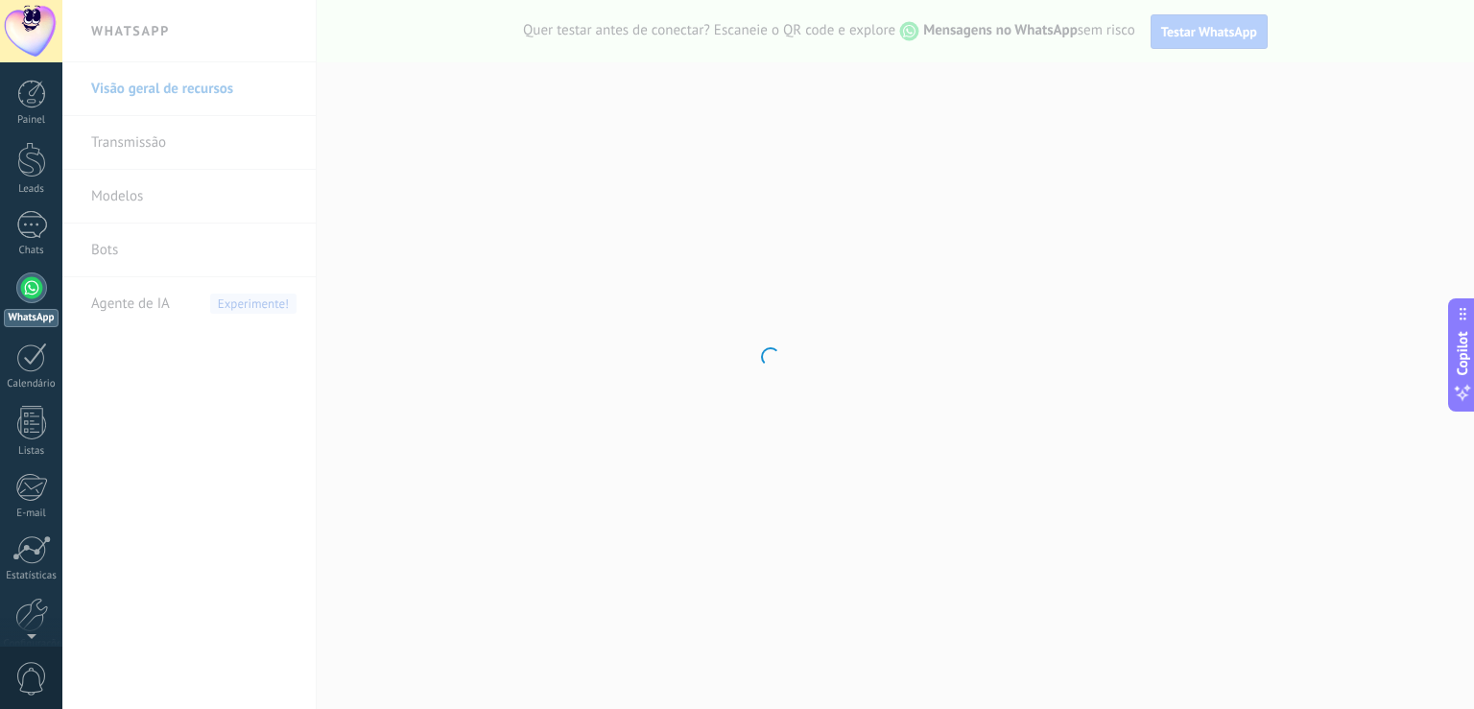
scroll to position [88, 0]
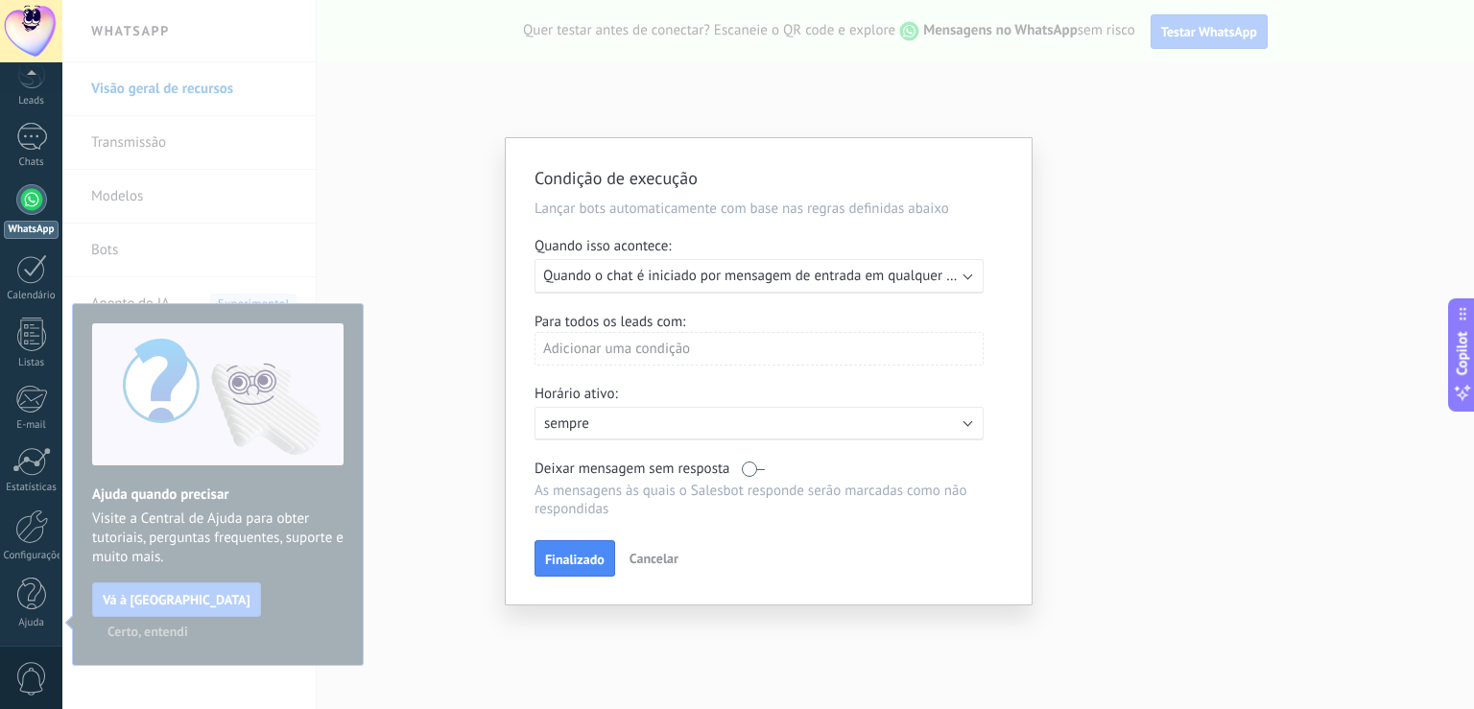
click at [774, 284] on span "Quando o chat é iniciado por mensagem de entrada em qualquer canal" at bounding box center [761, 276] width 436 height 18
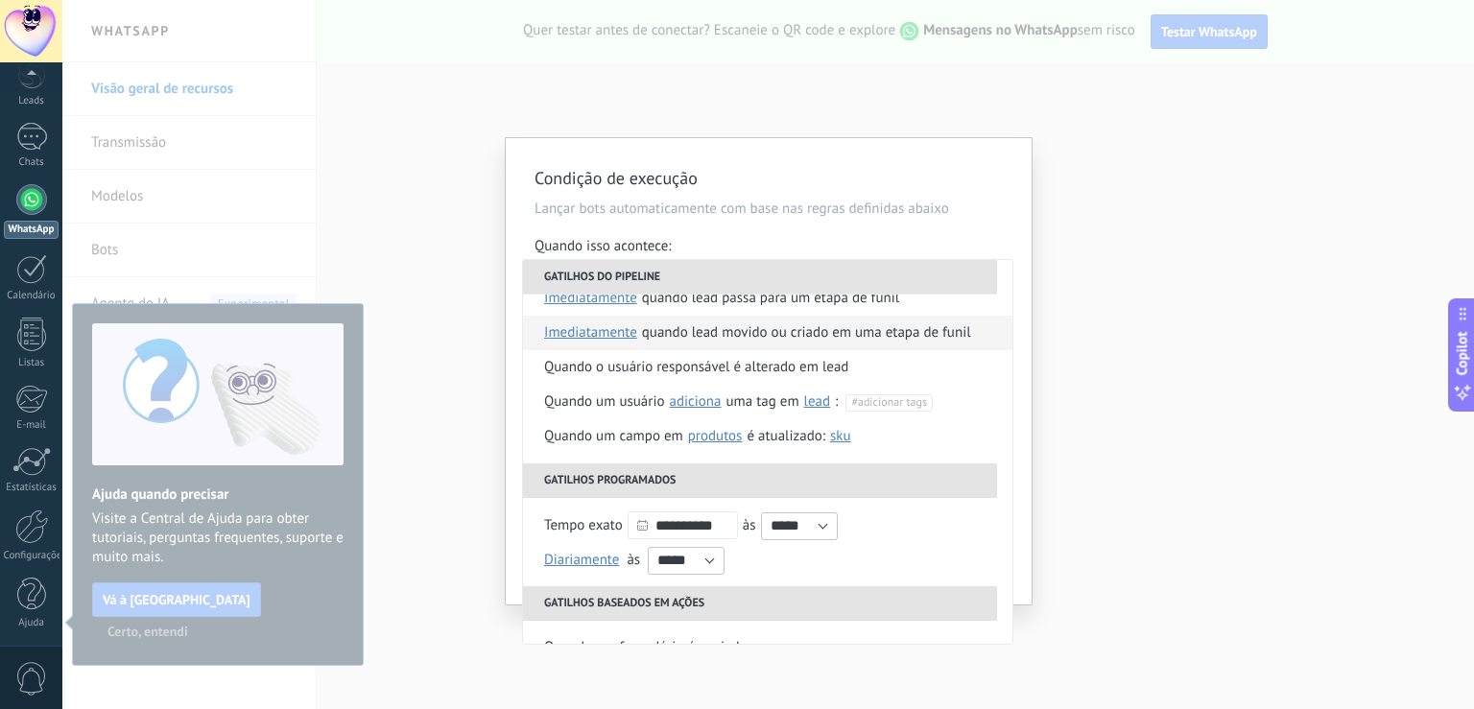
scroll to position [110, 0]
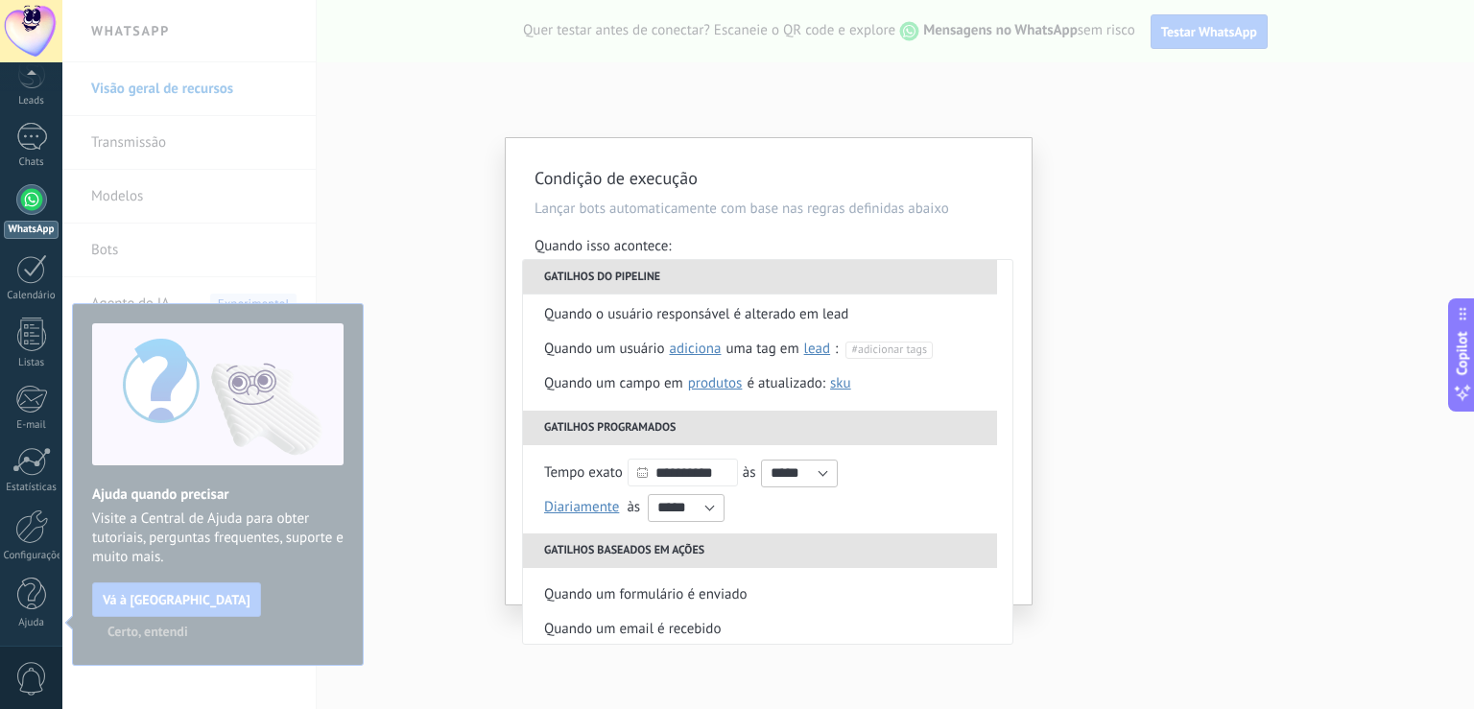
click at [355, 194] on div "Condição de execução Lançar bots automaticamente com base nas regras definidas …" at bounding box center [767, 354] width 1411 height 709
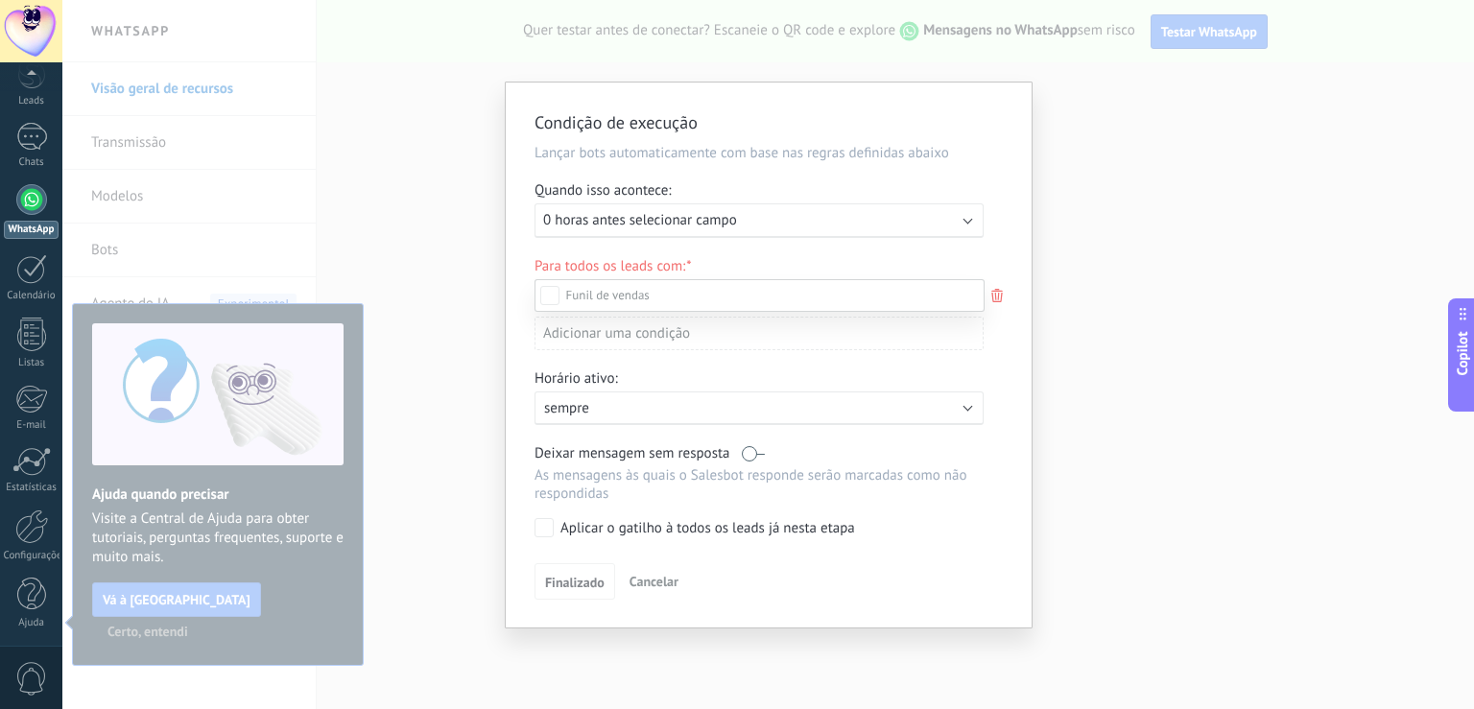
drag, startPoint x: 1255, startPoint y: 163, endPoint x: 1174, endPoint y: 155, distance: 81.0
click at [1245, 159] on div at bounding box center [767, 354] width 1411 height 709
click at [146, 598] on div "Condição de execução Lançar bots automaticamente com base nas regras definidas …" at bounding box center [767, 354] width 1411 height 709
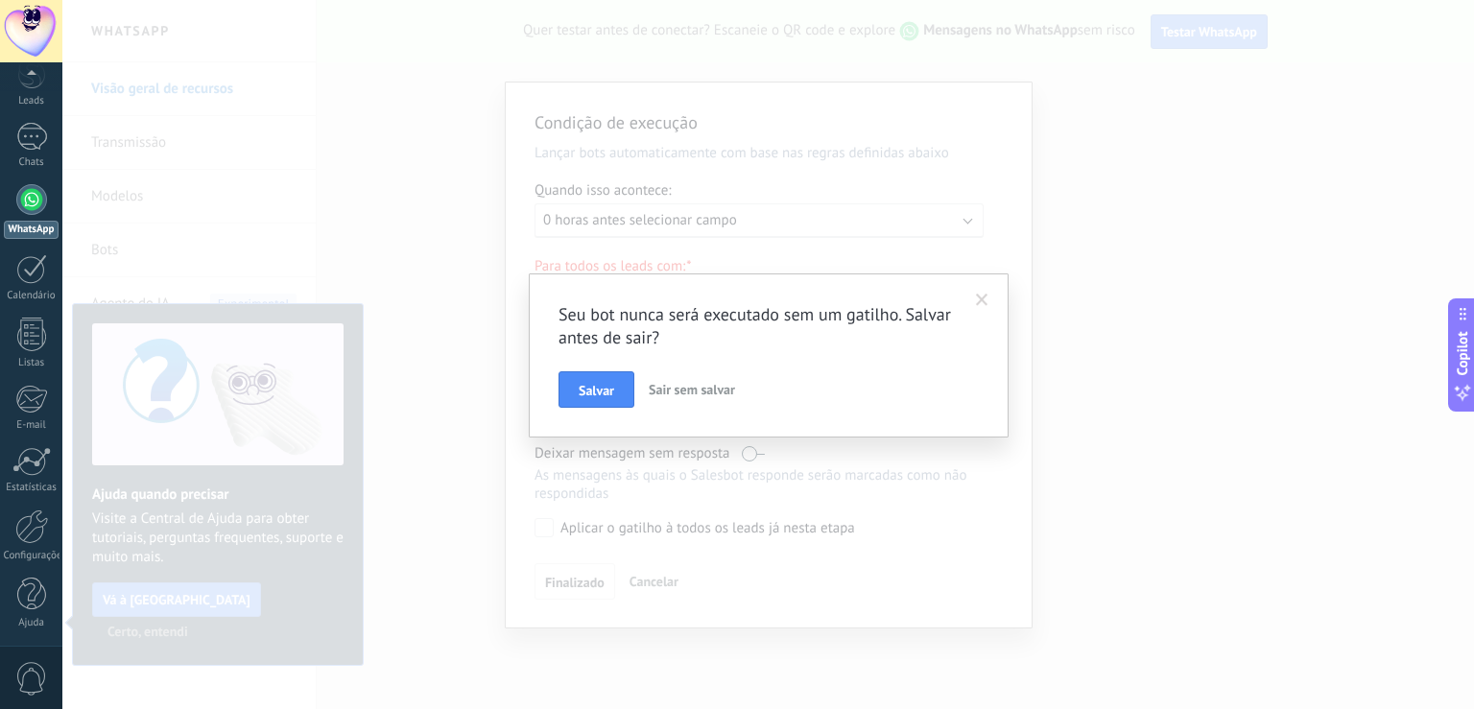
click at [697, 391] on span "Sair sem salvar" at bounding box center [692, 389] width 86 height 17
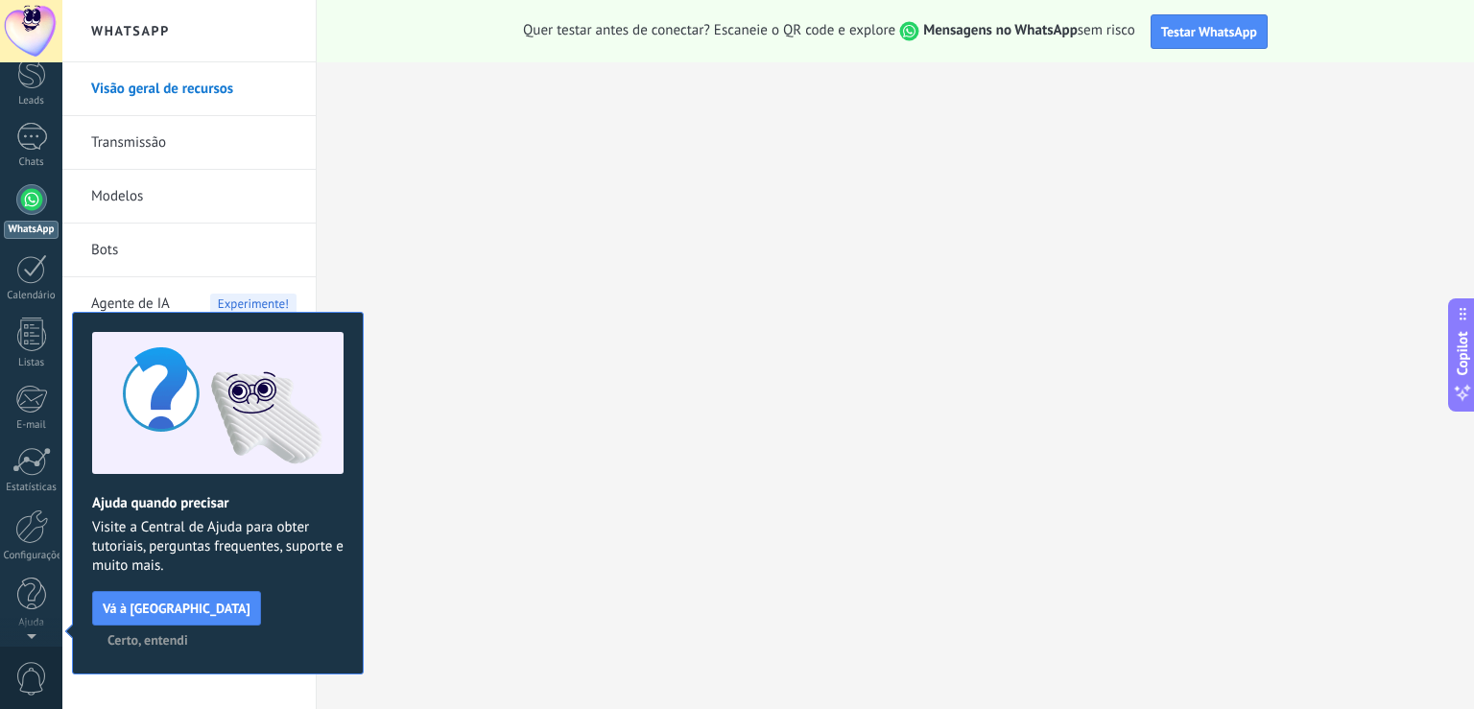
scroll to position [0, 0]
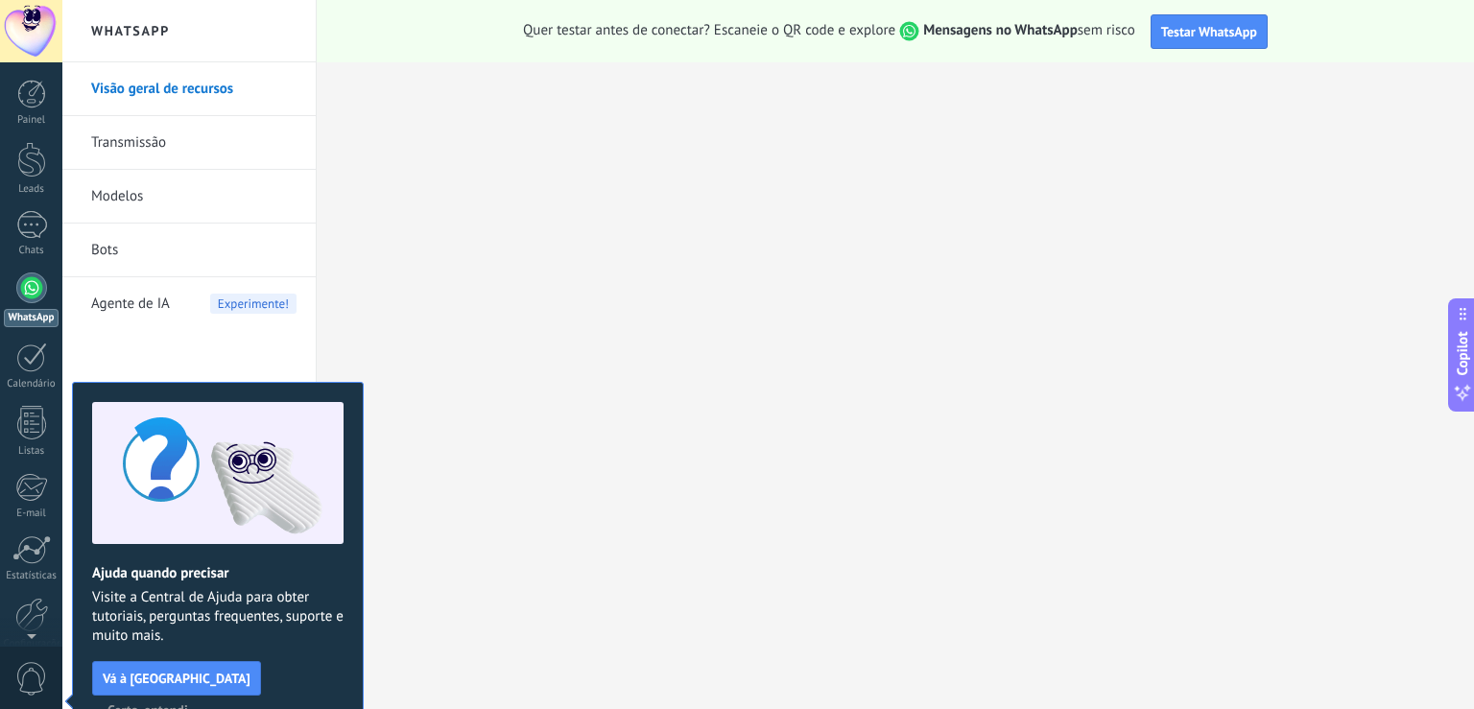
click at [132, 143] on link "Transmissão" at bounding box center [193, 143] width 205 height 54
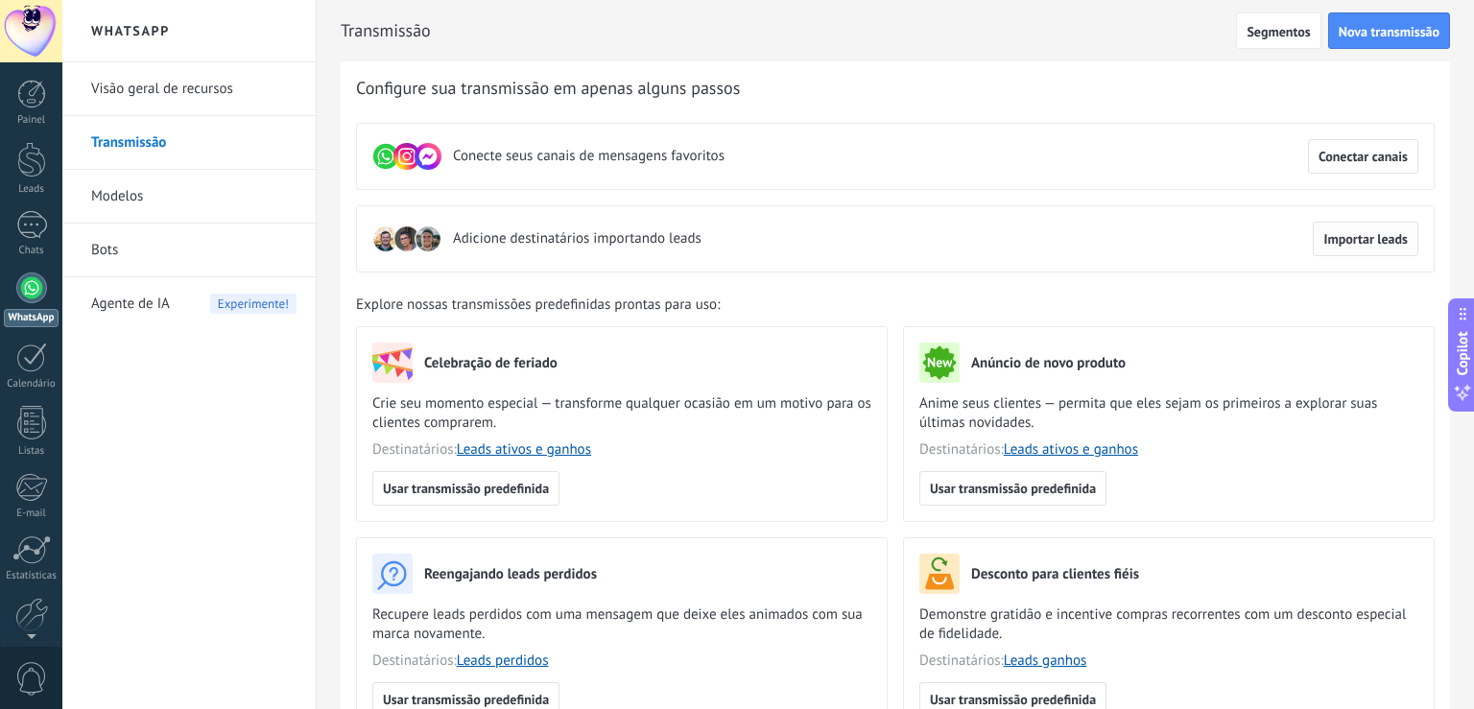
click at [1339, 239] on span "Importar leads" at bounding box center [1365, 238] width 84 height 13
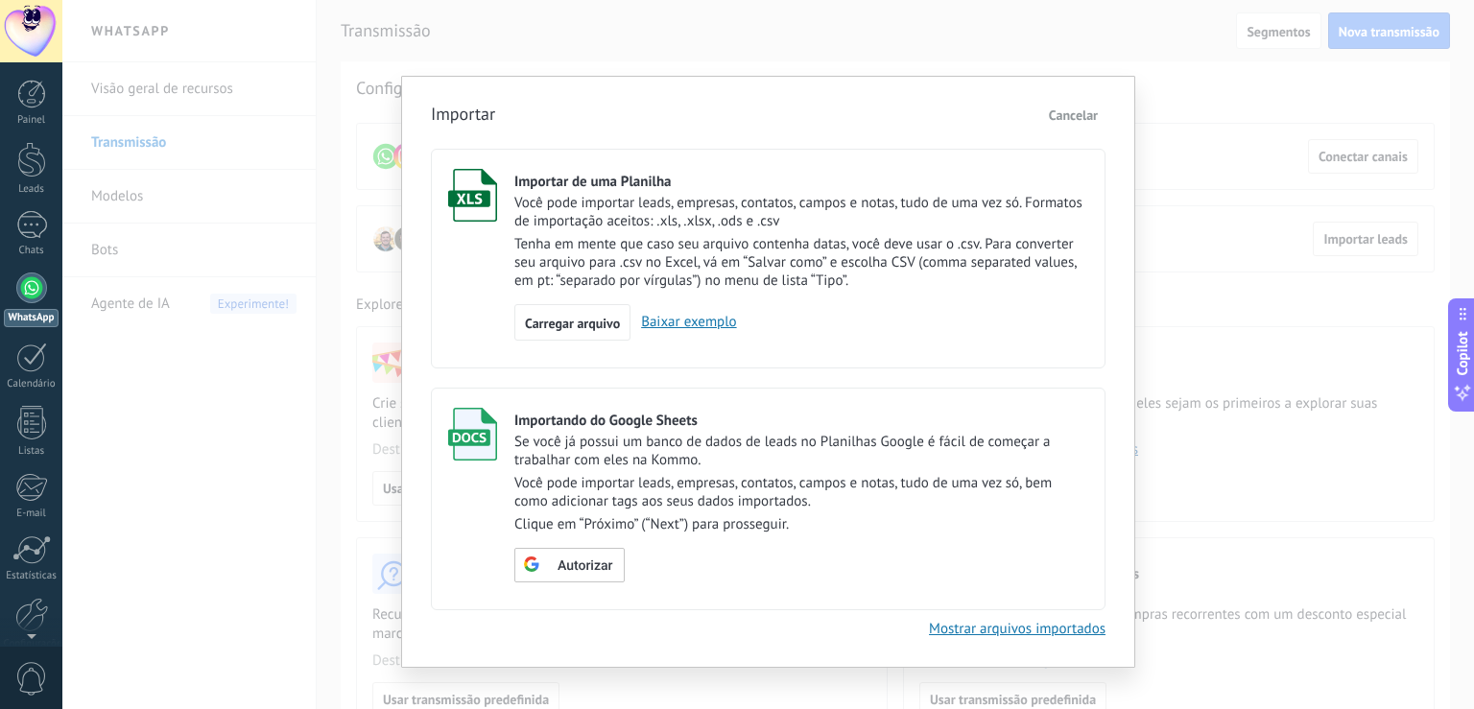
click at [1080, 114] on span "Cancelar" at bounding box center [1073, 114] width 49 height 17
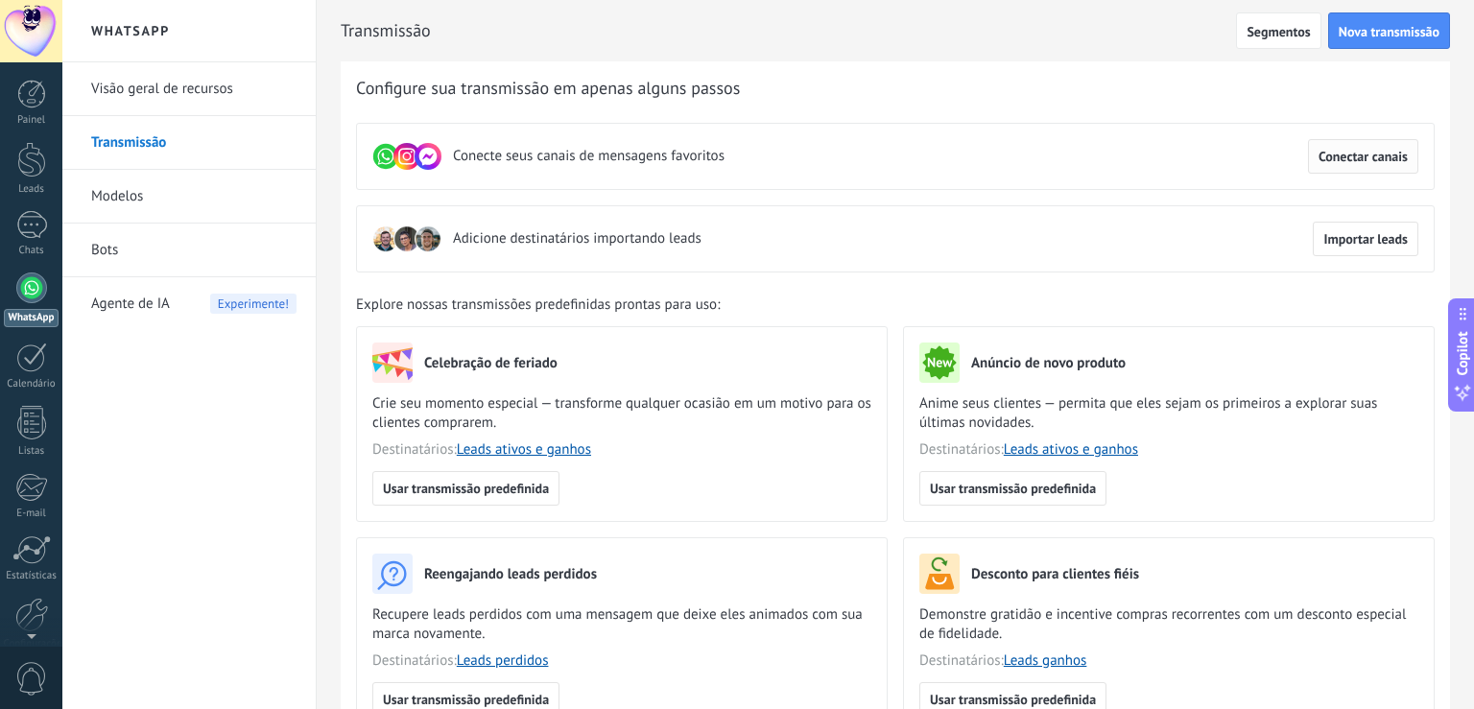
click at [1342, 162] on span "Conectar canais" at bounding box center [1362, 156] width 89 height 13
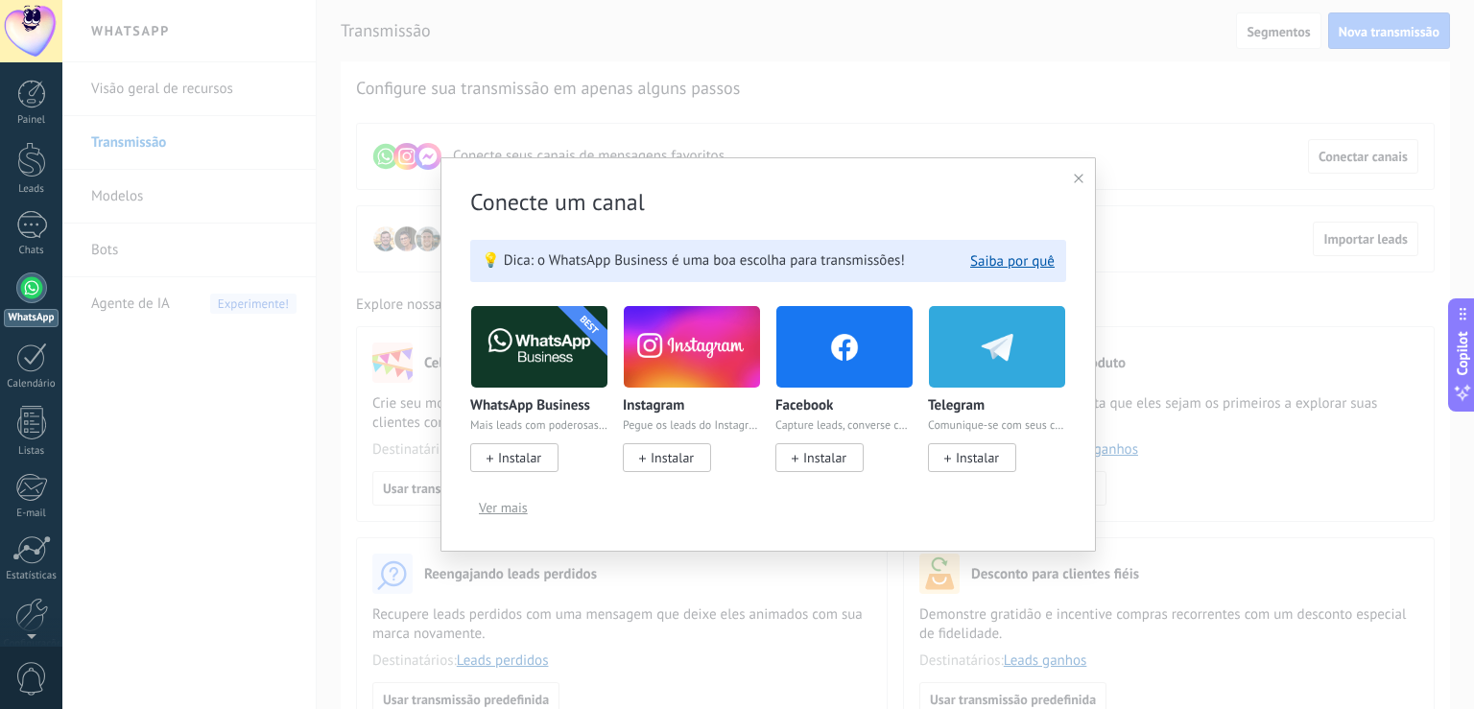
click at [522, 462] on span "Instalar" at bounding box center [519, 457] width 43 height 17
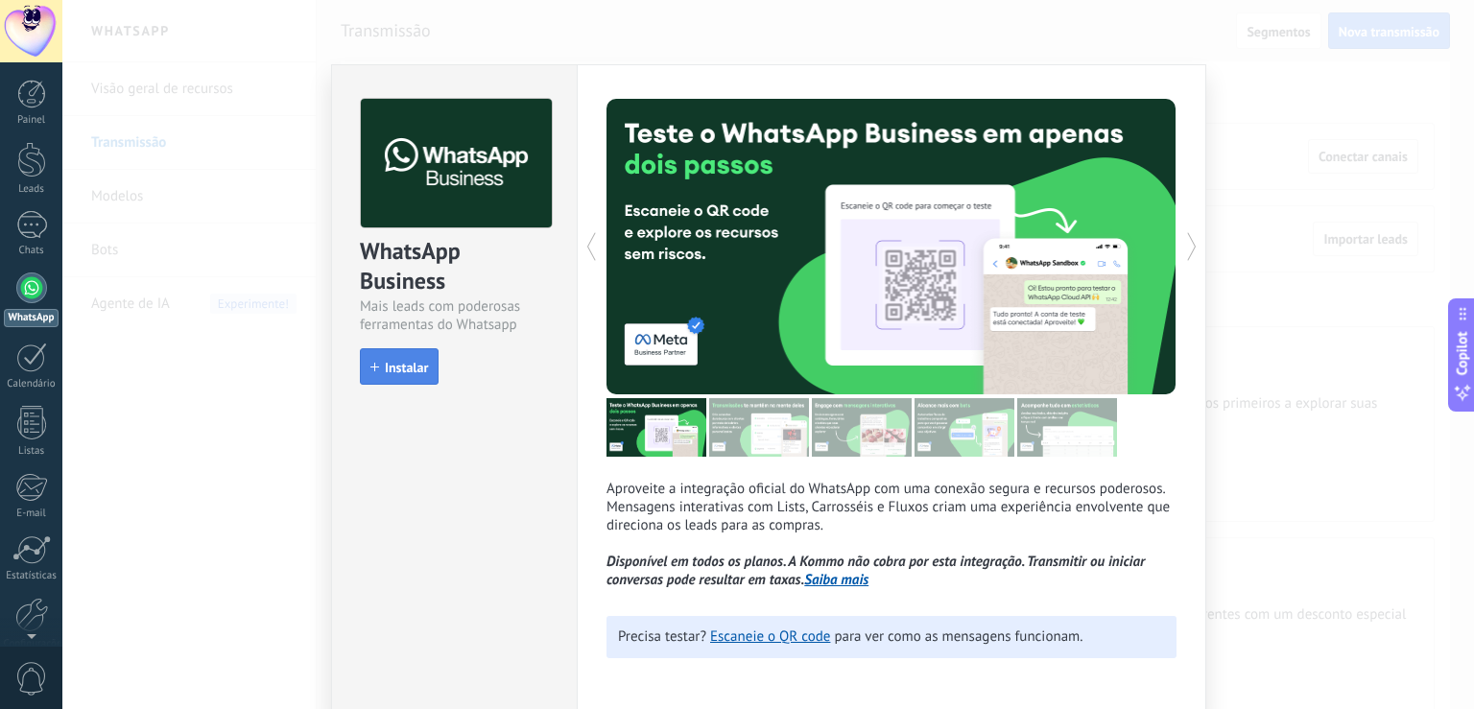
click at [374, 358] on button "Instalar" at bounding box center [399, 366] width 79 height 36
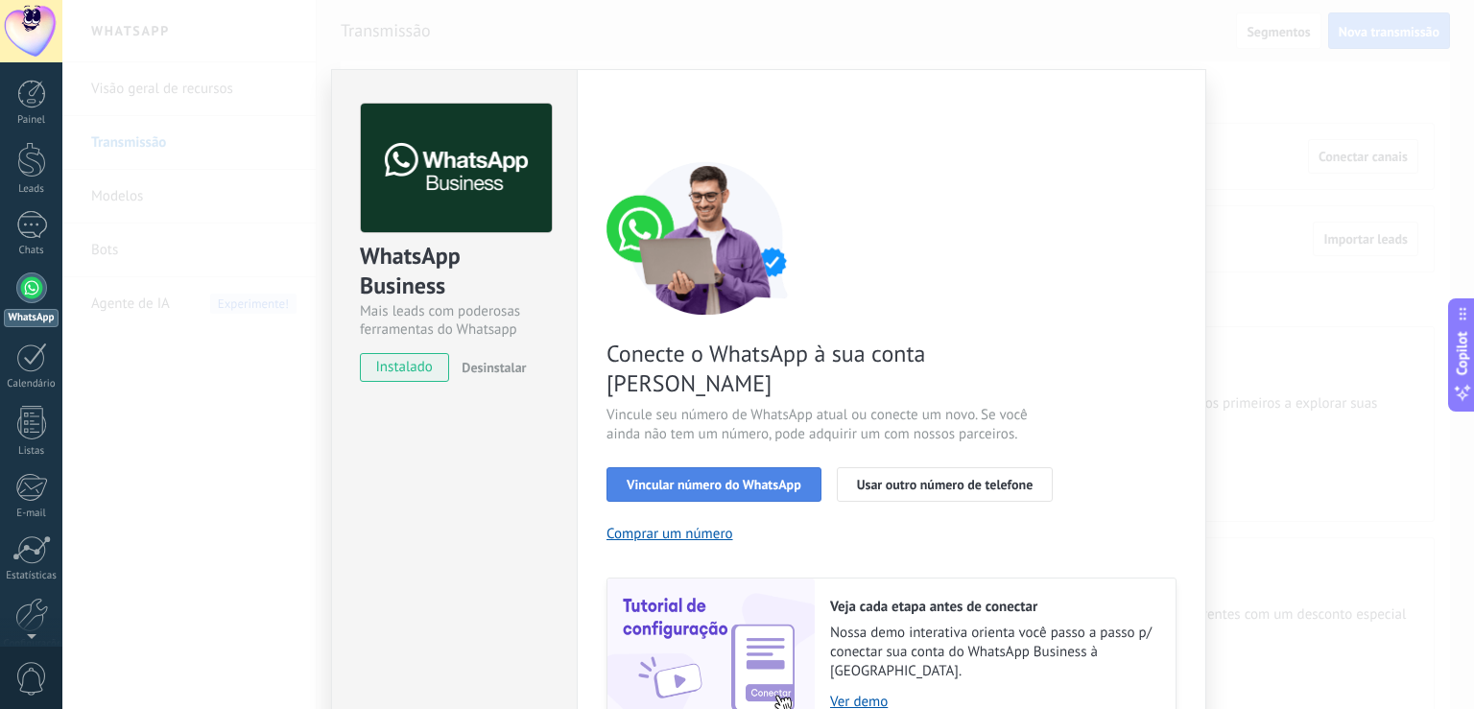
click at [768, 478] on span "Vincular número do WhatsApp" at bounding box center [713, 484] width 175 height 13
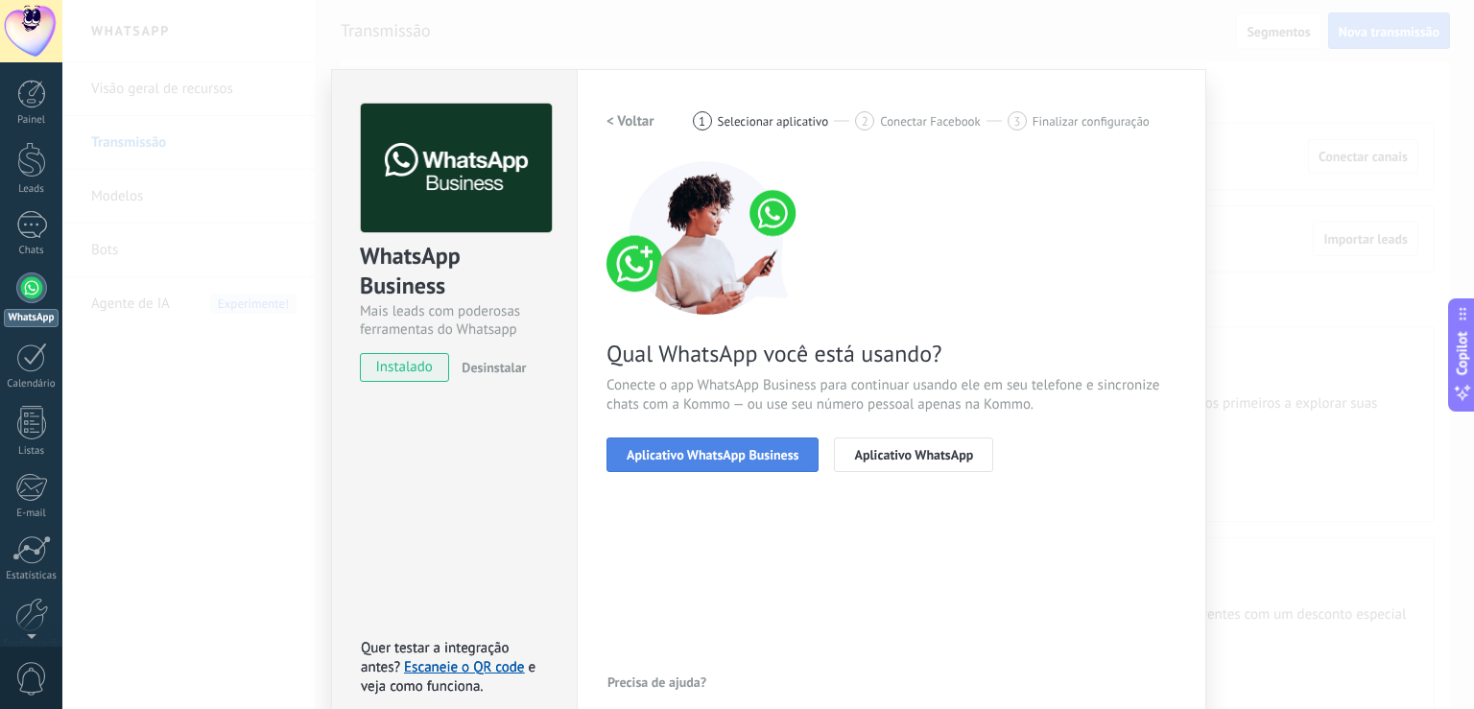
click at [739, 456] on span "Aplicativo WhatsApp Business" at bounding box center [712, 454] width 172 height 13
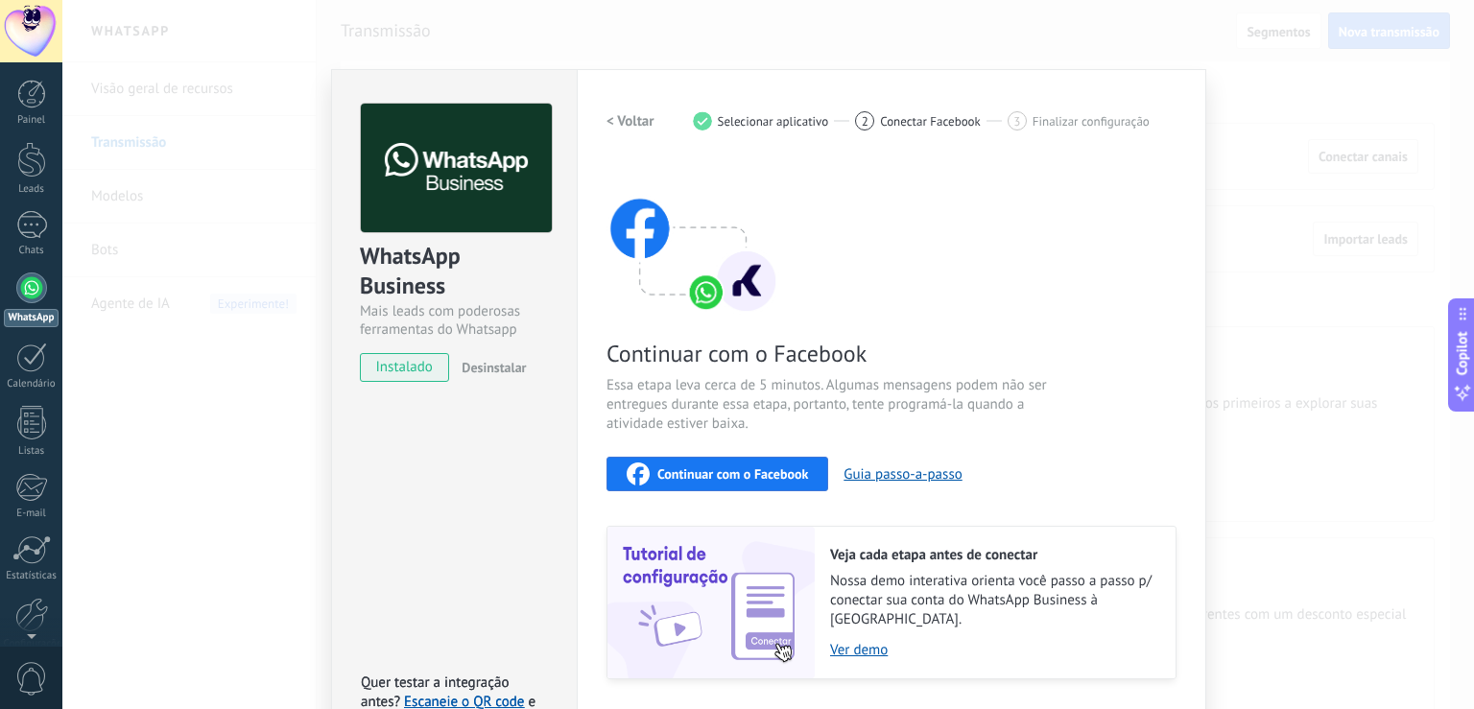
scroll to position [40, 0]
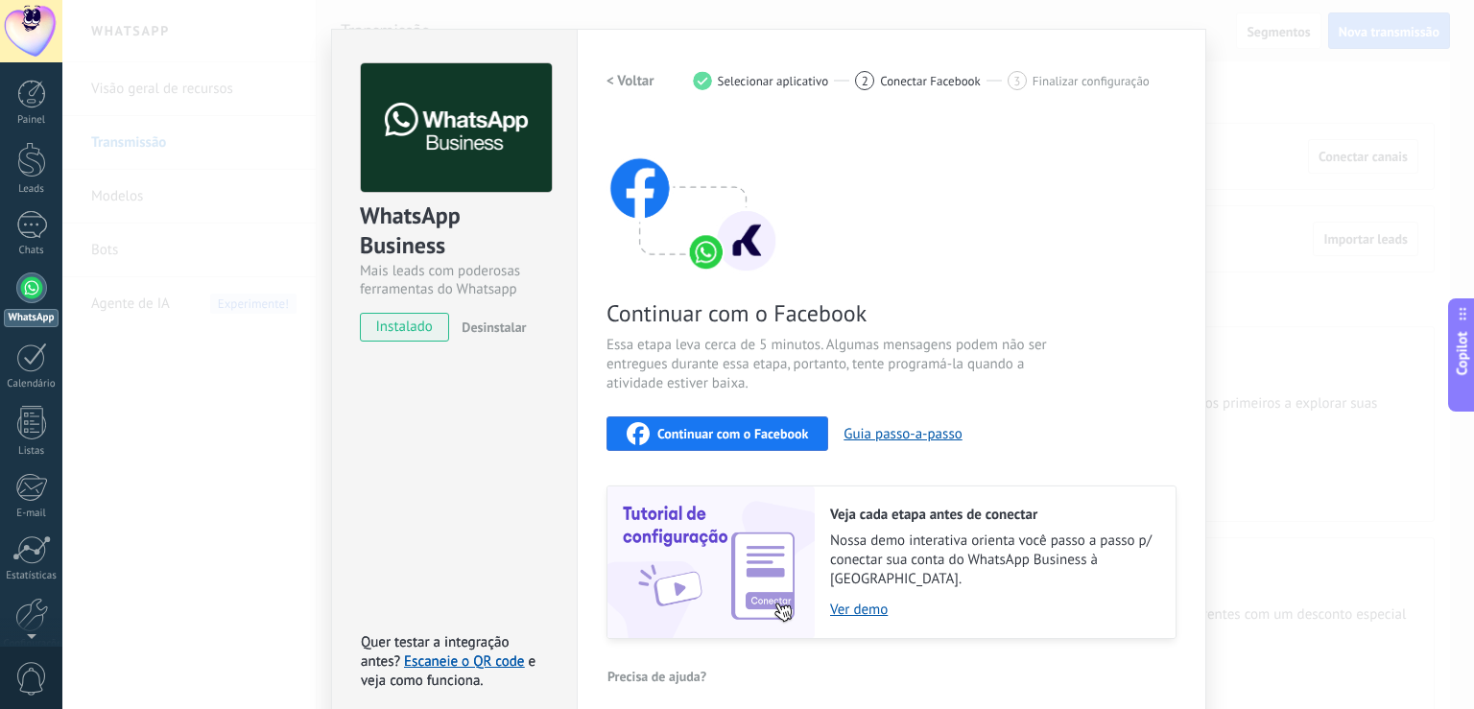
click at [758, 449] on button "Continuar com o Facebook" at bounding box center [717, 433] width 222 height 35
